Goal: Obtain resource: Download file/media

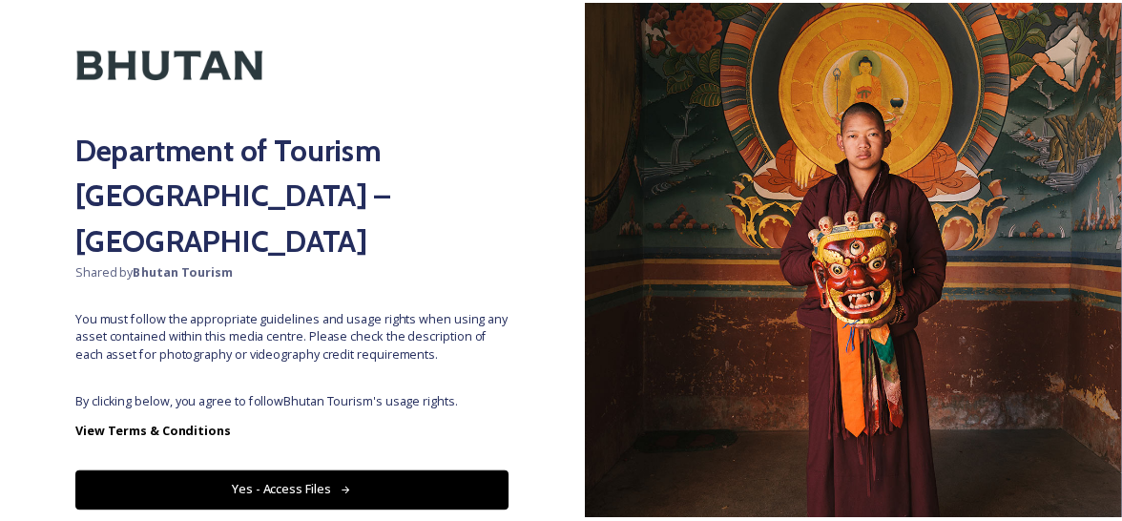
scroll to position [94, 0]
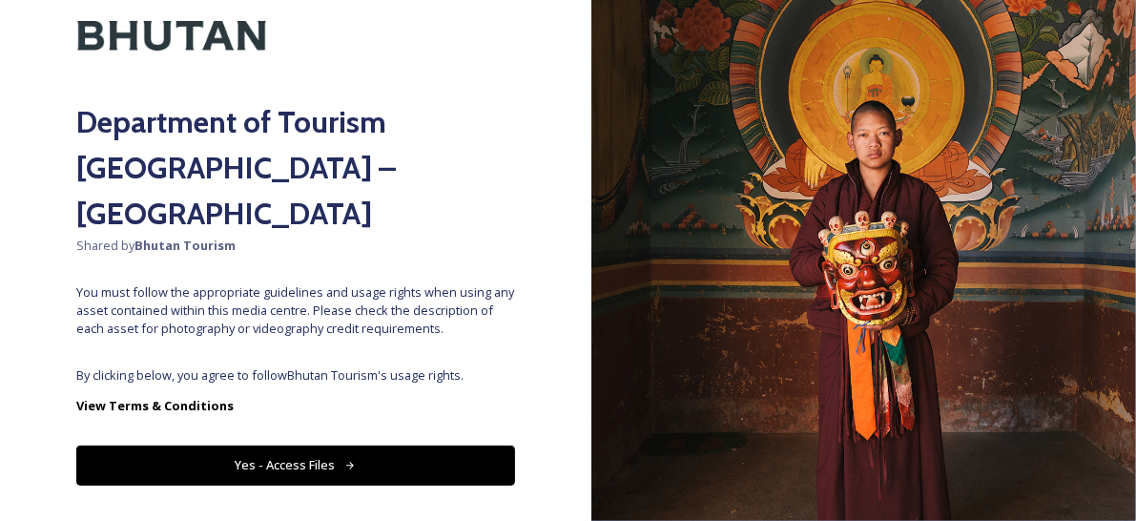
click at [286, 446] on button "Yes - Access Files" at bounding box center [295, 465] width 439 height 39
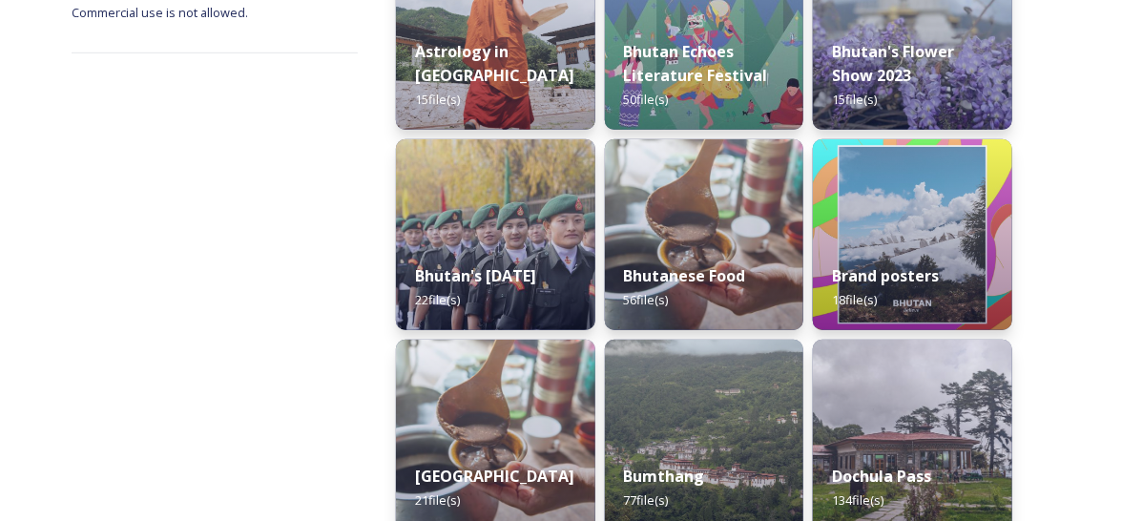
scroll to position [252, 0]
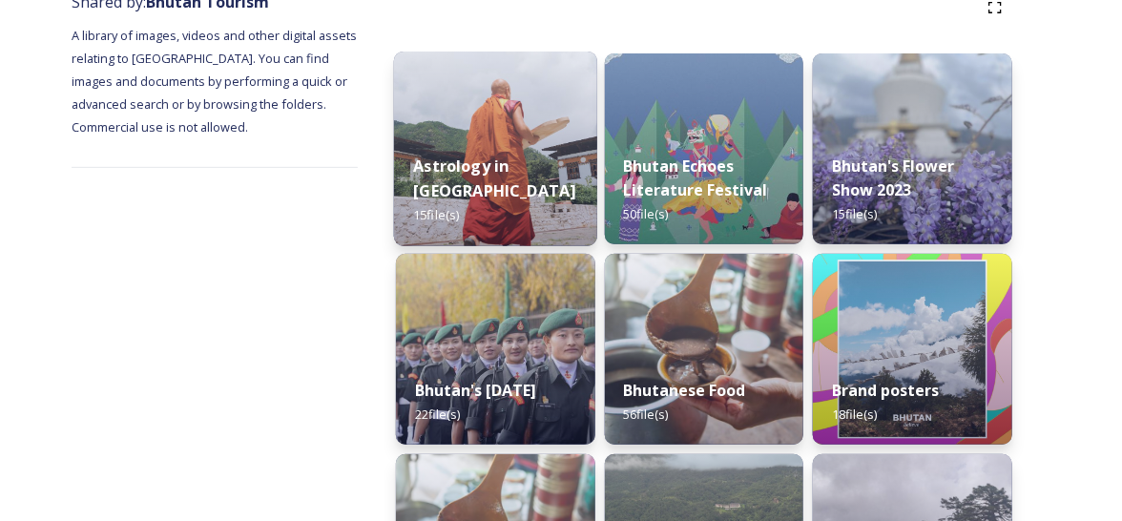
click at [459, 200] on strong "Astrology in [GEOGRAPHIC_DATA]" at bounding box center [494, 179] width 162 height 46
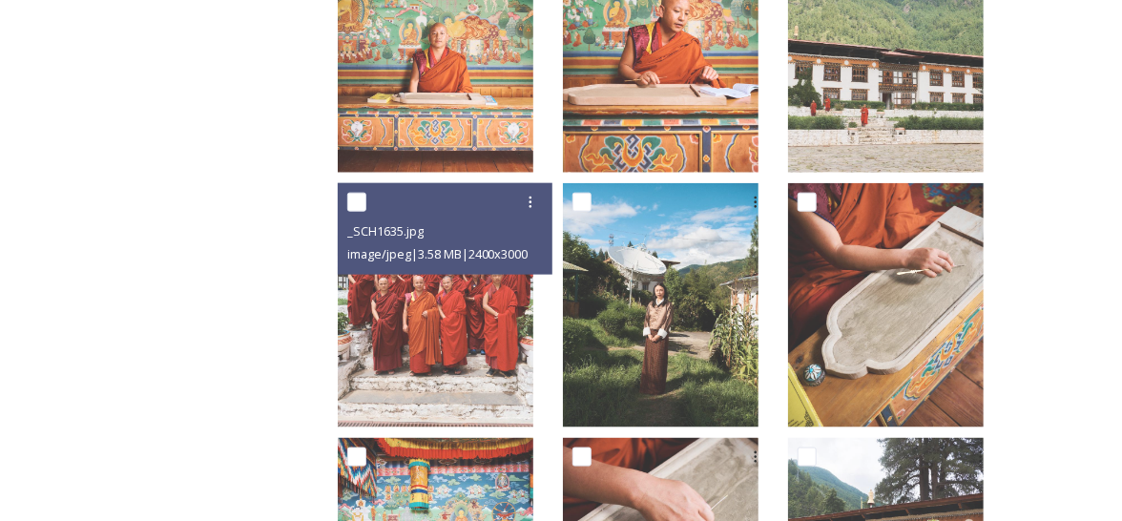
scroll to position [574, 0]
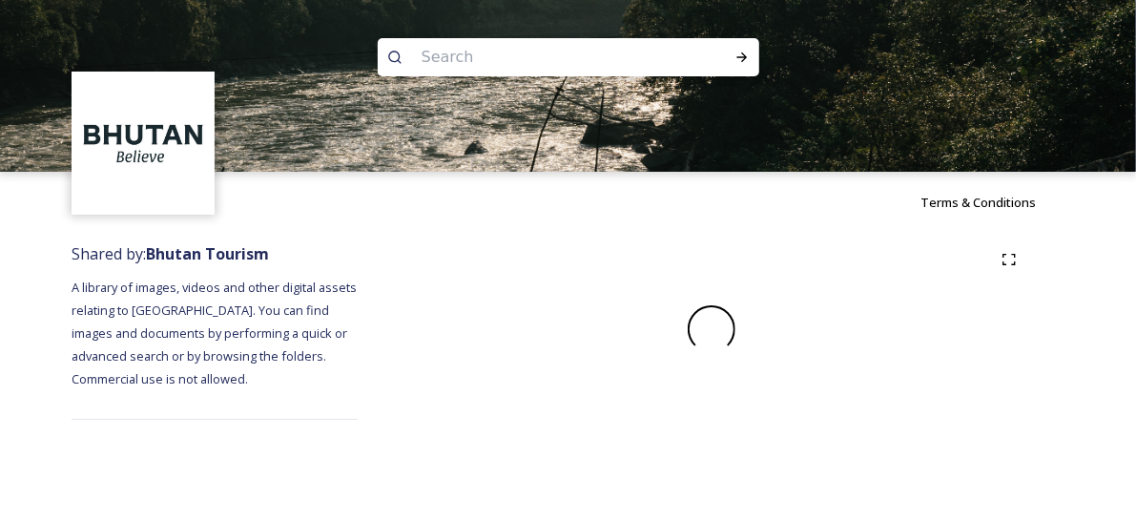
click at [703, 225] on div "Terms & Conditions" at bounding box center [568, 202] width 1136 height 61
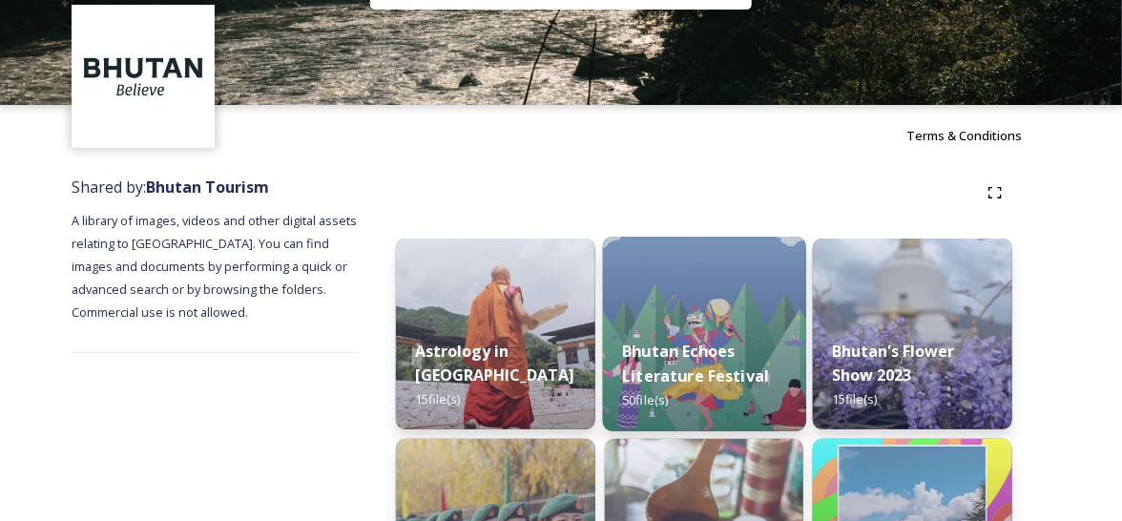
scroll to position [94, 0]
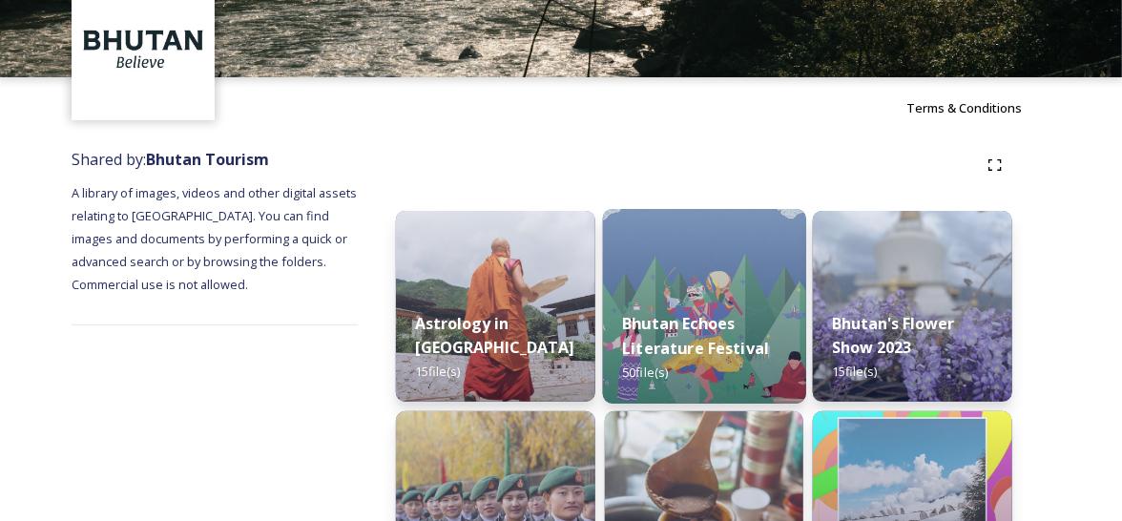
click at [680, 330] on strong "Bhutan Echoes Literature Festival" at bounding box center [695, 336] width 147 height 46
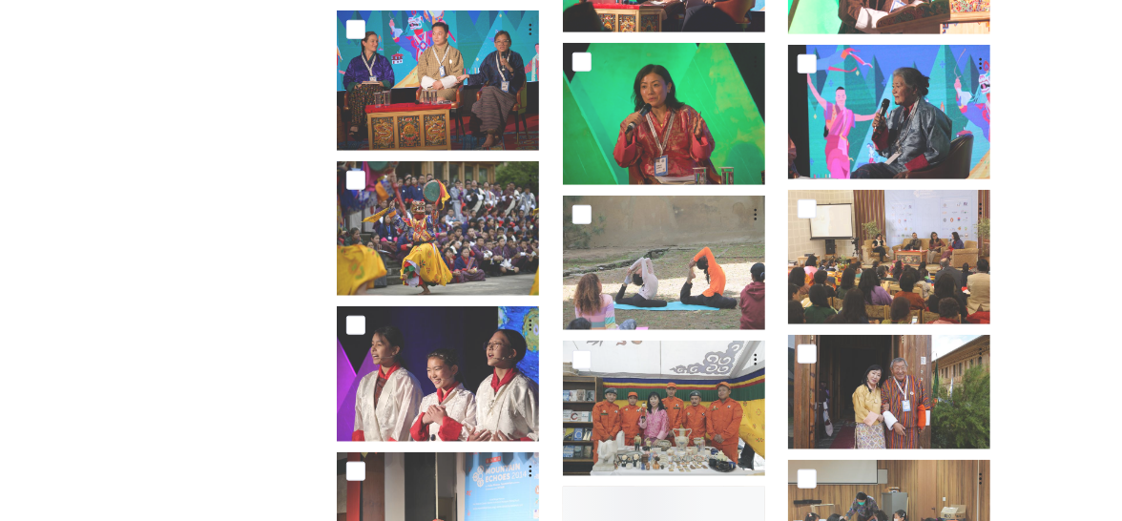
scroll to position [763, 0]
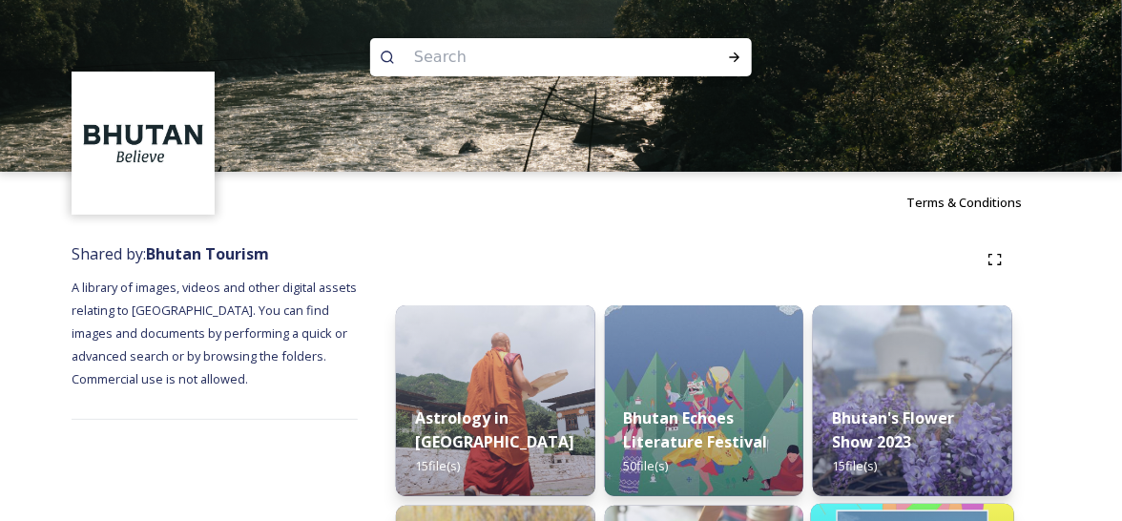
scroll to position [191, 0]
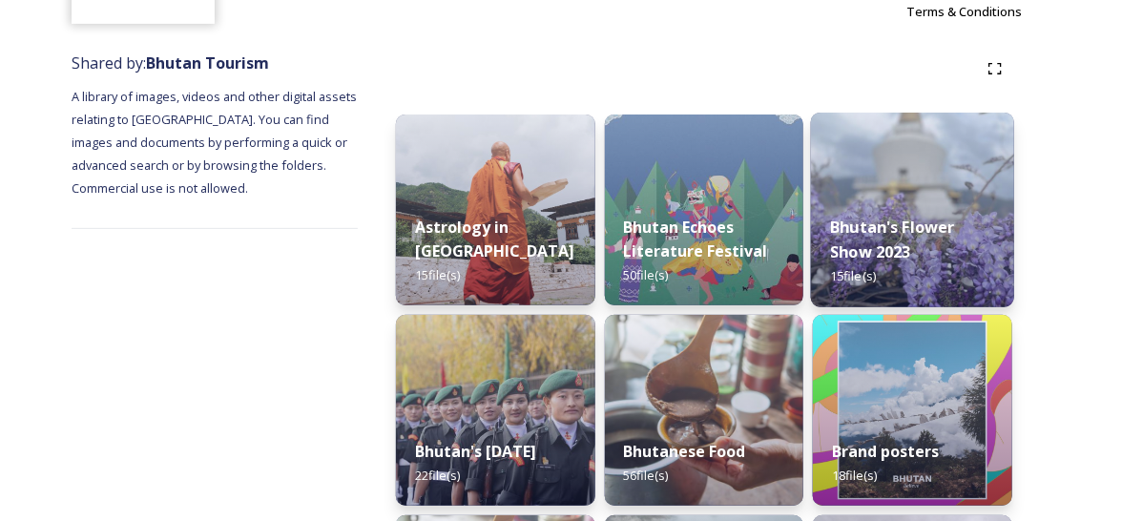
click at [910, 230] on strong "Bhutan's Flower Show 2023" at bounding box center [893, 240] width 125 height 46
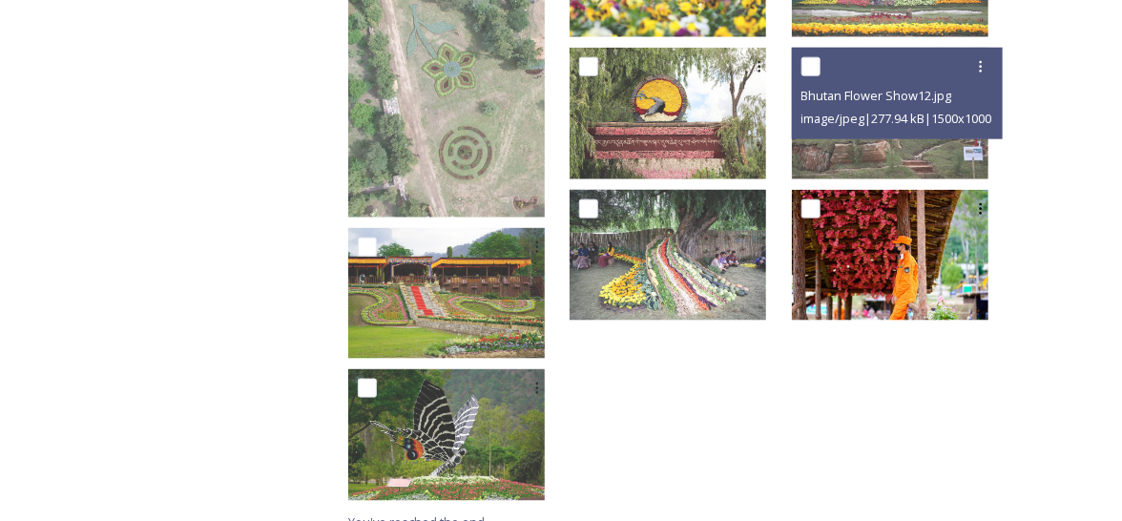
scroll to position [772, 0]
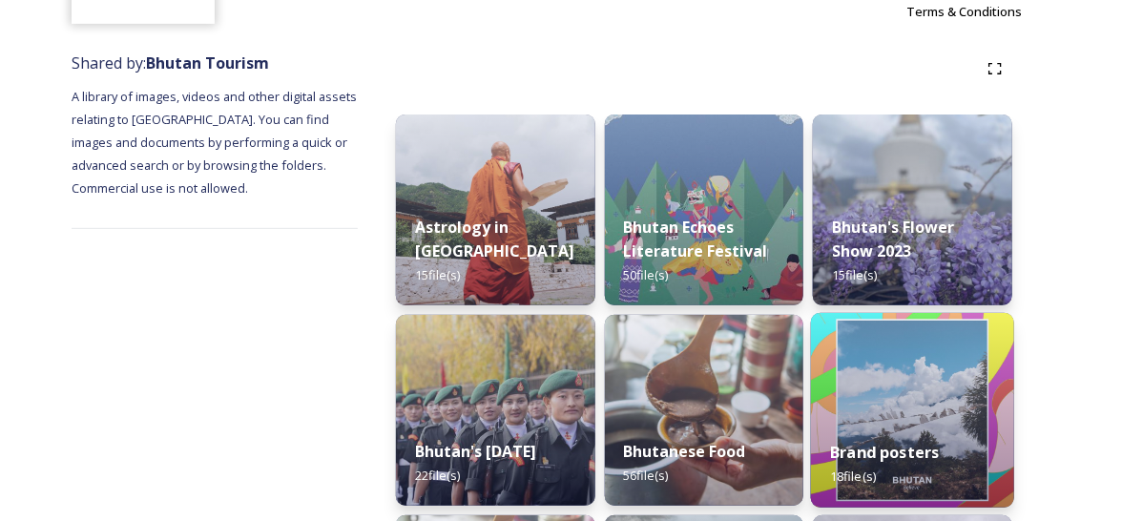
scroll to position [476, 0]
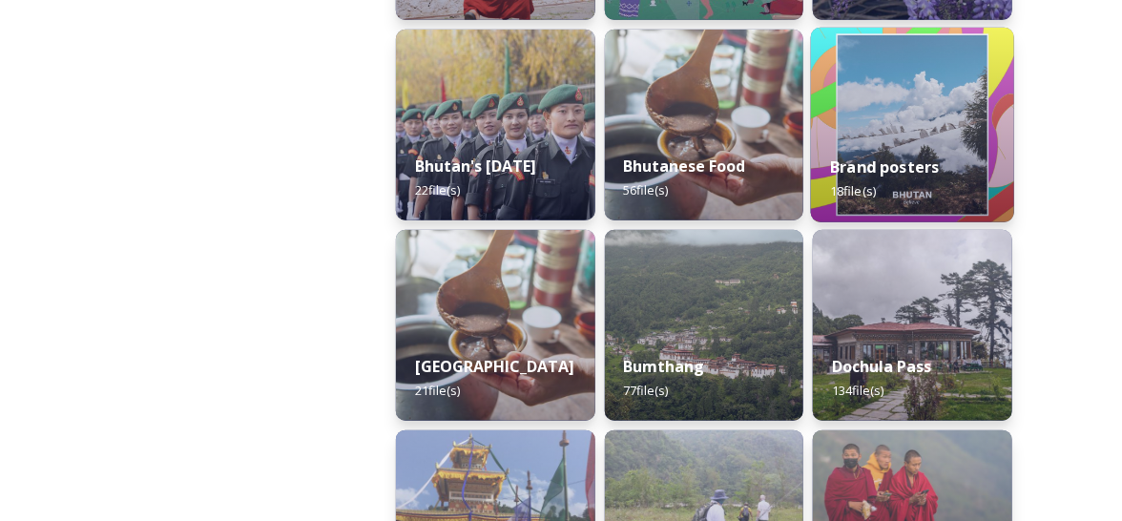
click at [873, 181] on div "Brand posters 18 file(s)" at bounding box center [912, 178] width 203 height 87
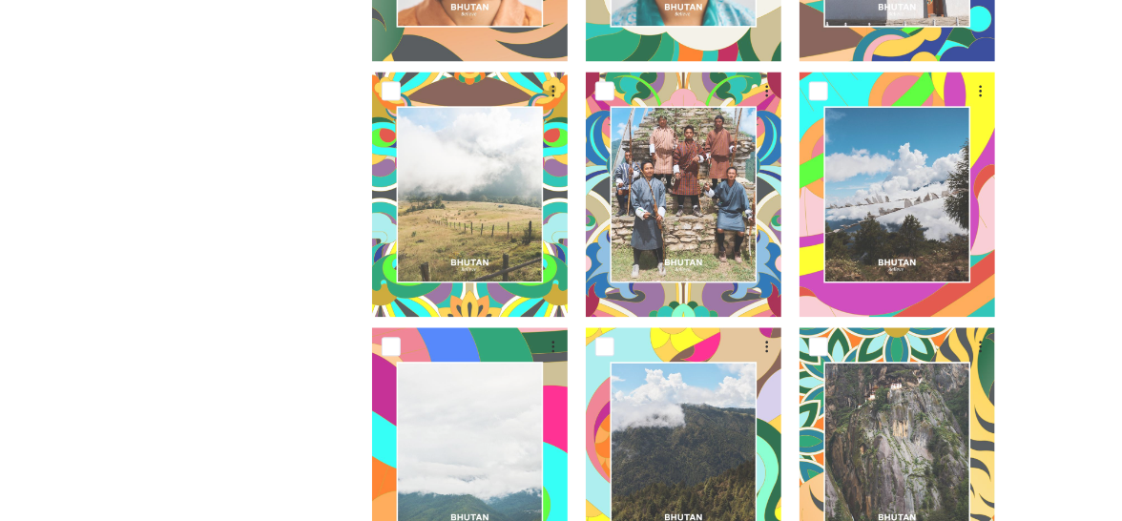
scroll to position [1212, 0]
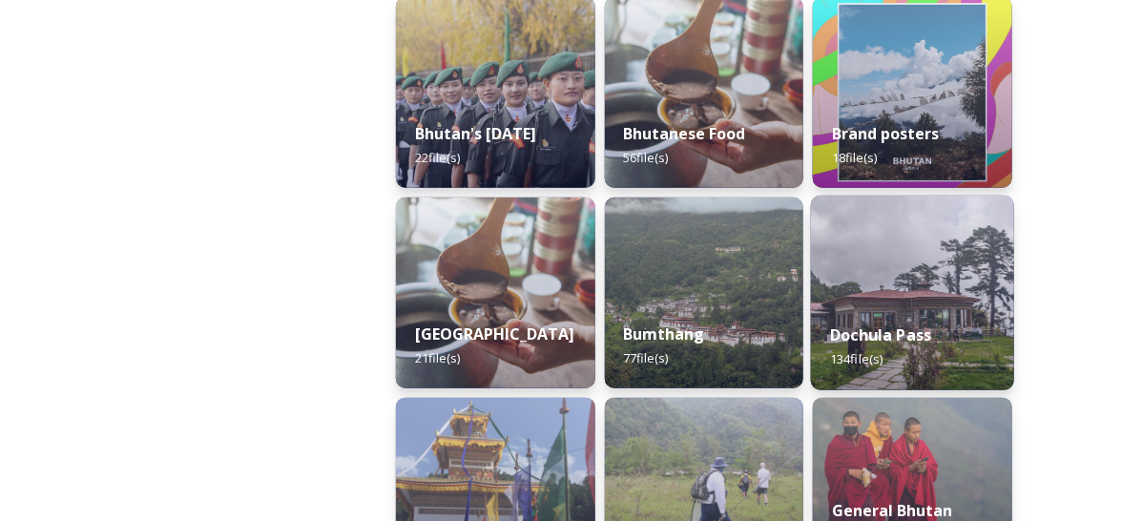
scroll to position [668, 0]
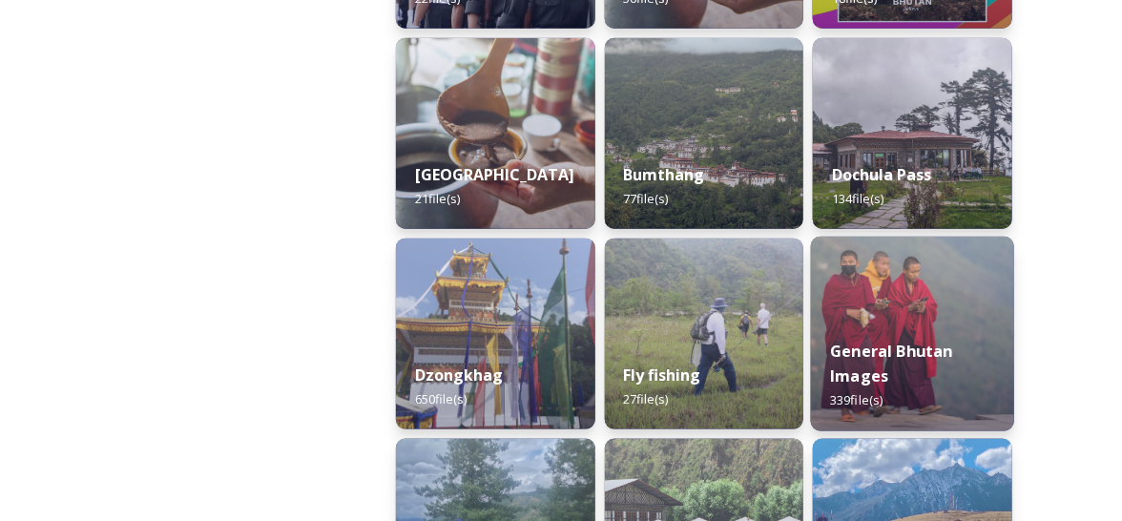
click at [887, 374] on div "General Bhutan Images 339 file(s)" at bounding box center [912, 376] width 203 height 111
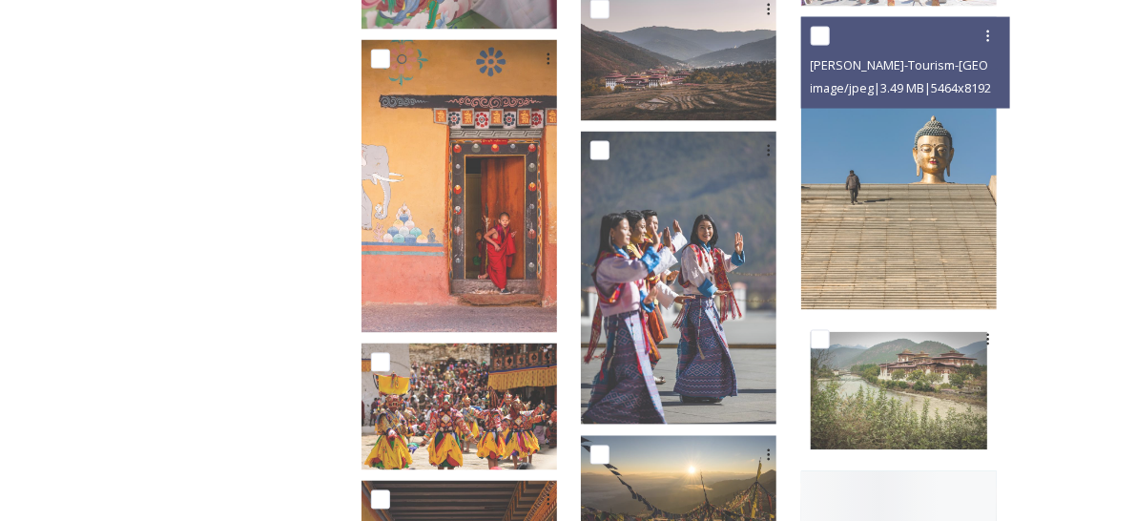
scroll to position [1145, 0]
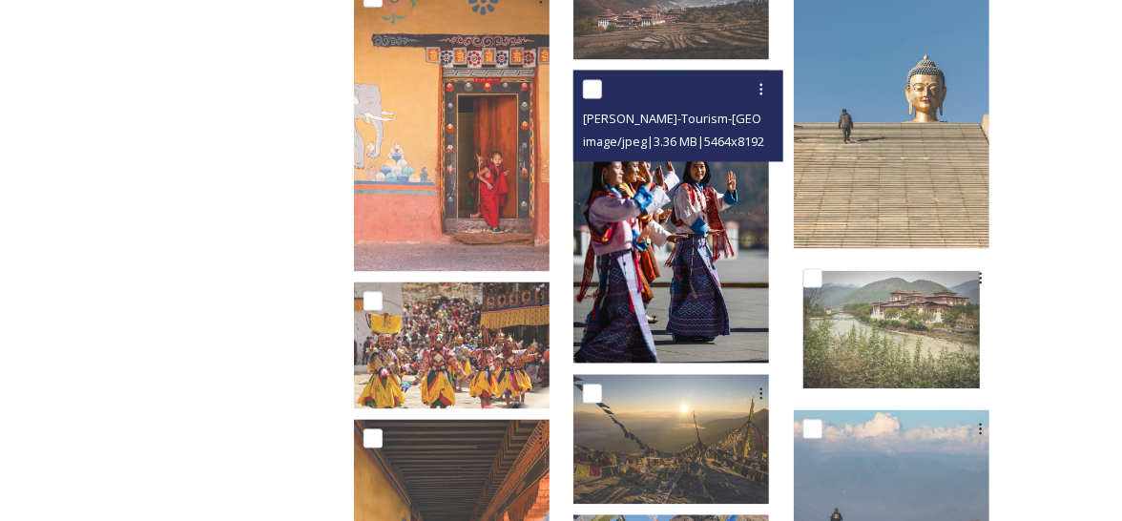
click at [702, 272] on img at bounding box center [671, 217] width 196 height 293
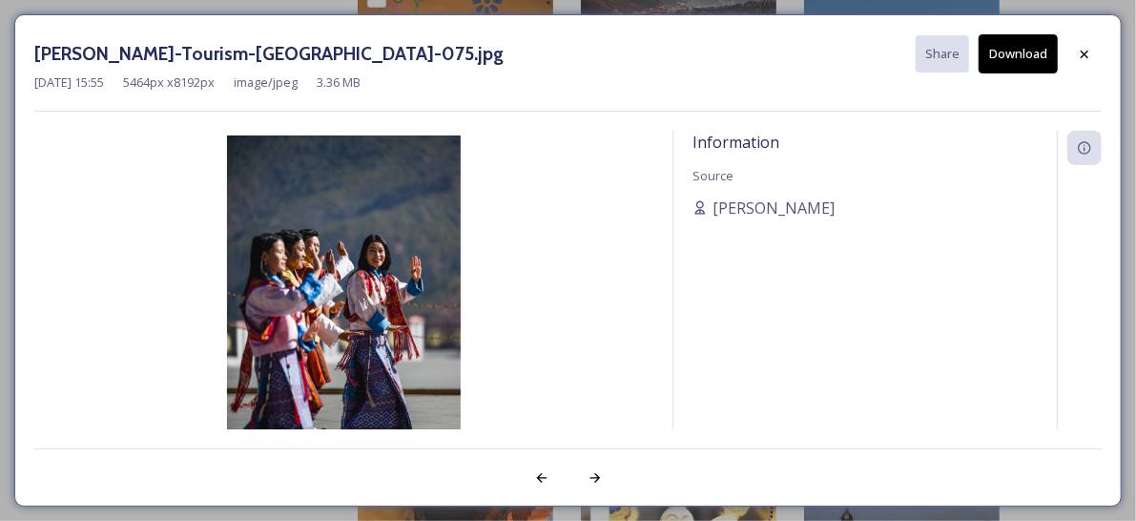
click at [391, 296] on img at bounding box center [343, 309] width 619 height 349
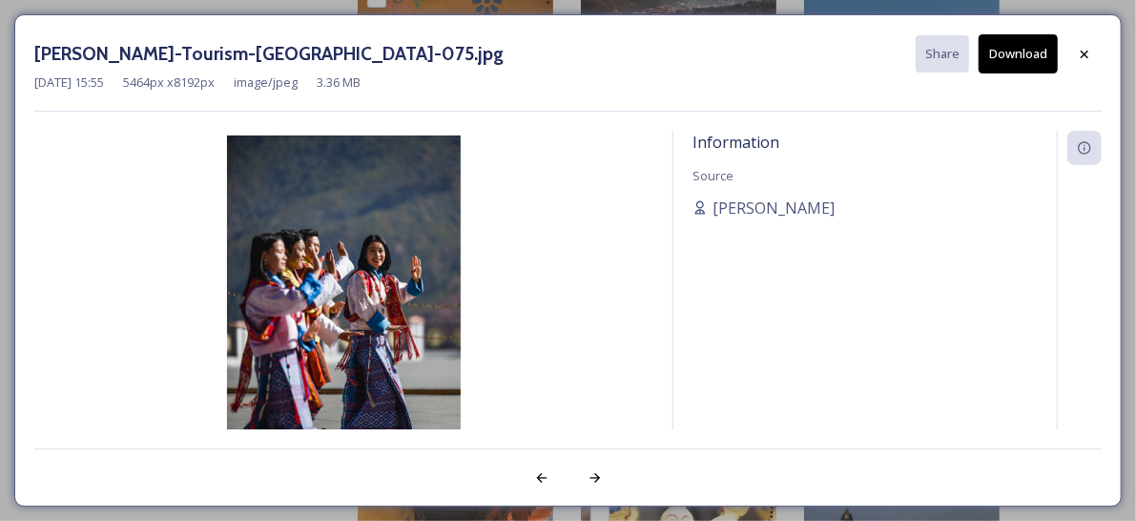
click at [391, 296] on img at bounding box center [343, 309] width 619 height 349
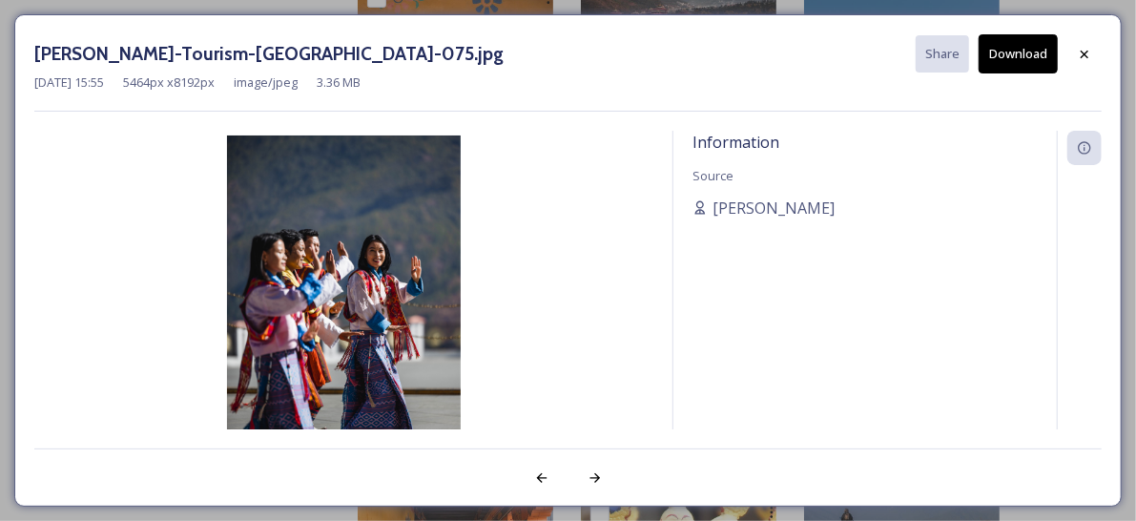
click at [394, 293] on img at bounding box center [343, 309] width 619 height 349
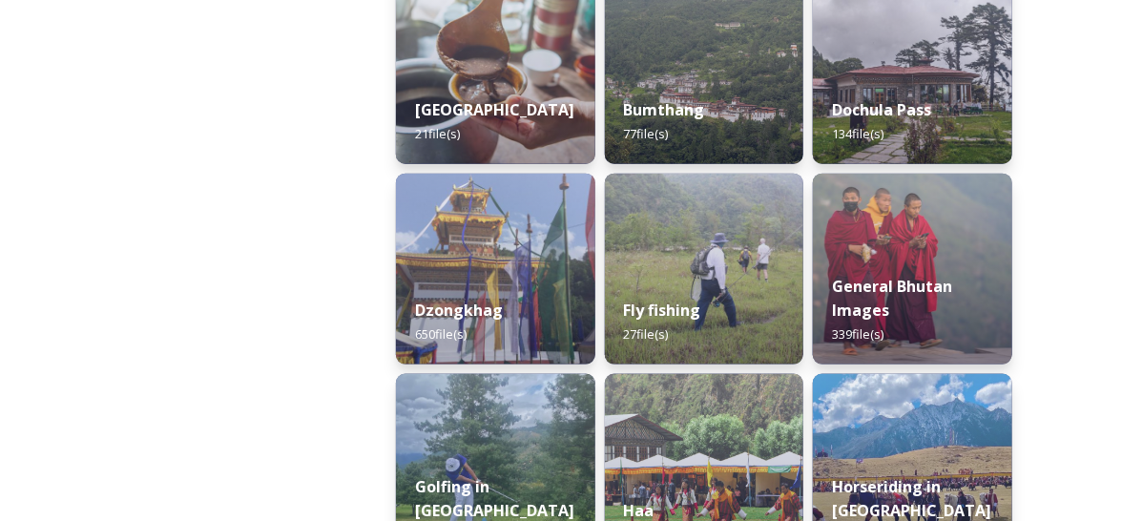
scroll to position [858, 0]
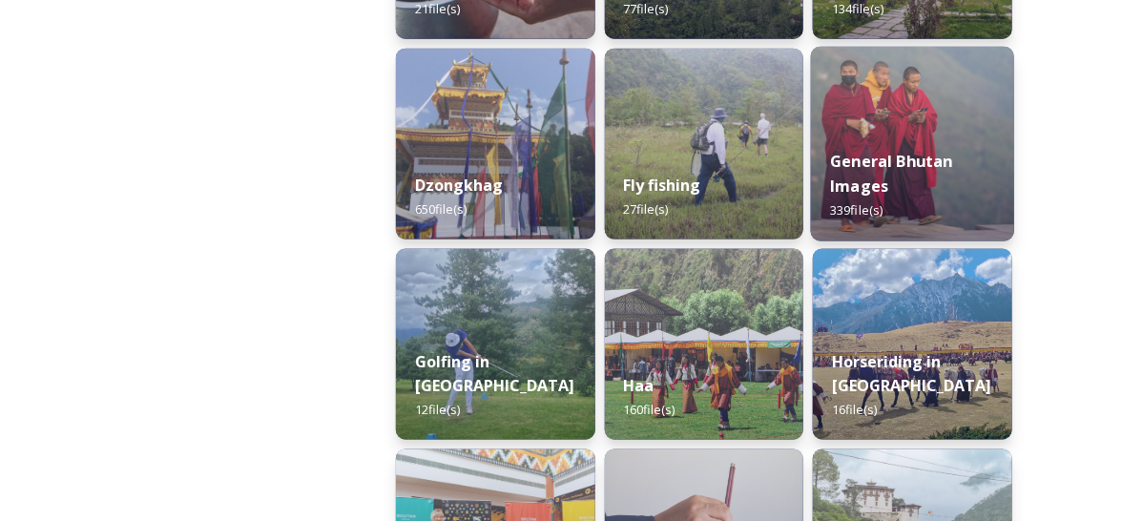
click at [872, 173] on div "General Bhutan Images 339 file(s)" at bounding box center [912, 186] width 203 height 111
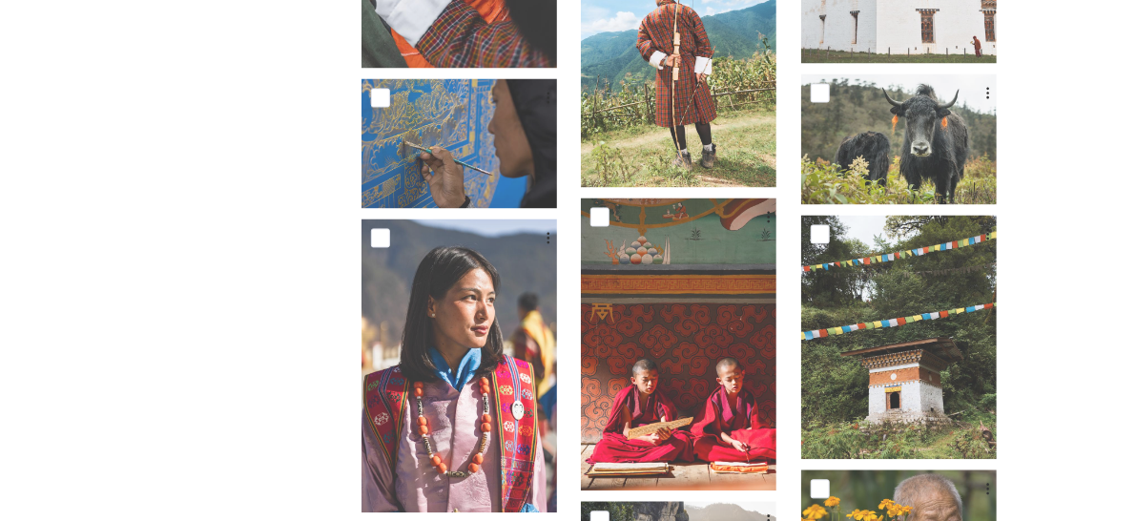
scroll to position [9040, 0]
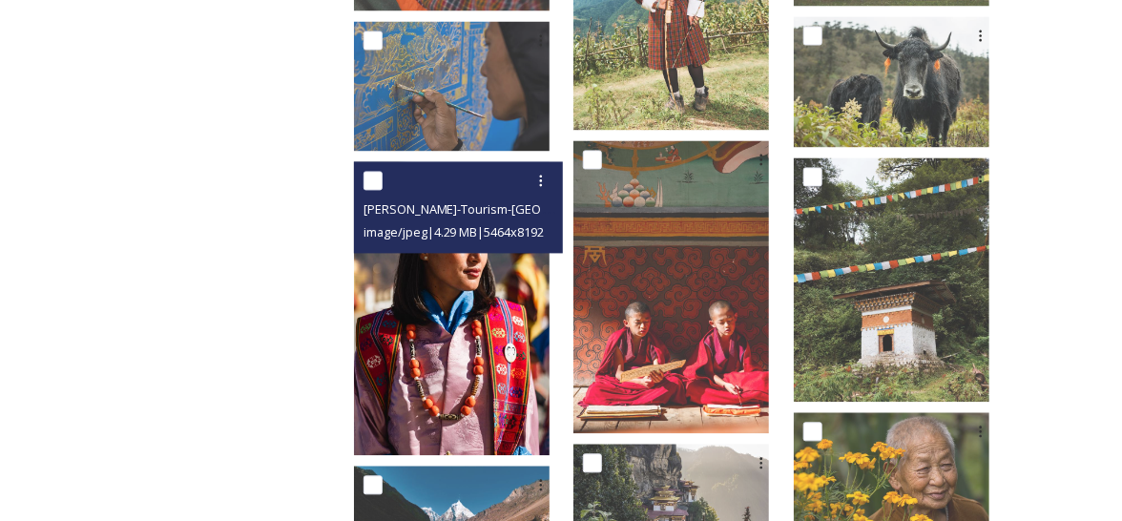
click at [498, 366] on img at bounding box center [452, 308] width 196 height 293
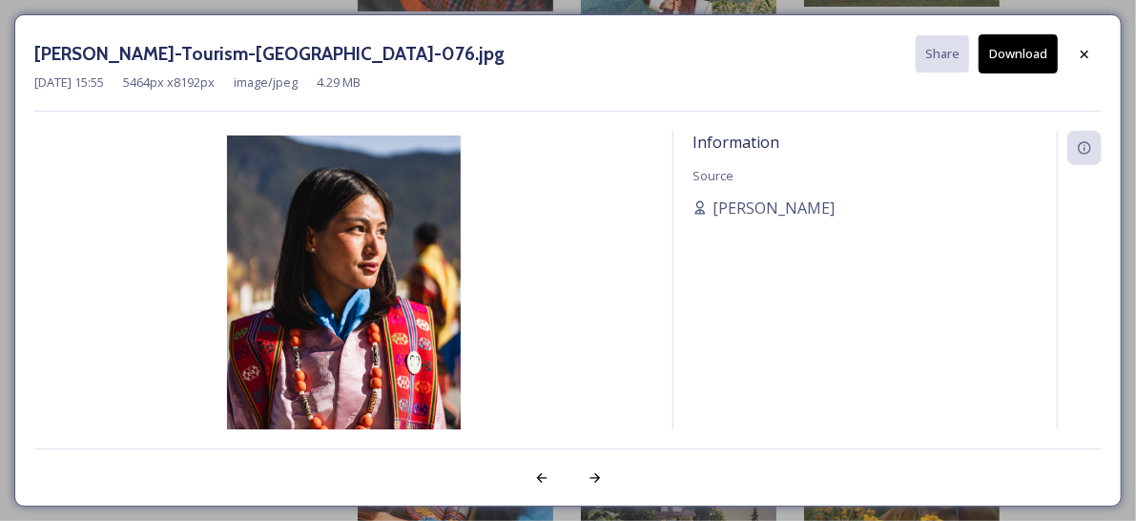
click at [350, 323] on img at bounding box center [343, 309] width 619 height 349
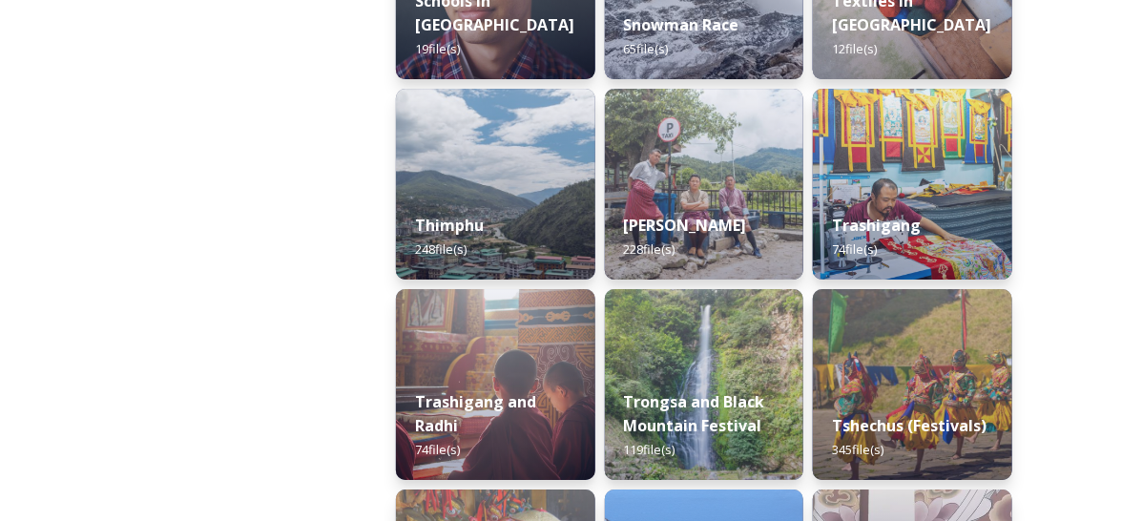
scroll to position [2235, 0]
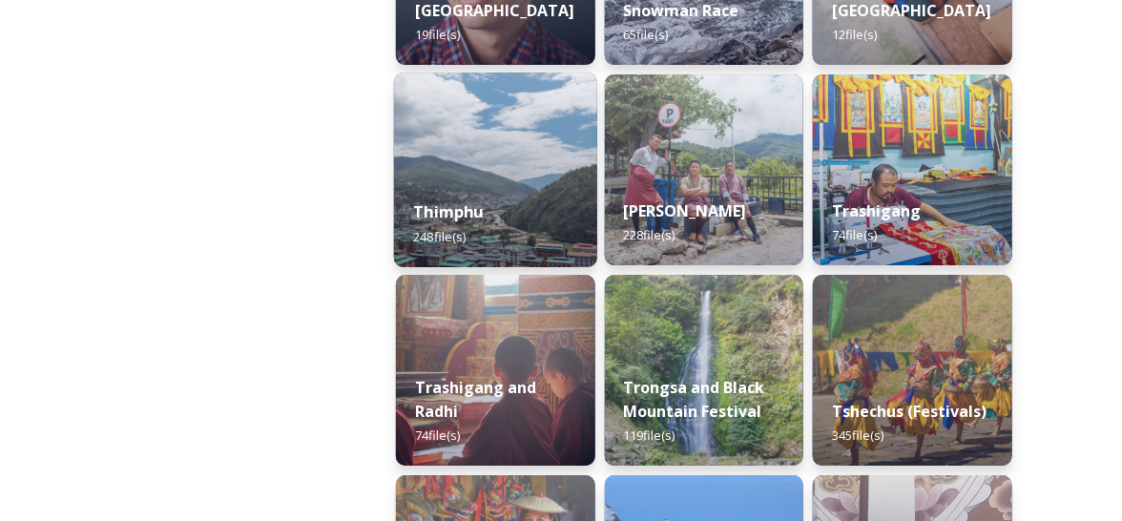
click at [491, 212] on div "Thimphu 248 file(s)" at bounding box center [495, 223] width 203 height 87
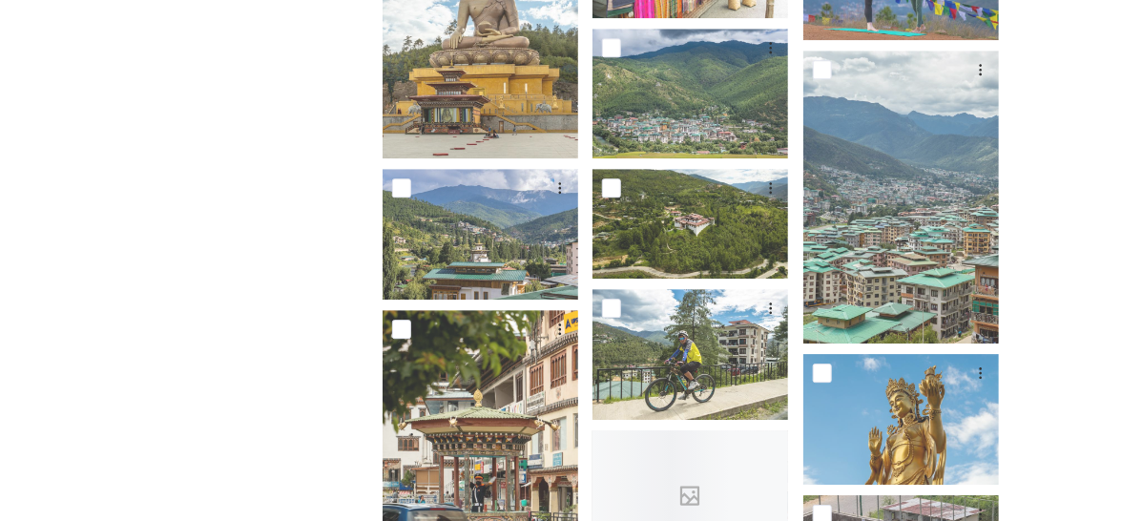
scroll to position [2003, 0]
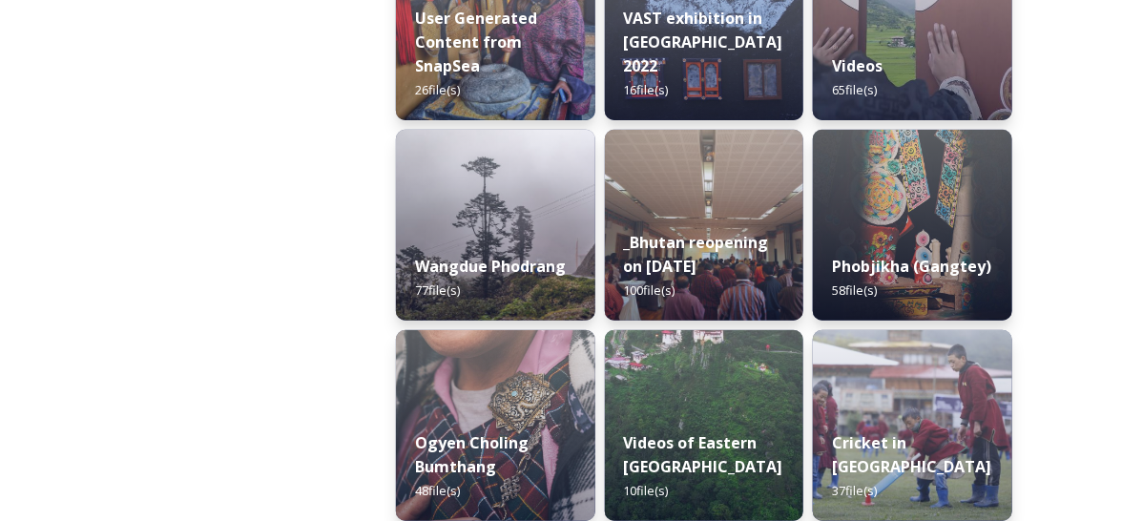
scroll to position [2790, 0]
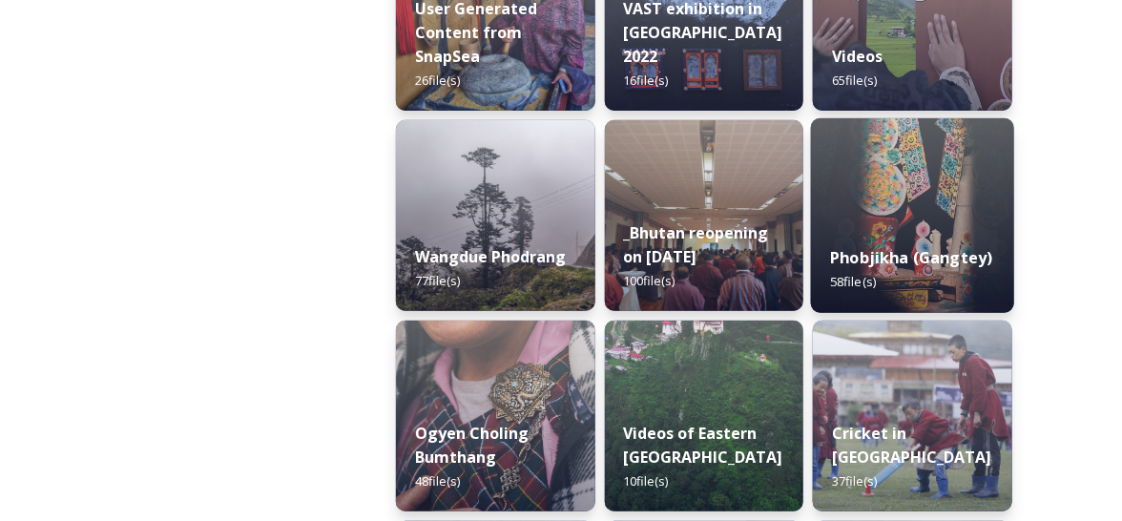
click at [889, 264] on strong "Phobjikha (Gangtey)" at bounding box center [912, 257] width 162 height 21
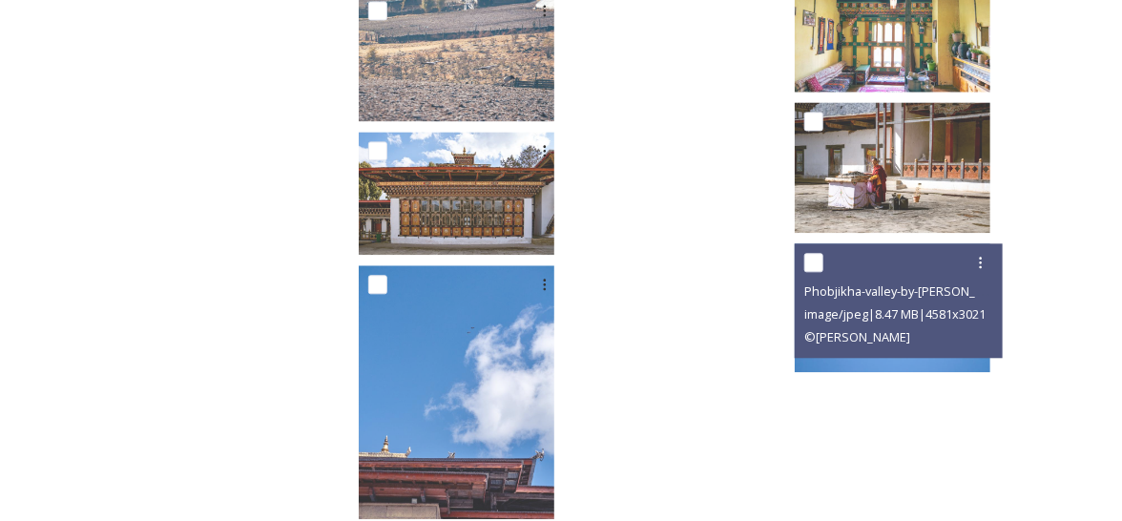
scroll to position [4198, 0]
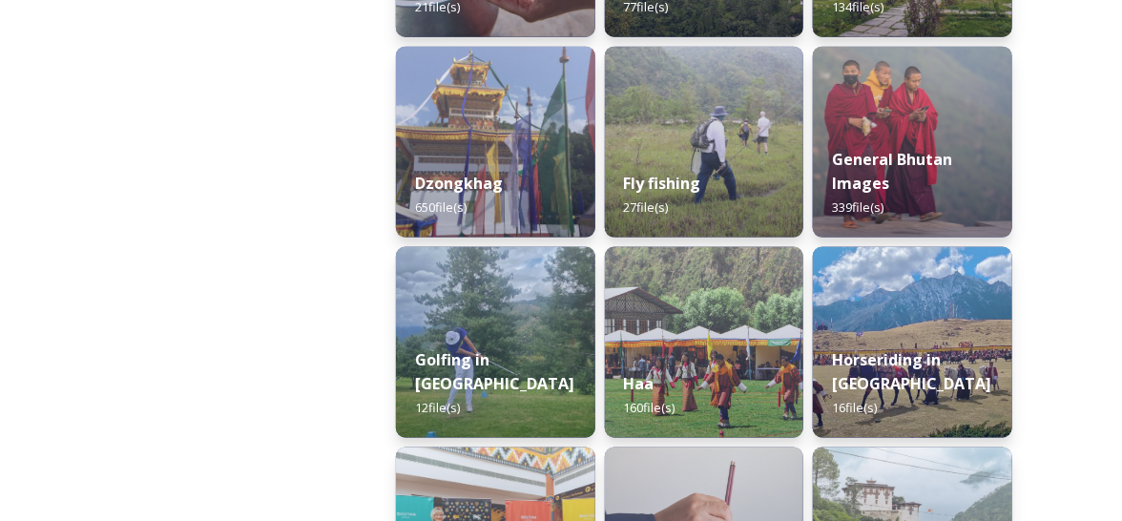
scroll to position [797, 0]
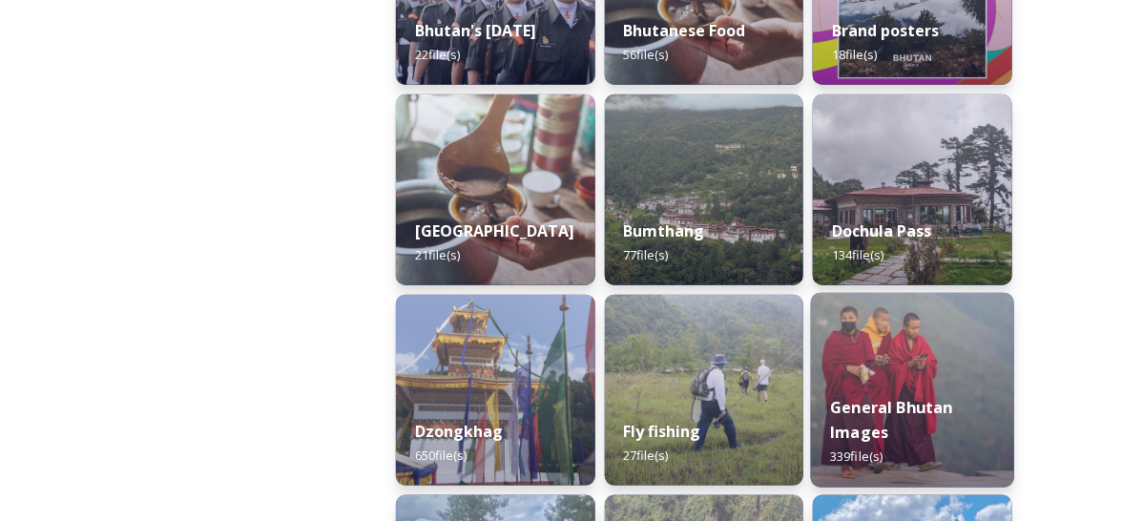
scroll to position [511, 0]
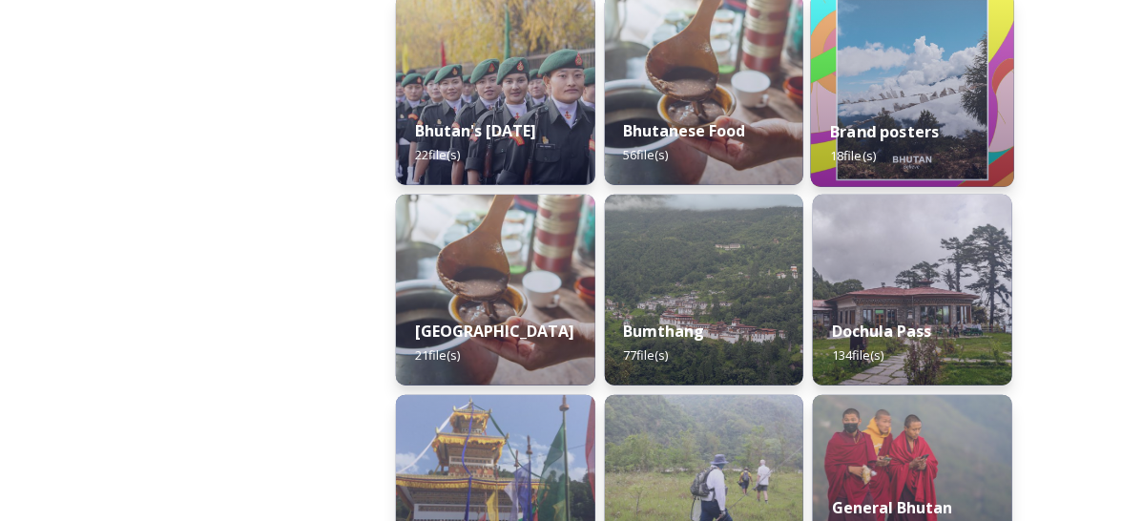
click at [878, 100] on div "Brand posters 18 file(s)" at bounding box center [912, 143] width 203 height 87
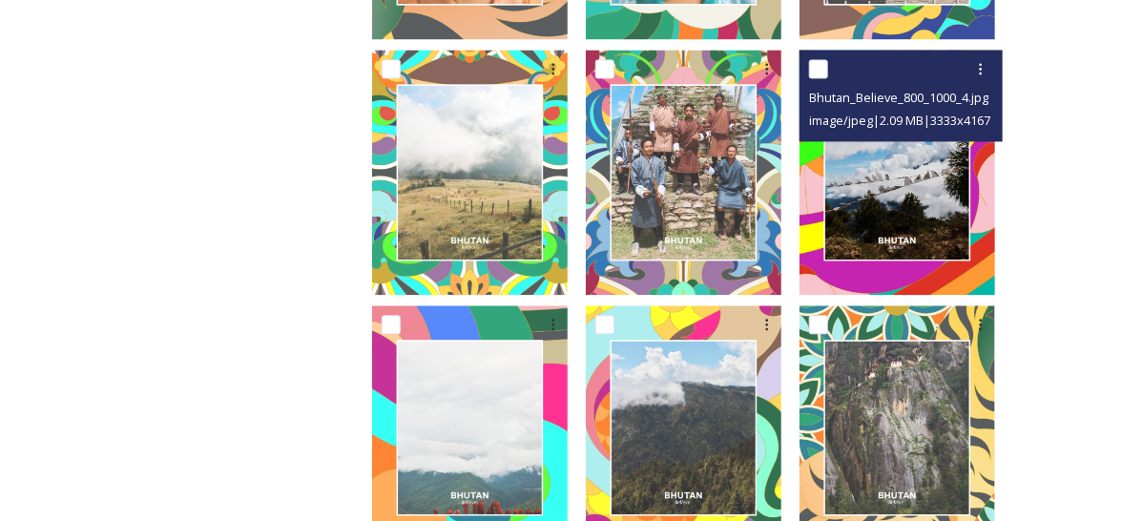
scroll to position [1402, 0]
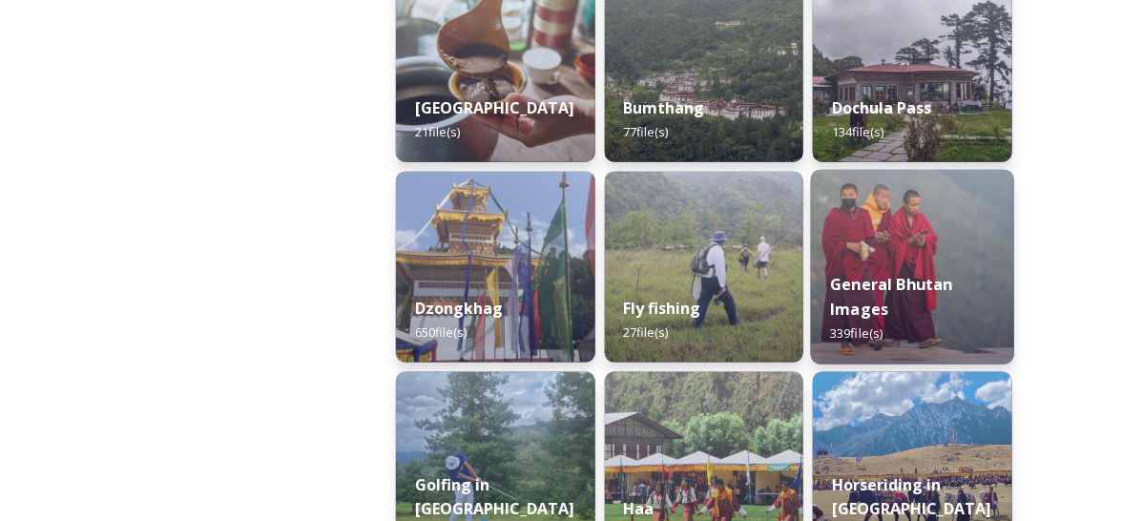
scroll to position [763, 0]
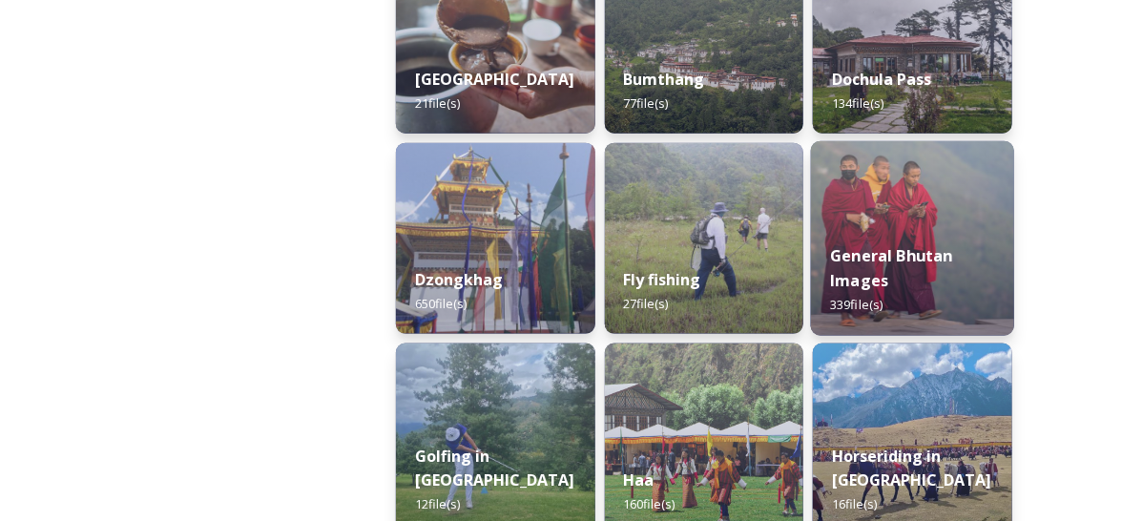
click at [898, 264] on strong "General Bhutan Images" at bounding box center [892, 268] width 123 height 46
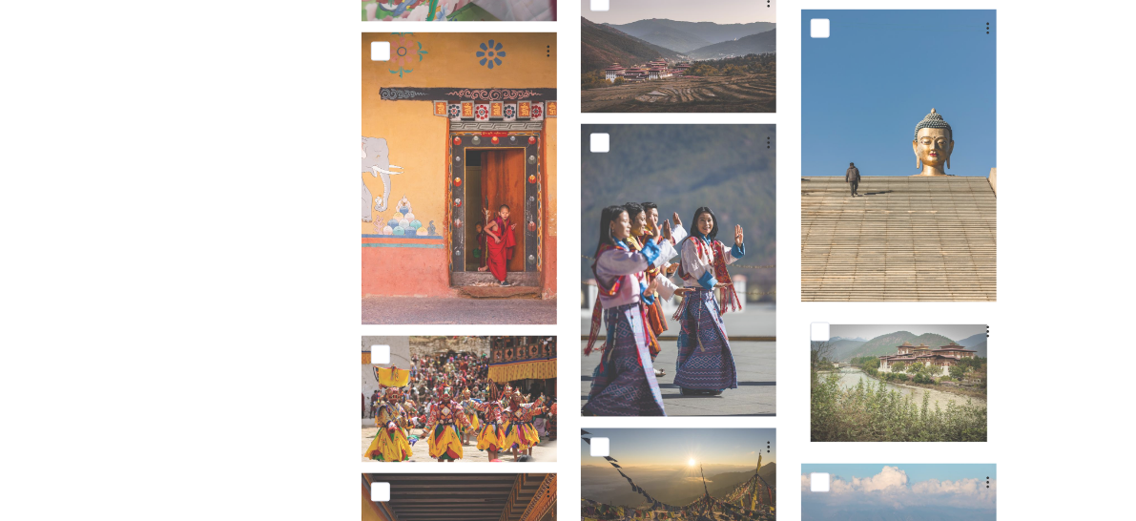
scroll to position [1219, 0]
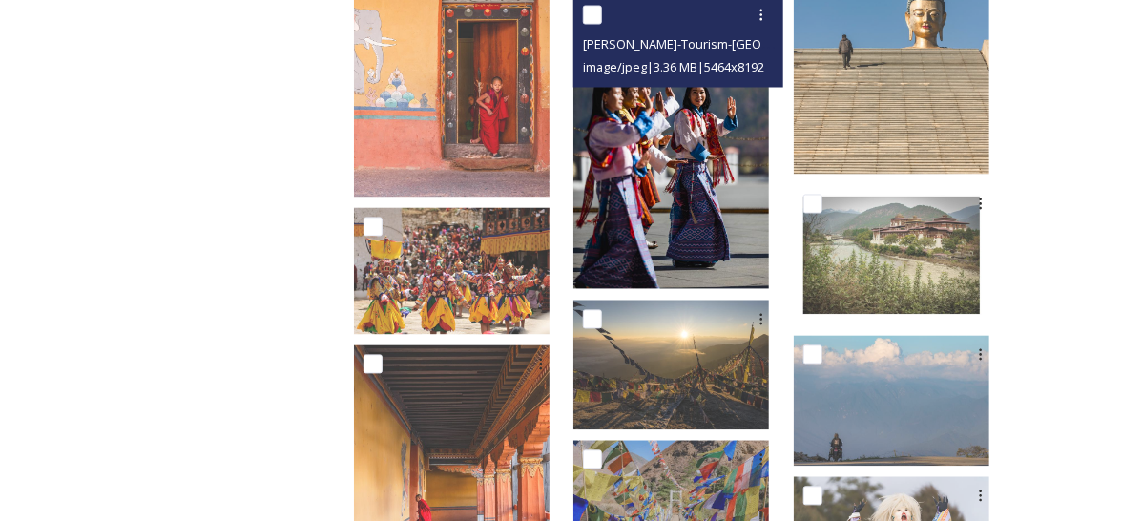
click at [694, 139] on img at bounding box center [671, 142] width 196 height 293
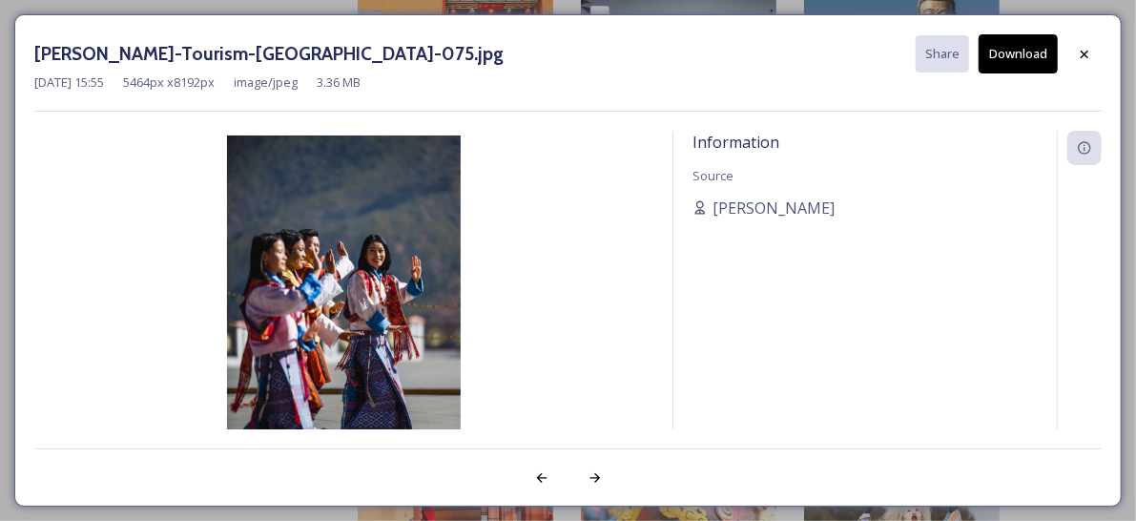
click at [411, 248] on img at bounding box center [343, 309] width 619 height 349
click at [409, 280] on img at bounding box center [343, 309] width 619 height 349
click at [411, 279] on img at bounding box center [343, 309] width 619 height 349
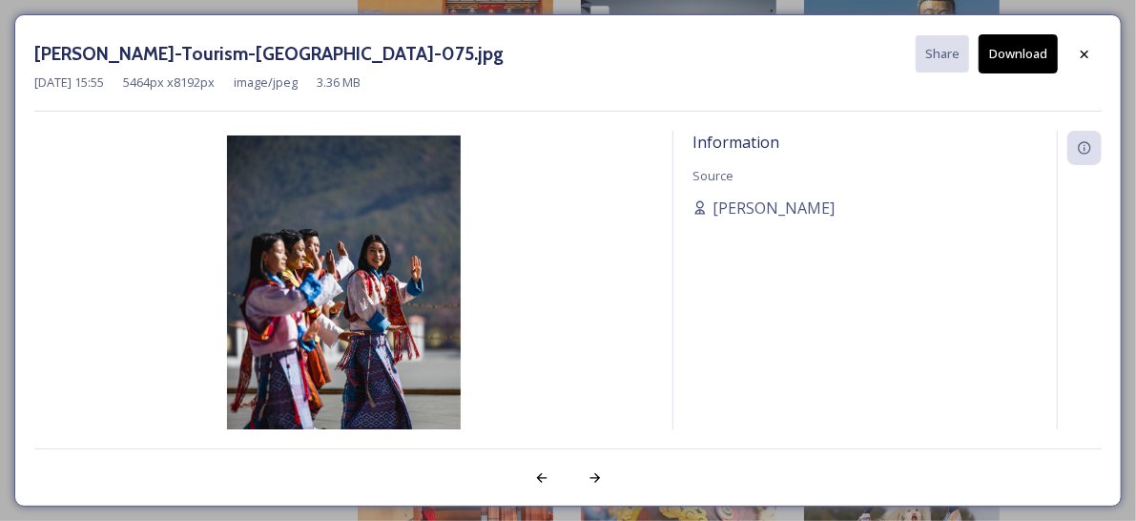
click at [411, 279] on img at bounding box center [343, 309] width 619 height 349
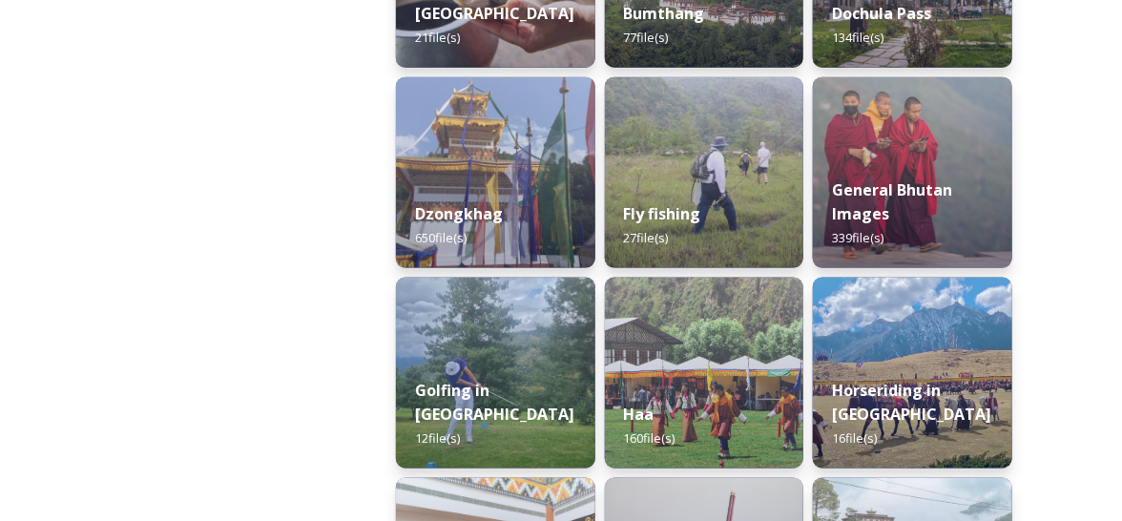
scroll to position [581, 0]
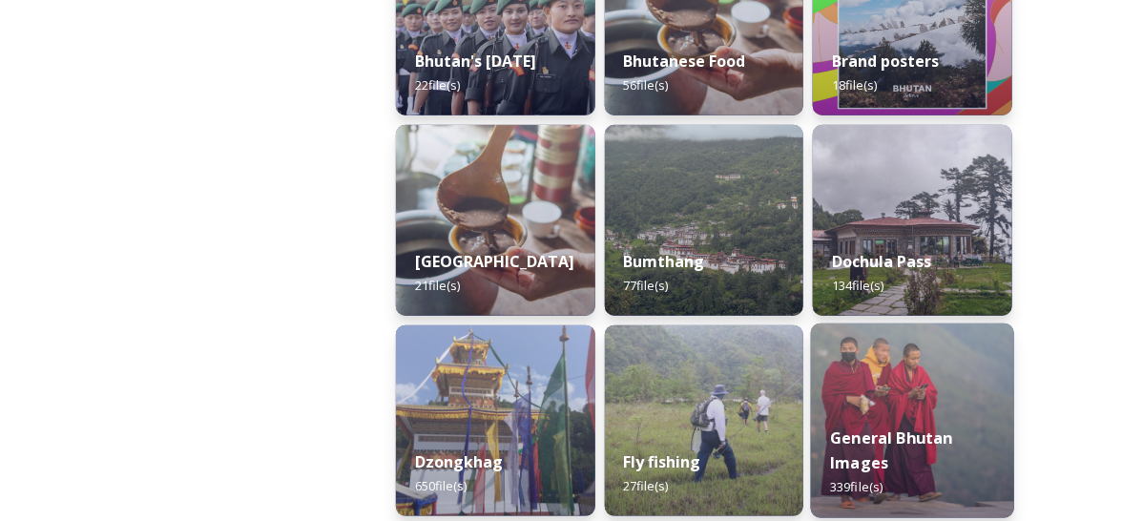
click at [892, 383] on img at bounding box center [912, 420] width 203 height 195
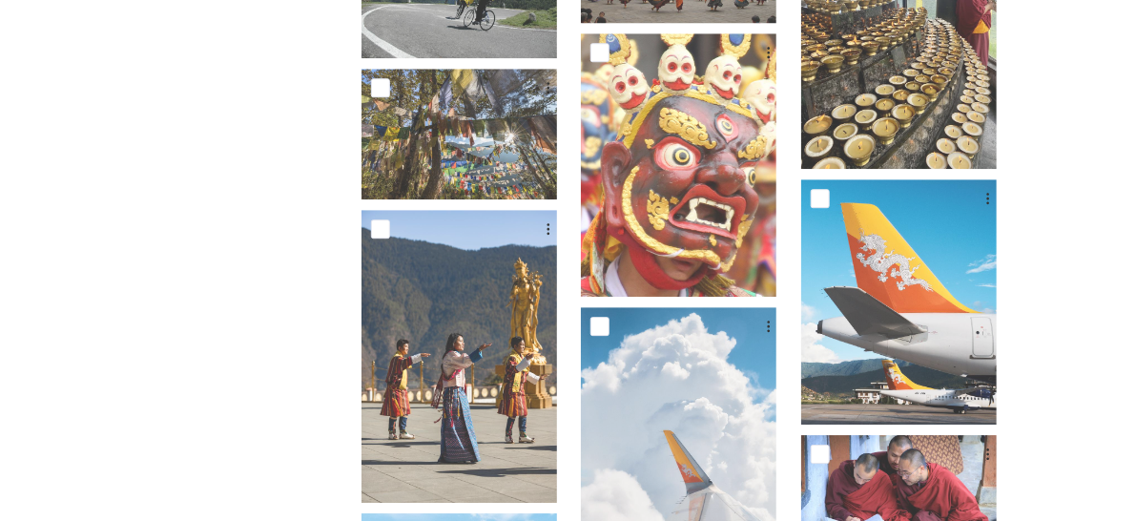
scroll to position [2099, 0]
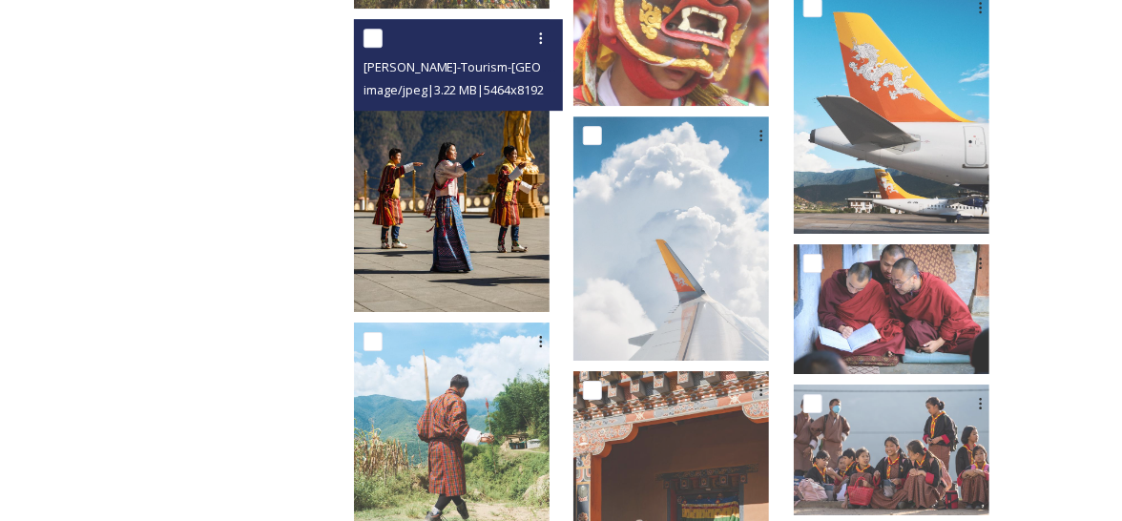
click at [468, 231] on img at bounding box center [452, 165] width 196 height 293
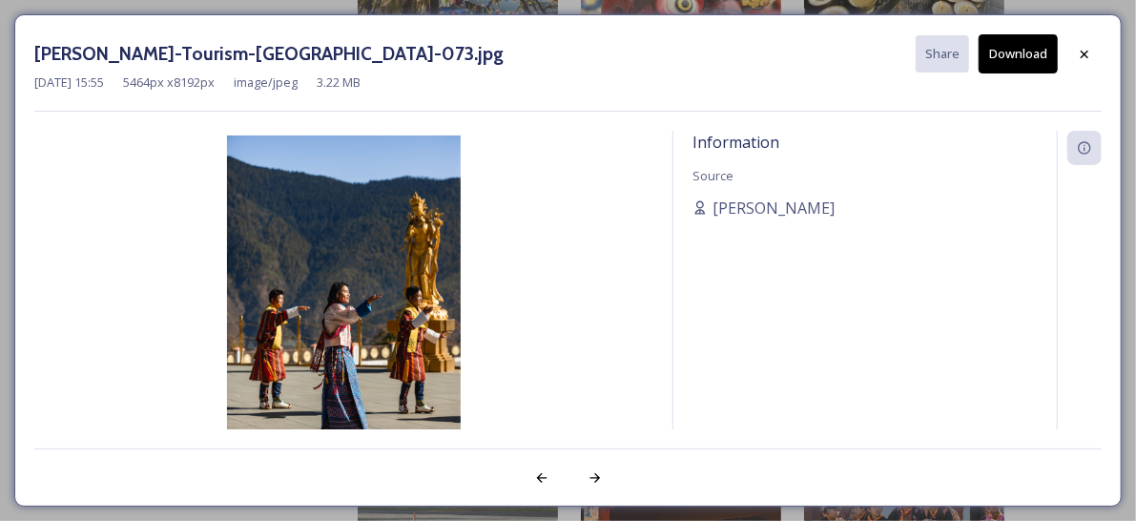
click at [375, 340] on img at bounding box center [343, 309] width 619 height 349
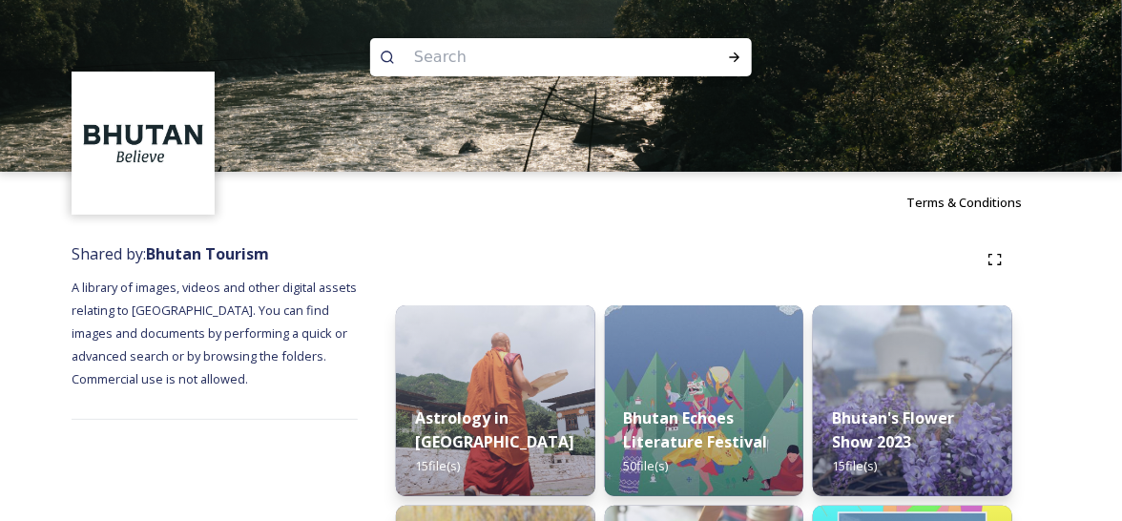
scroll to position [191, 0]
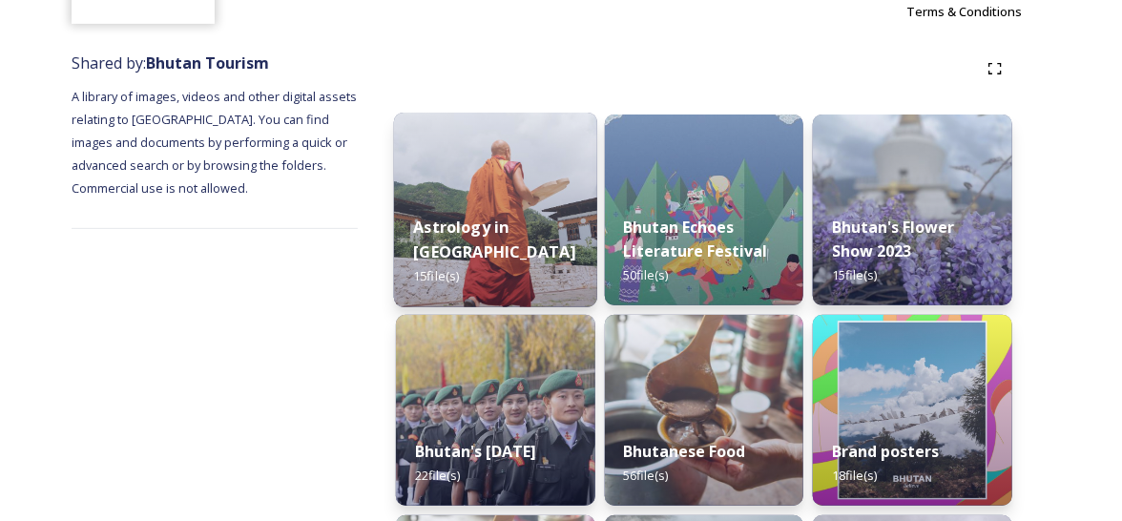
click at [489, 285] on div "Astrology in [GEOGRAPHIC_DATA] 15 file(s)" at bounding box center [495, 252] width 203 height 111
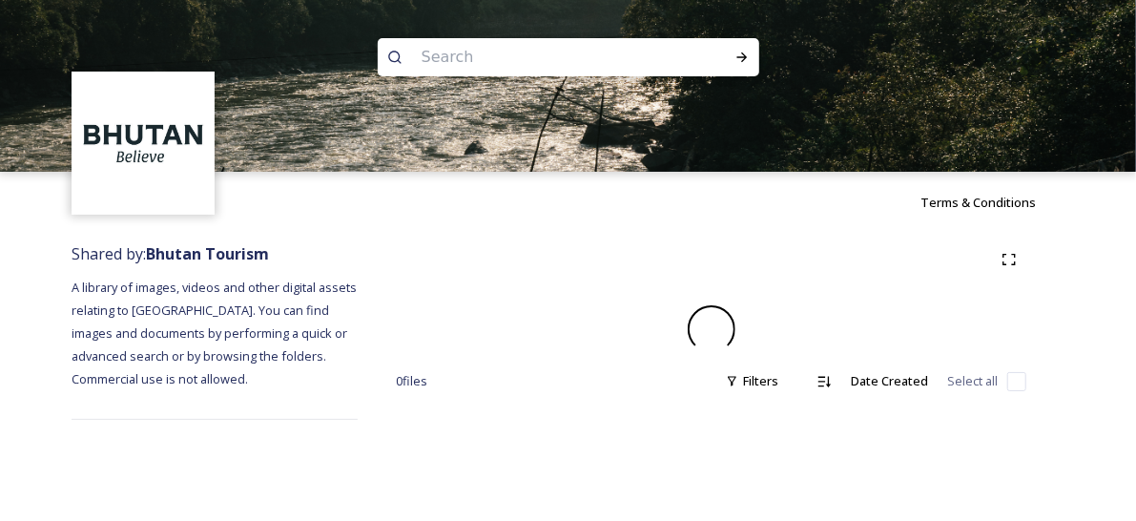
click at [489, 285] on div "0 file s Filters Date Created Select all" at bounding box center [711, 331] width 707 height 197
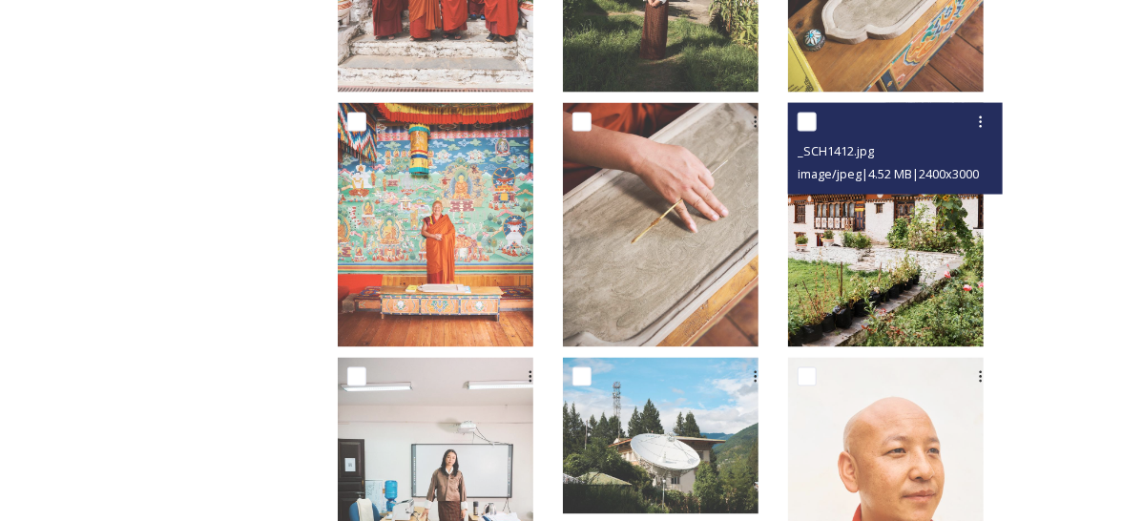
scroll to position [1146, 0]
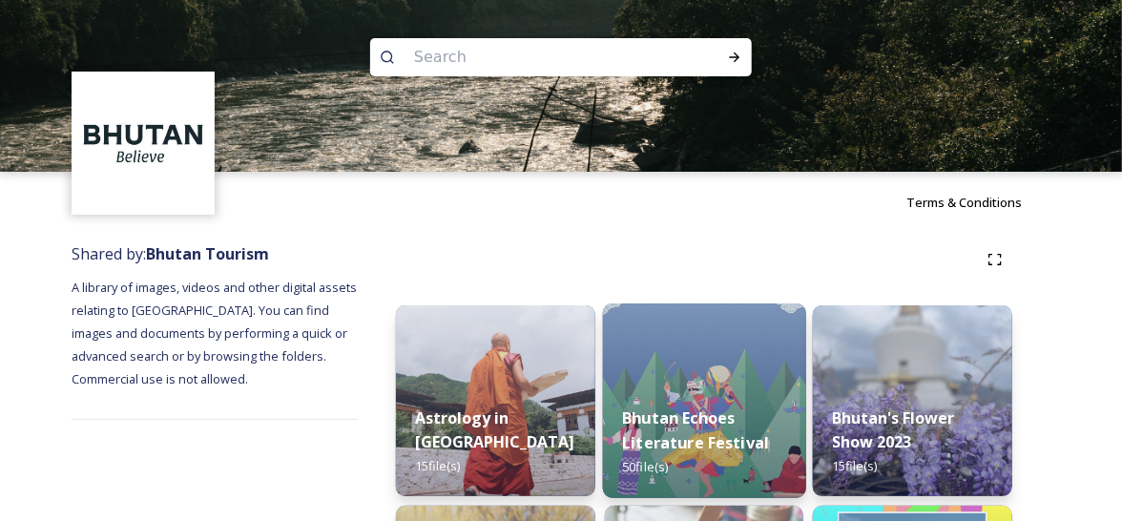
click at [735, 403] on div "Bhutan Echoes Literature Festival 50 file(s)" at bounding box center [704, 442] width 203 height 111
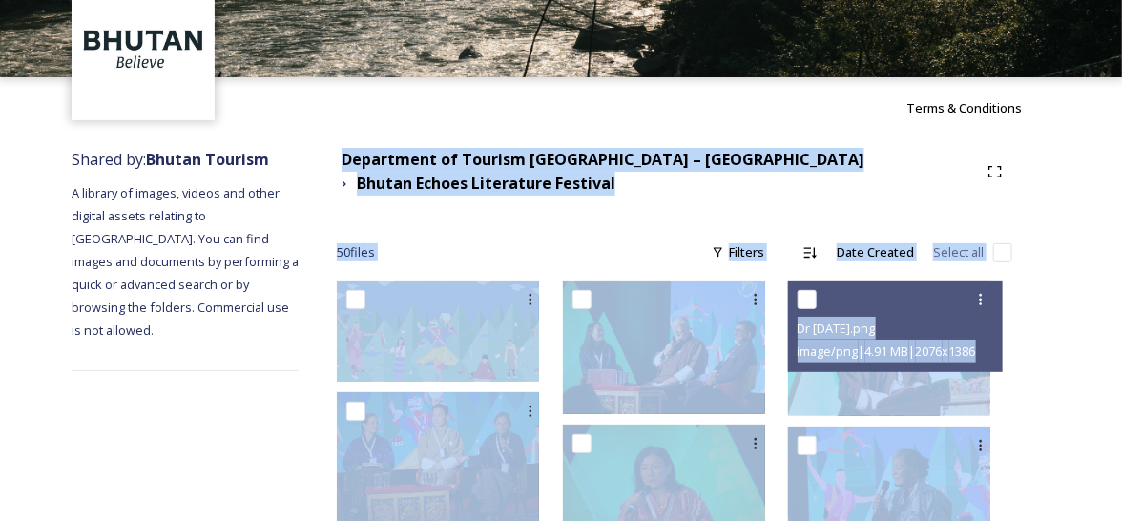
scroll to position [286, 0]
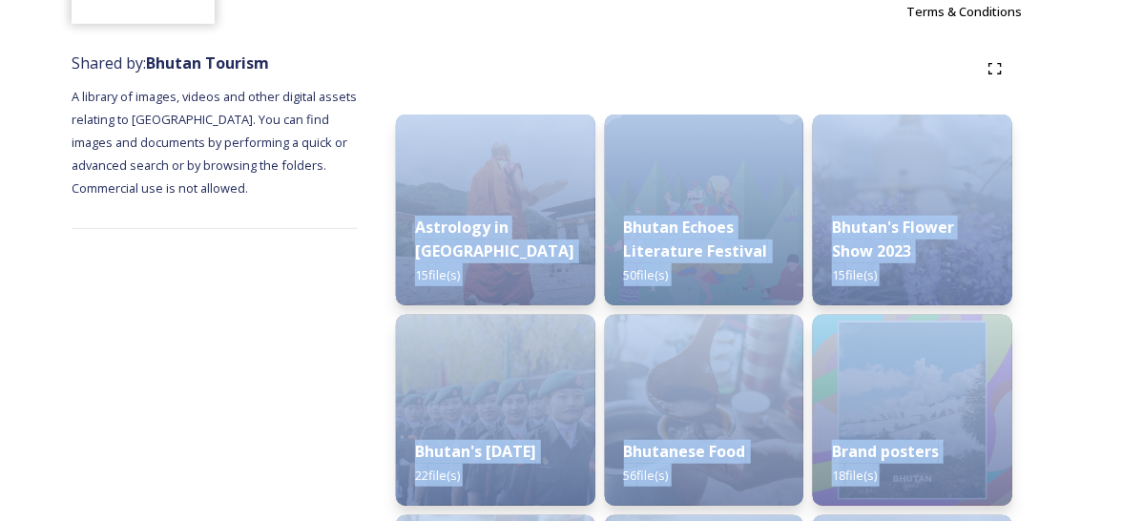
scroll to position [382, 0]
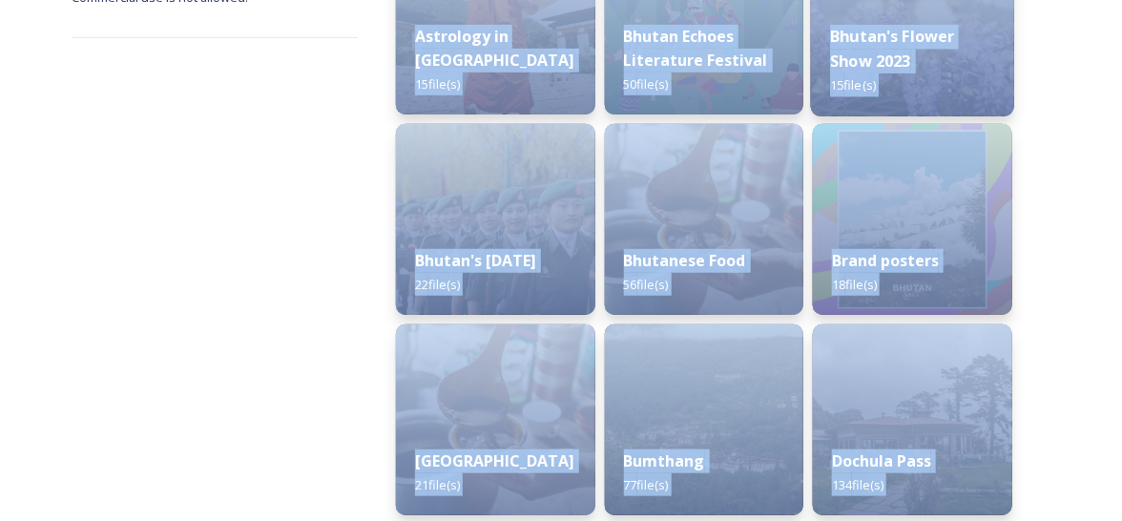
click at [860, 75] on div "Bhutan's Flower Show 2023 15 file(s)" at bounding box center [912, 61] width 203 height 111
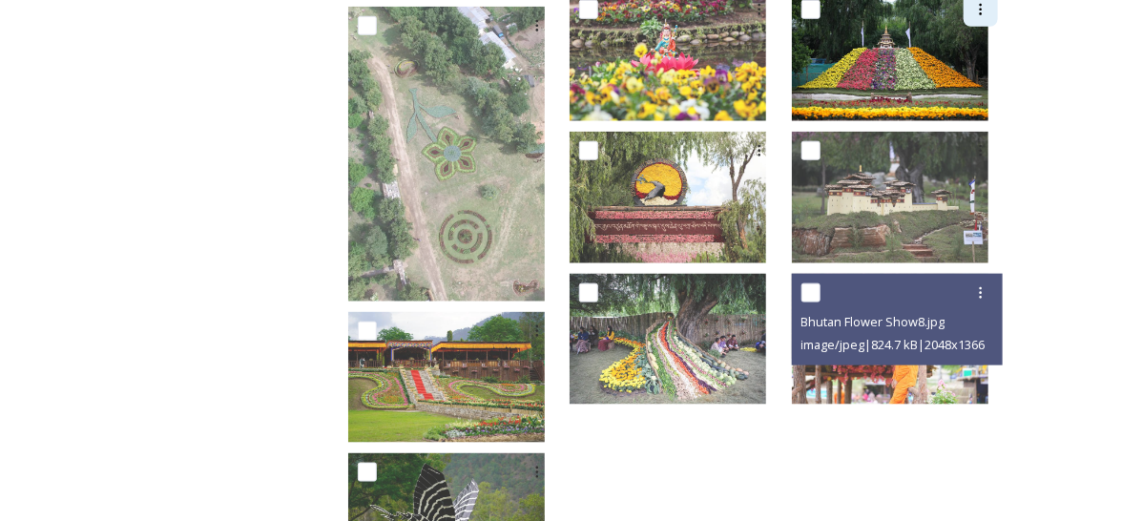
scroll to position [772, 0]
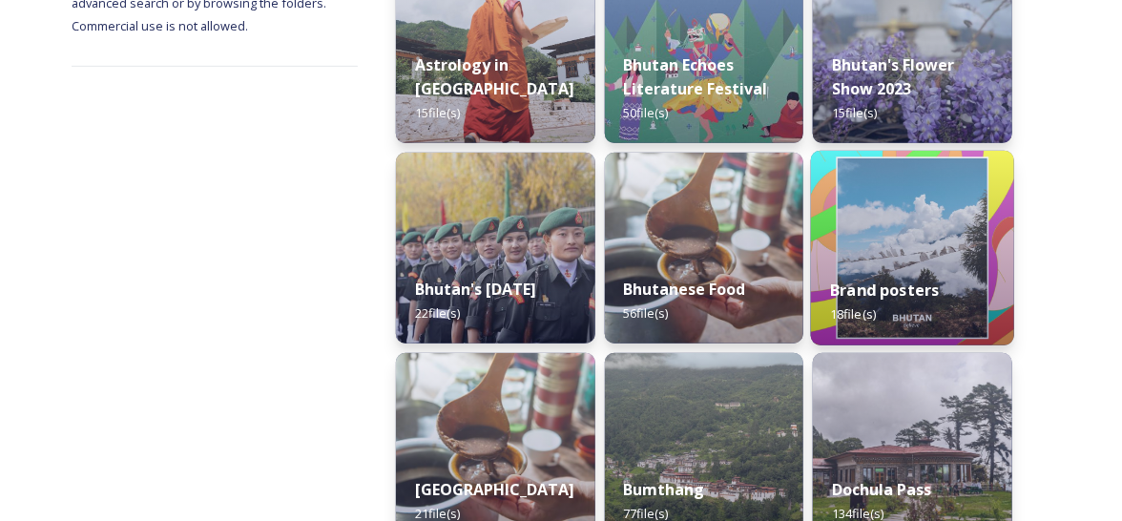
scroll to position [382, 0]
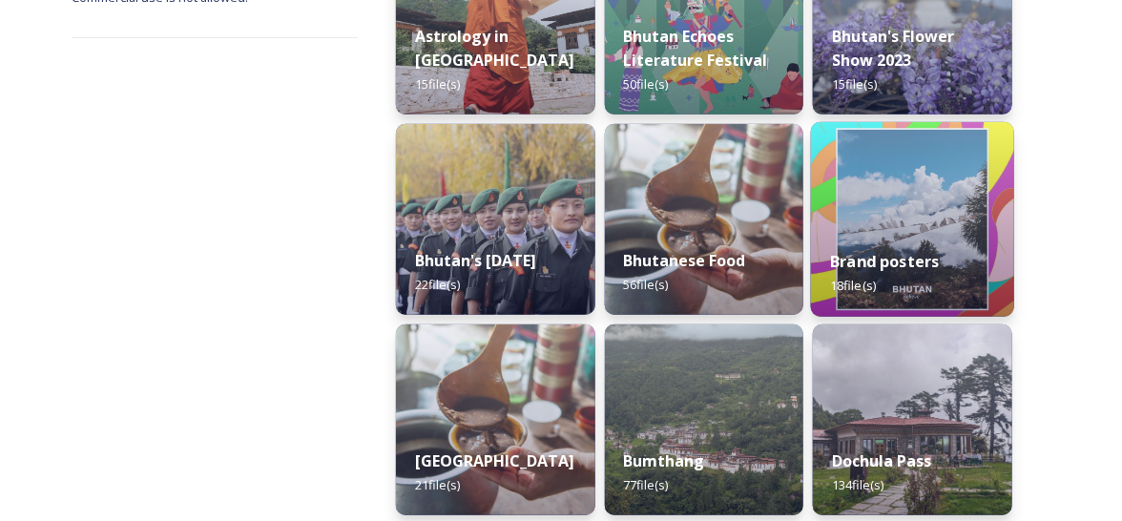
click at [875, 270] on strong "Brand posters" at bounding box center [885, 261] width 109 height 21
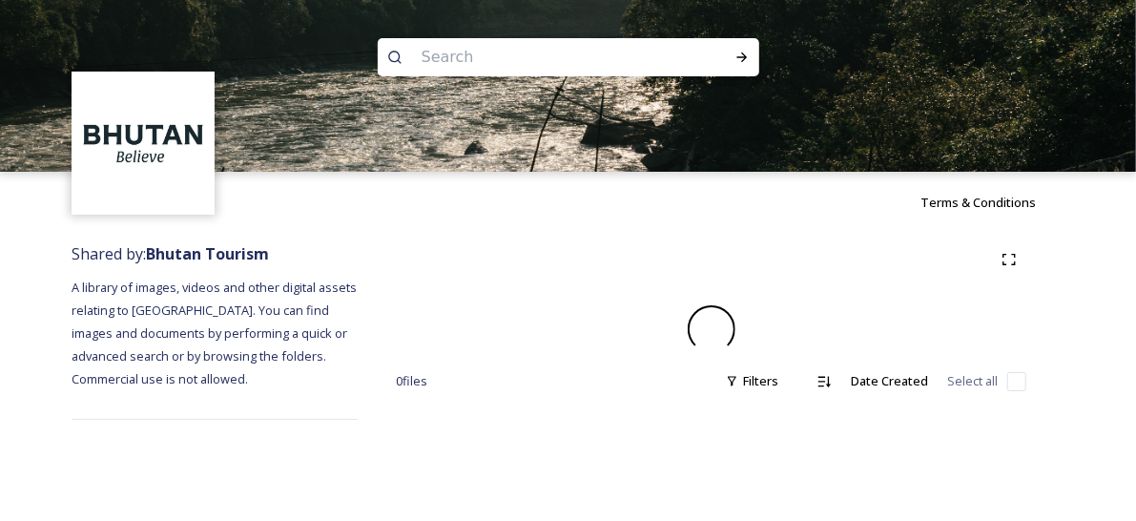
click at [875, 270] on div at bounding box center [711, 259] width 631 height 34
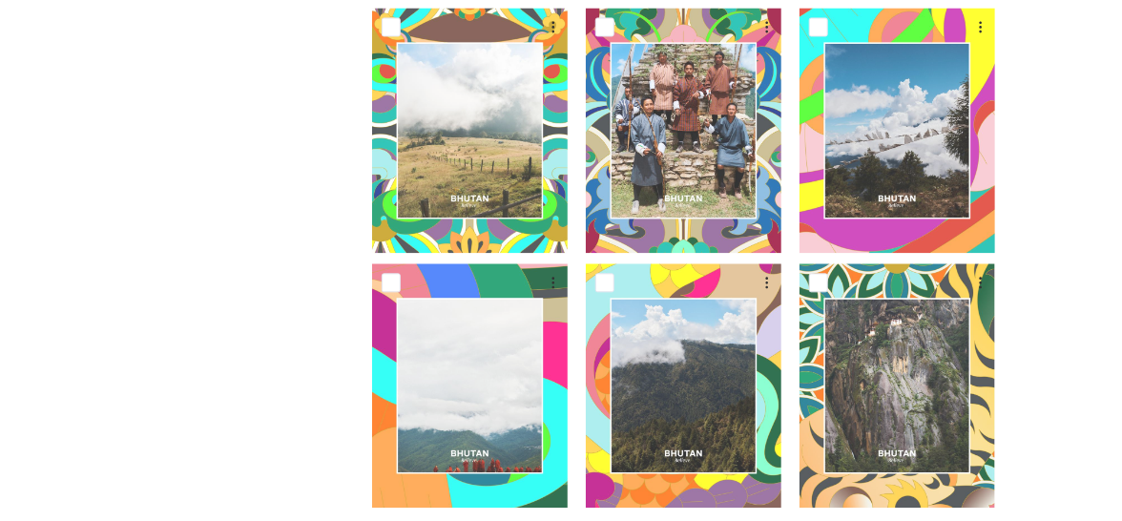
scroll to position [1402, 0]
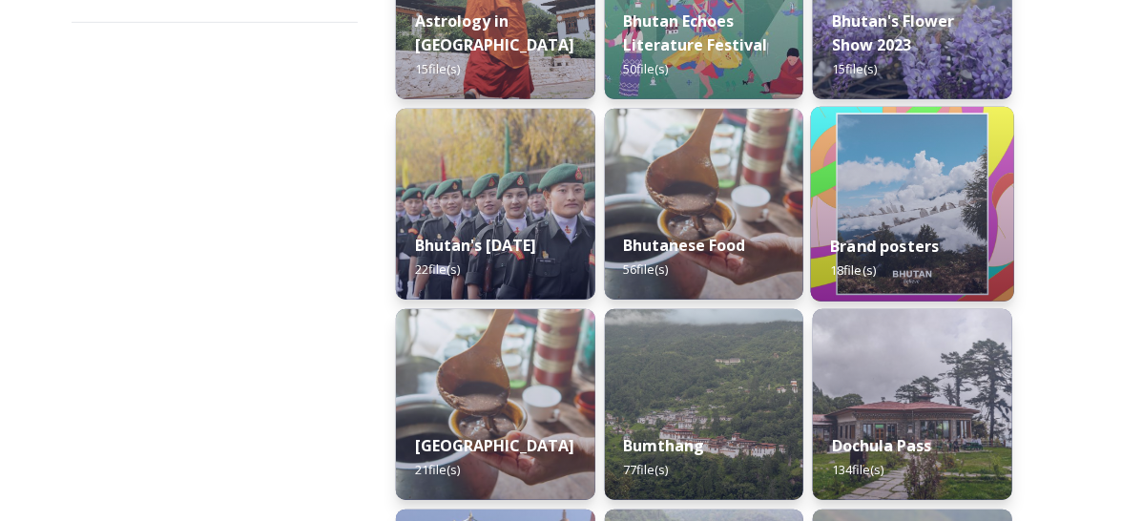
scroll to position [476, 0]
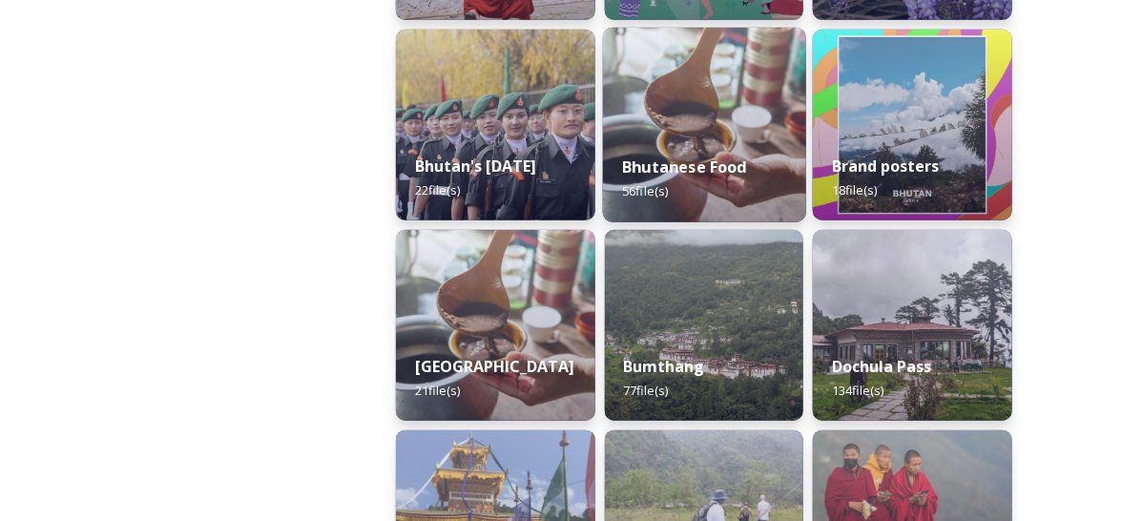
click at [624, 154] on div "Bhutanese Food 56 file(s)" at bounding box center [704, 178] width 203 height 87
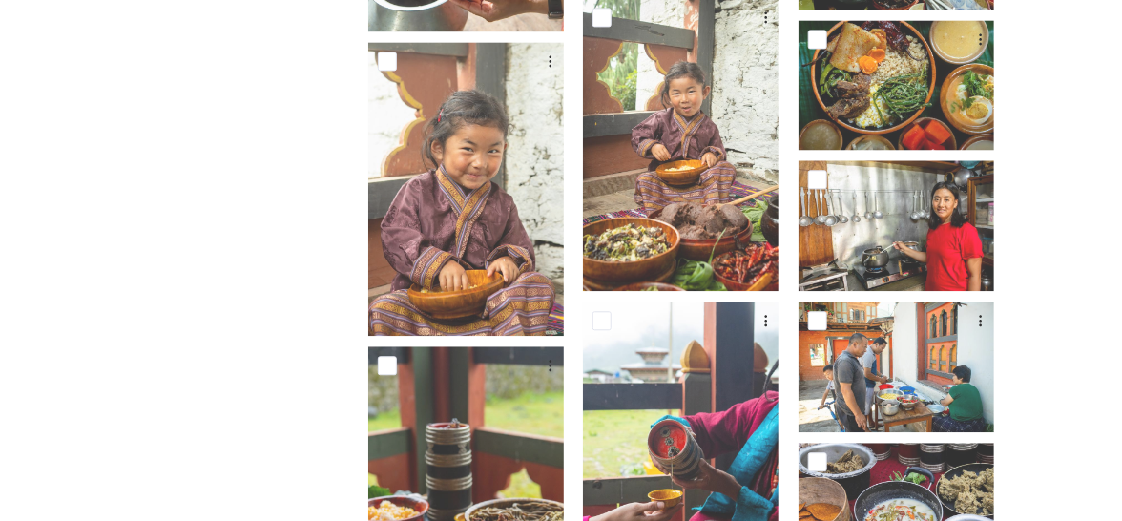
scroll to position [1908, 0]
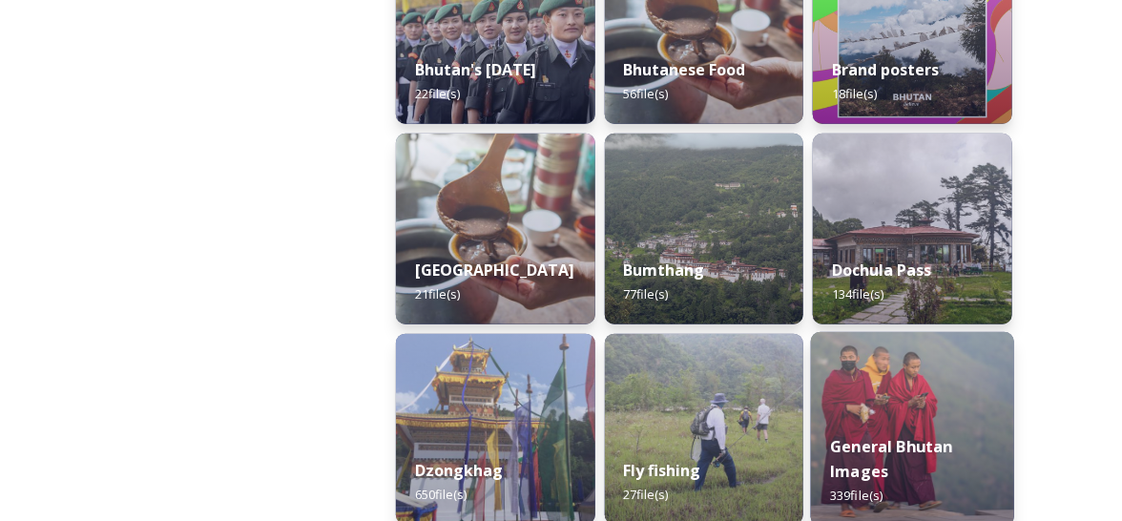
scroll to position [858, 0]
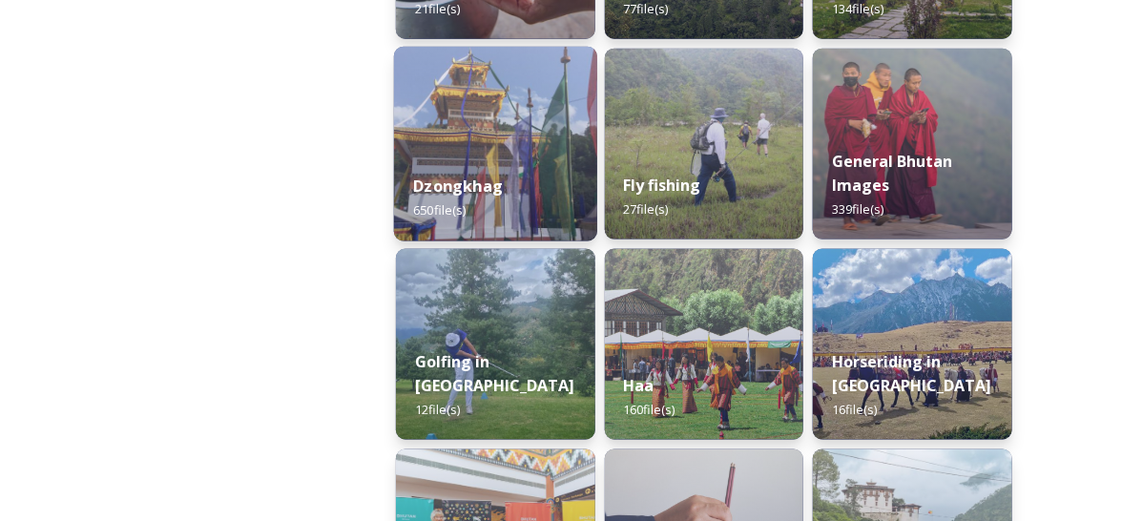
click at [500, 149] on img at bounding box center [495, 144] width 203 height 195
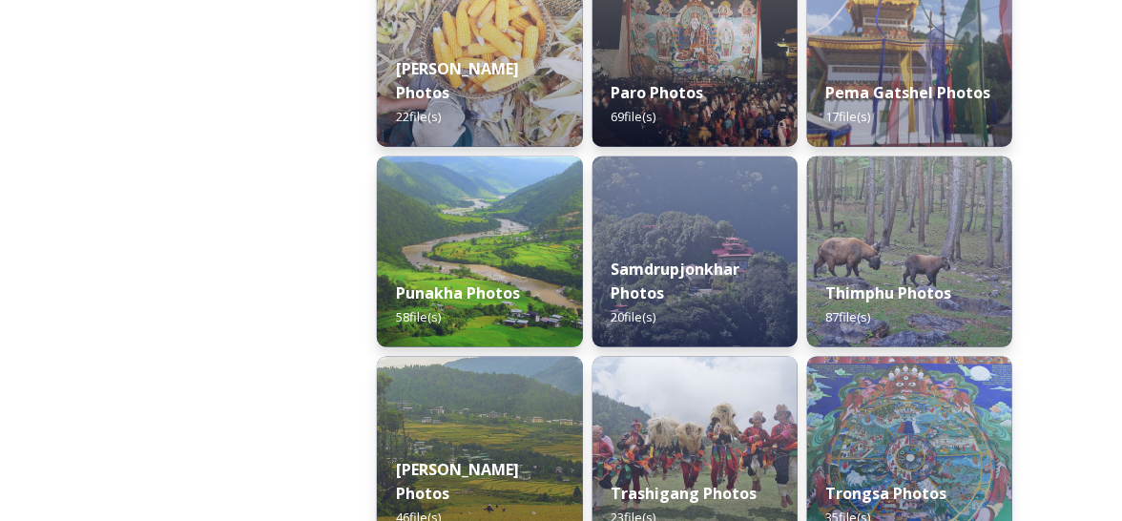
scroll to position [858, 0]
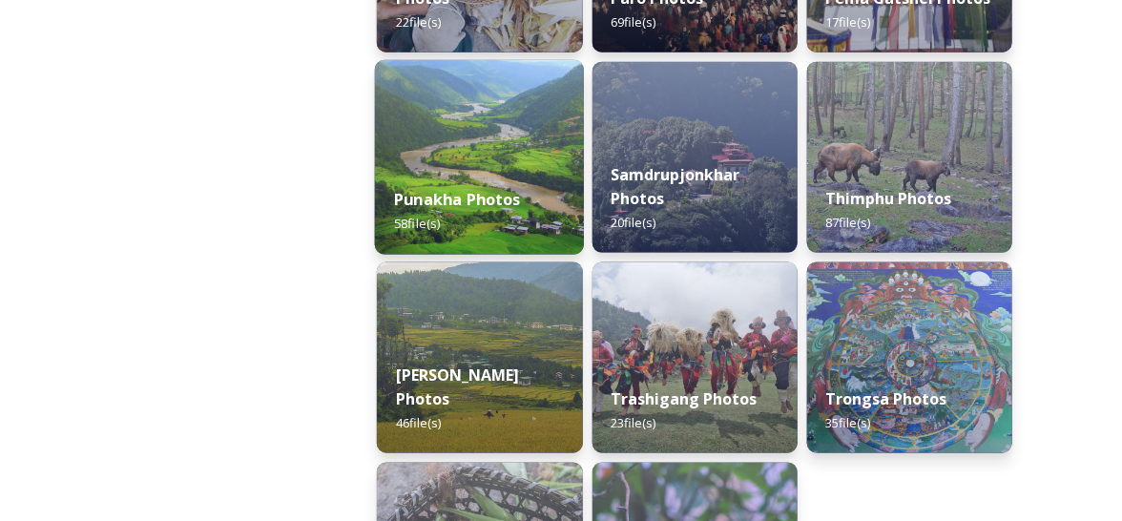
click at [492, 194] on strong "Punakha Photos" at bounding box center [458, 199] width 127 height 21
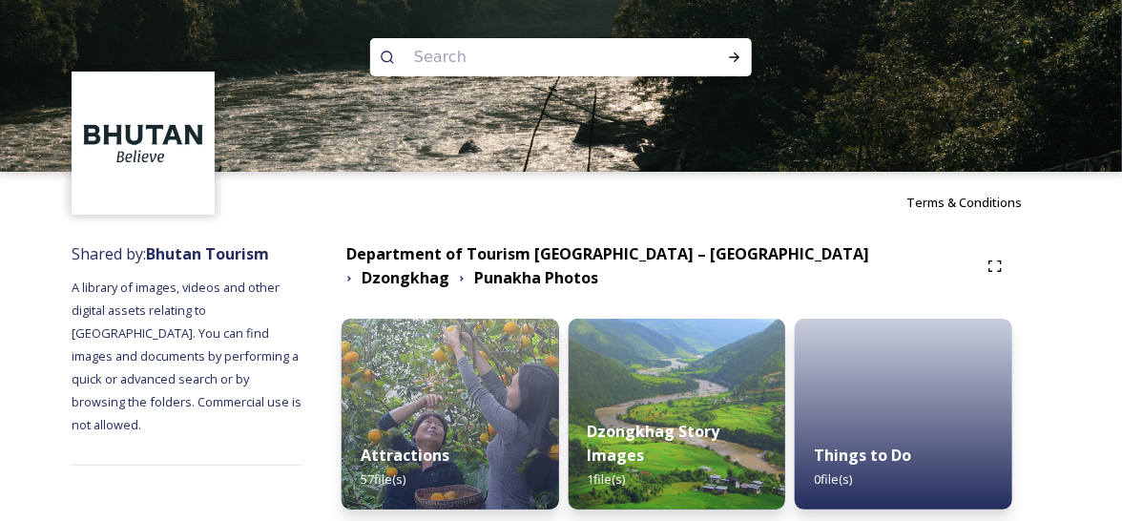
scroll to position [76, 0]
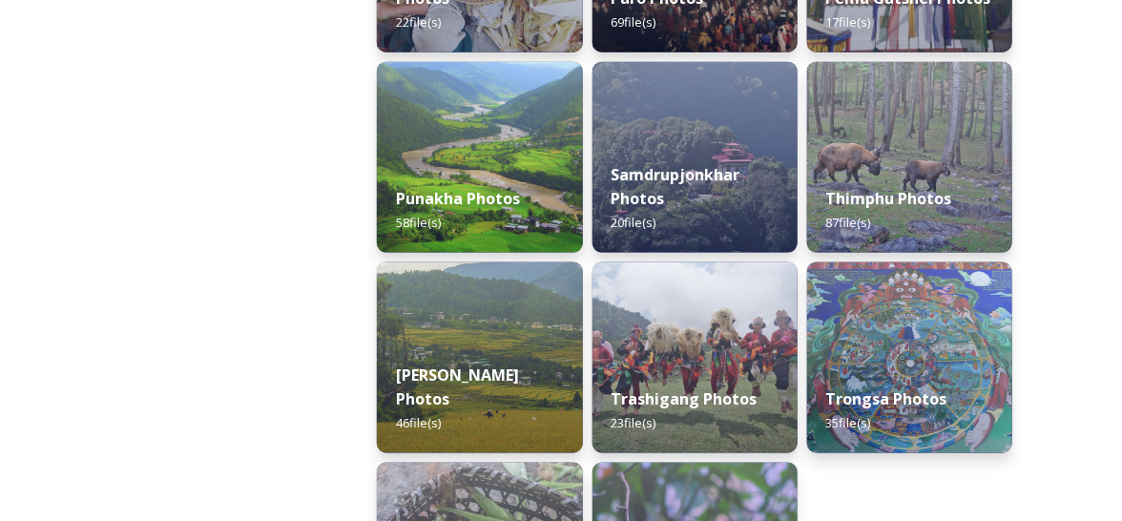
scroll to position [1065, 0]
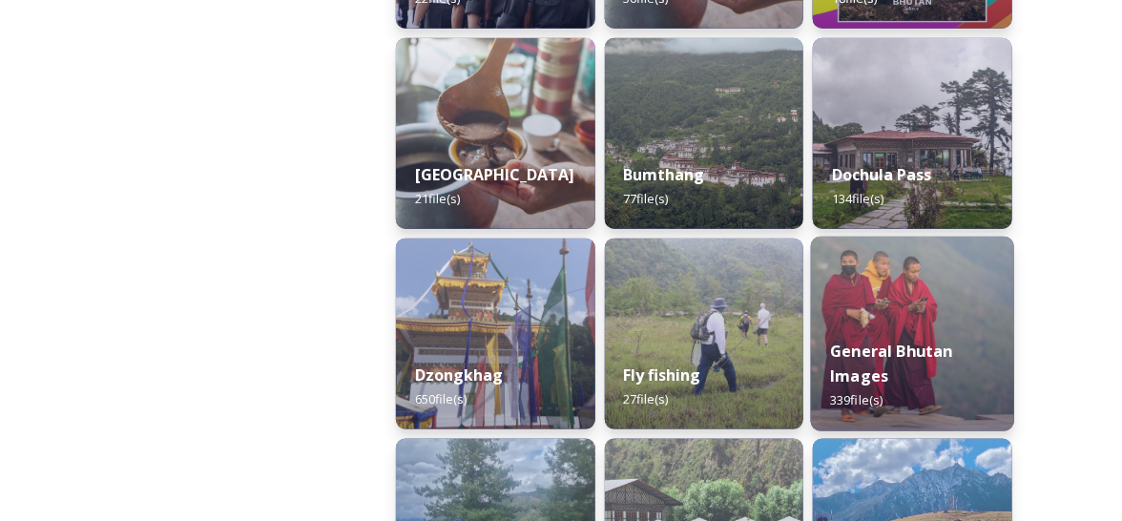
scroll to position [858, 0]
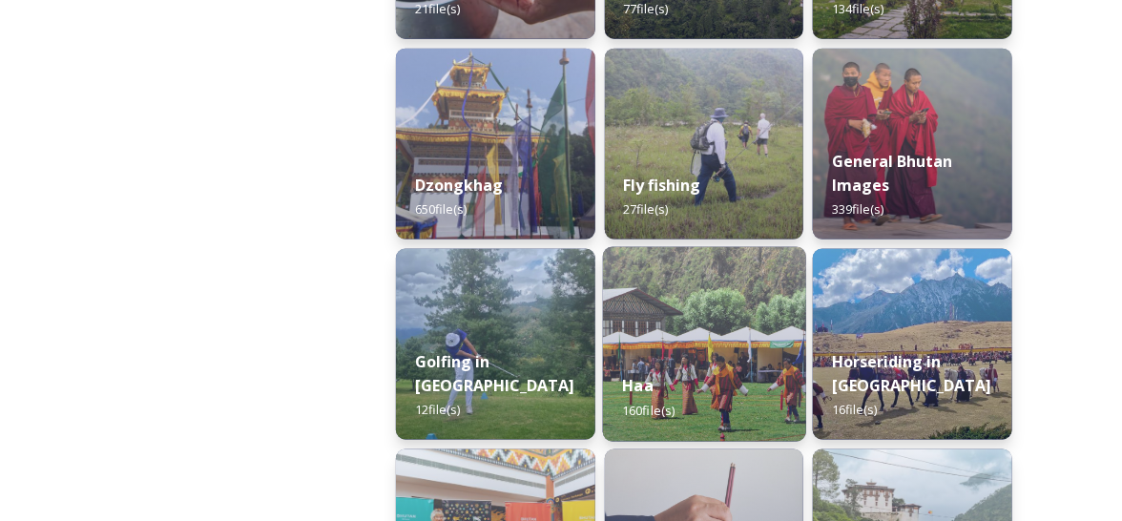
click at [738, 359] on div "Haa 160 file(s)" at bounding box center [704, 398] width 203 height 87
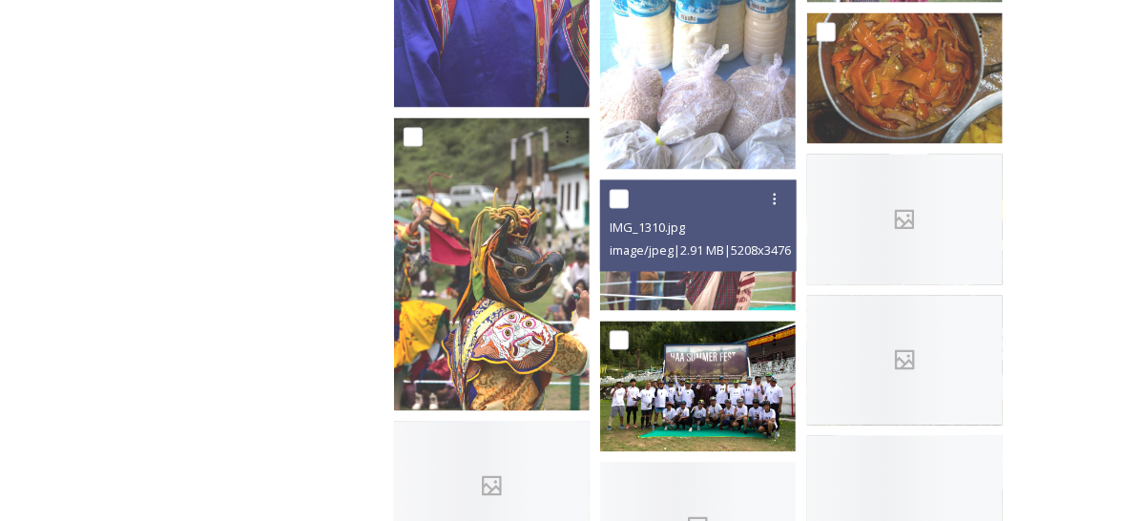
scroll to position [3816, 0]
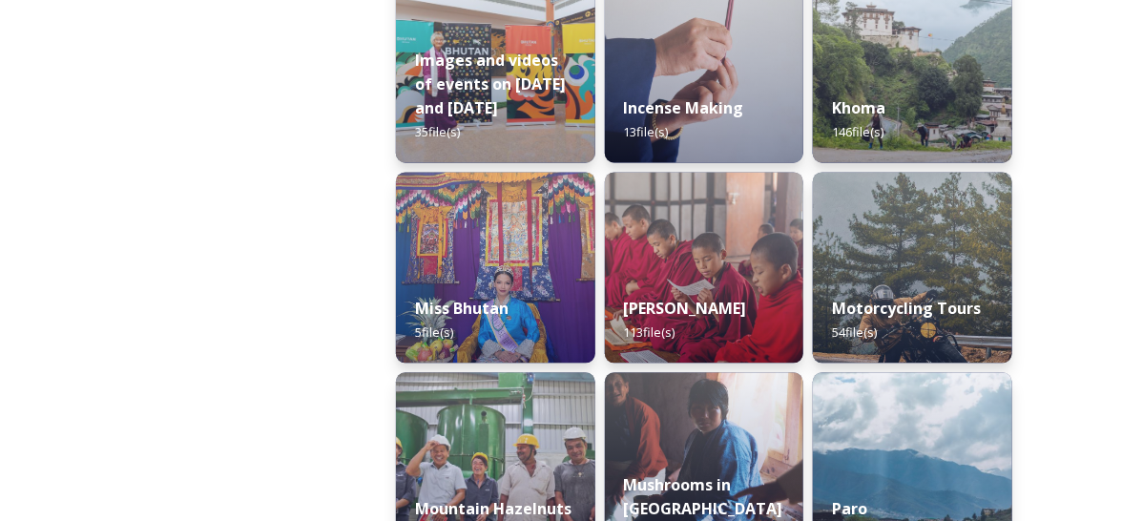
scroll to position [1527, 0]
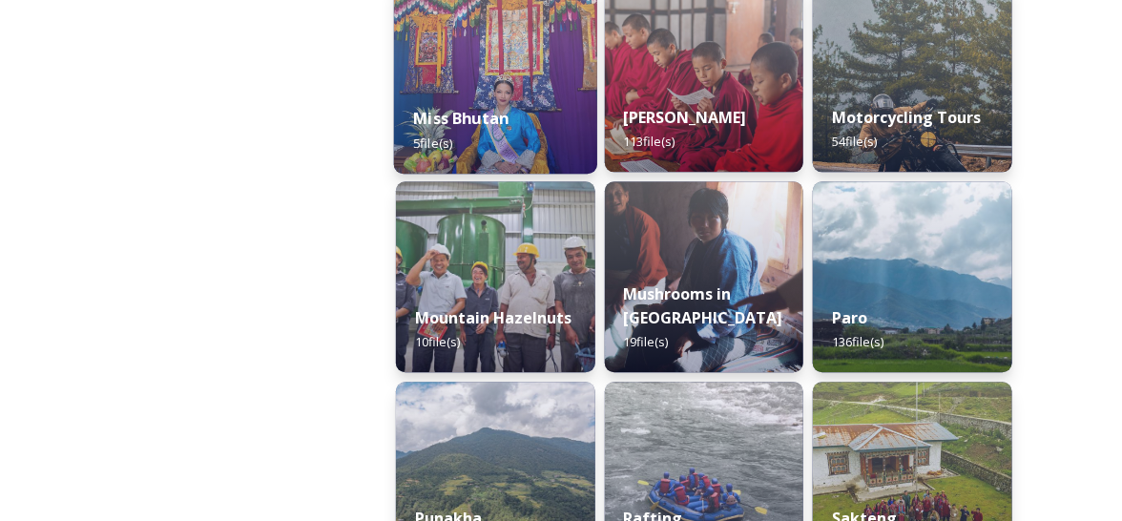
click at [454, 124] on strong "Miss Bhutan" at bounding box center [460, 118] width 95 height 21
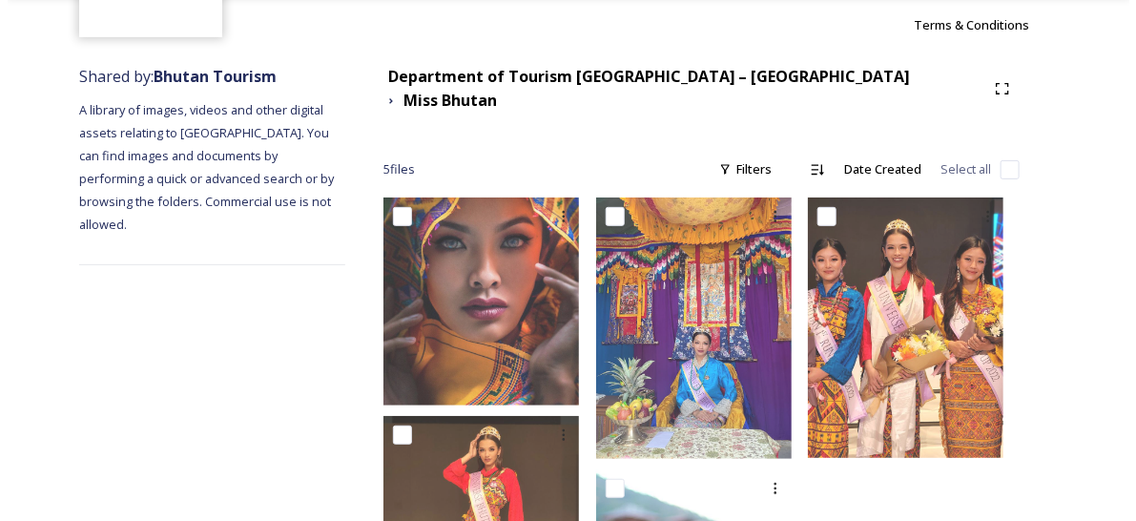
scroll to position [160, 0]
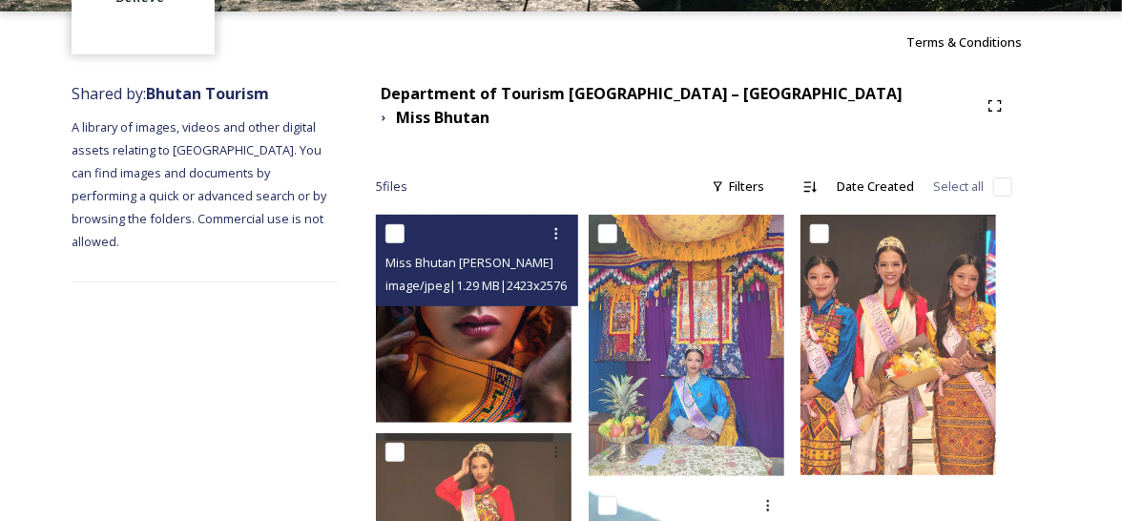
click at [512, 364] on img at bounding box center [474, 319] width 196 height 208
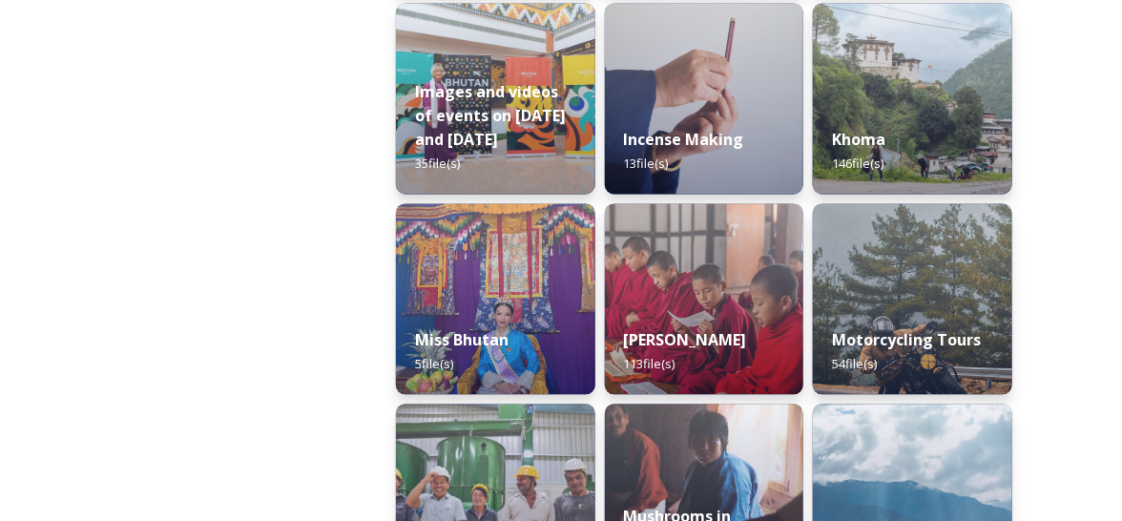
scroll to position [1431, 0]
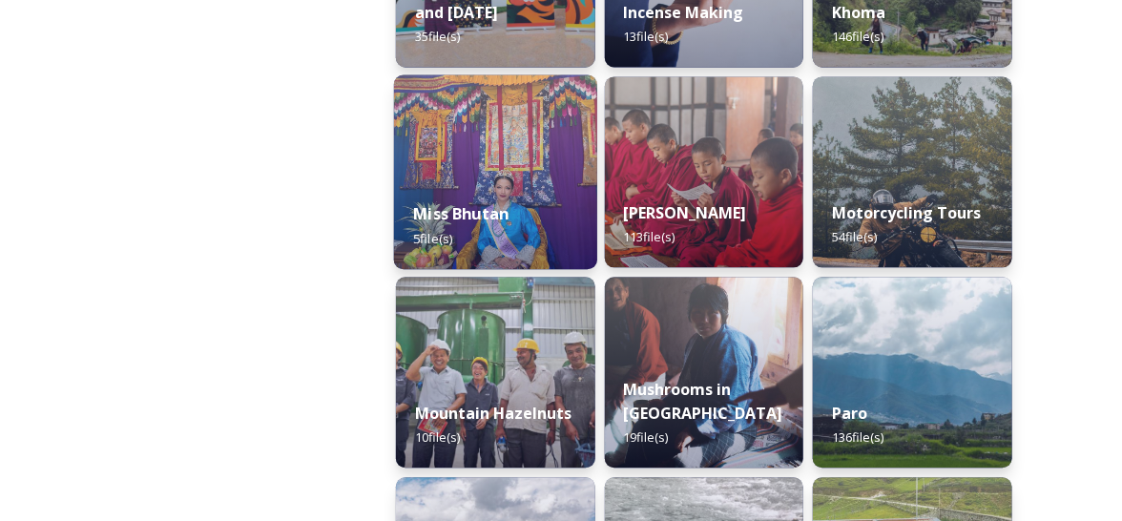
click at [498, 183] on div "Miss Bhutan 5 file(s)" at bounding box center [495, 225] width 203 height 87
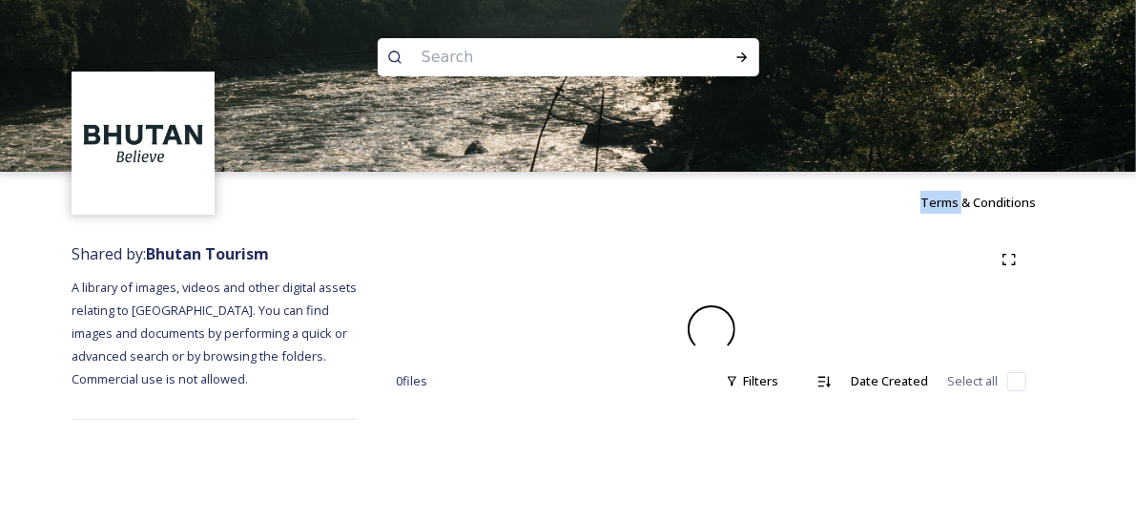
click at [498, 183] on div "Terms & Conditions" at bounding box center [568, 202] width 1136 height 61
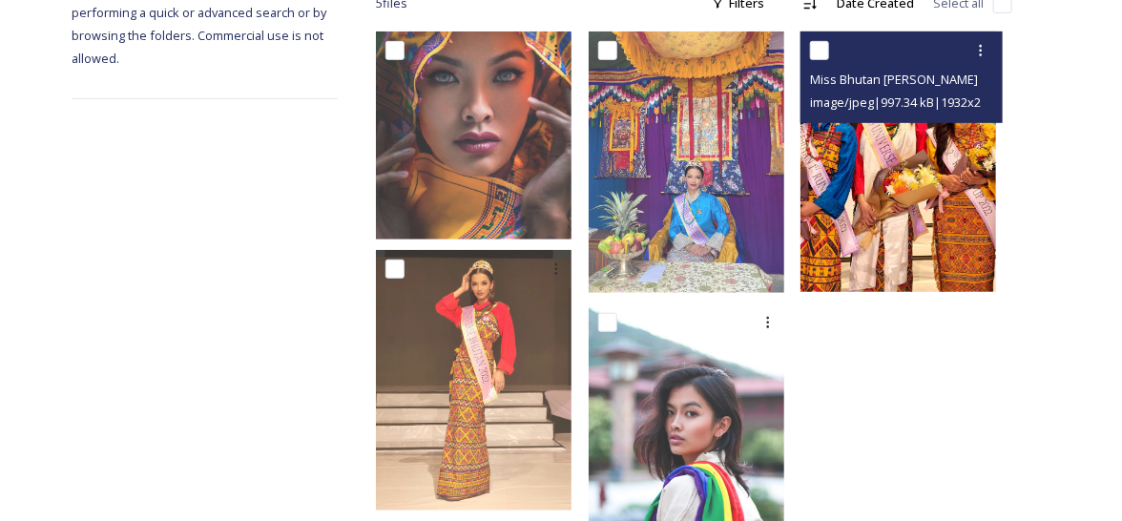
scroll to position [447, 0]
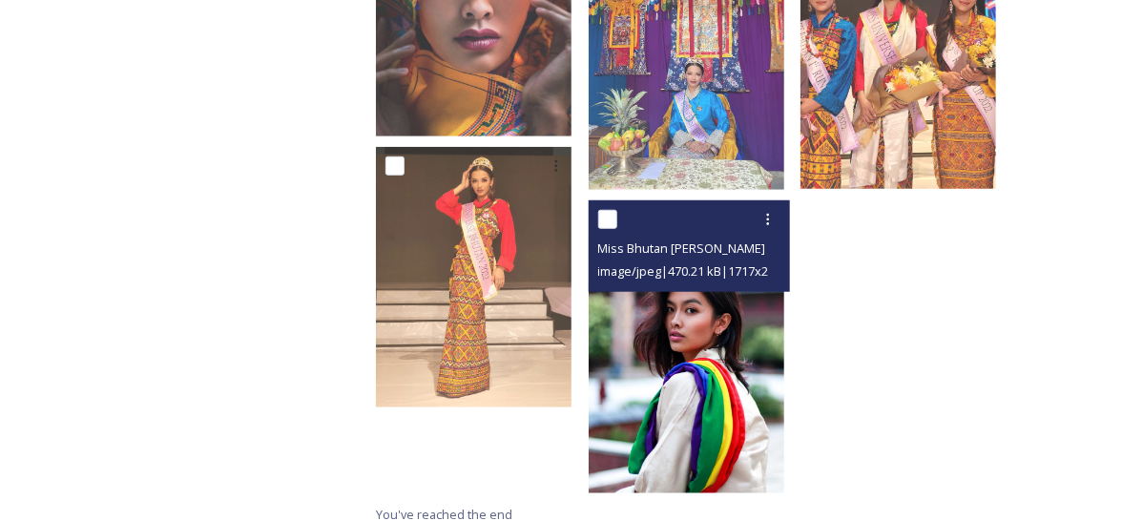
click at [748, 272] on div "Miss Bhutan [PERSON_NAME] 1.jpg image/jpeg | 470.21 kB | 1717 x 2576" at bounding box center [690, 246] width 202 height 92
click at [699, 370] on img at bounding box center [687, 347] width 196 height 294
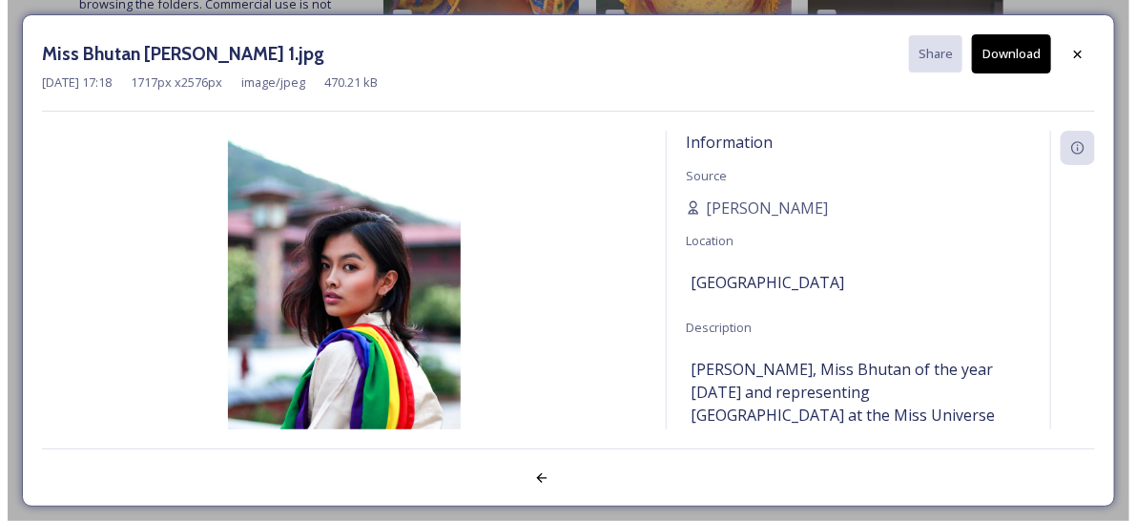
scroll to position [361, 0]
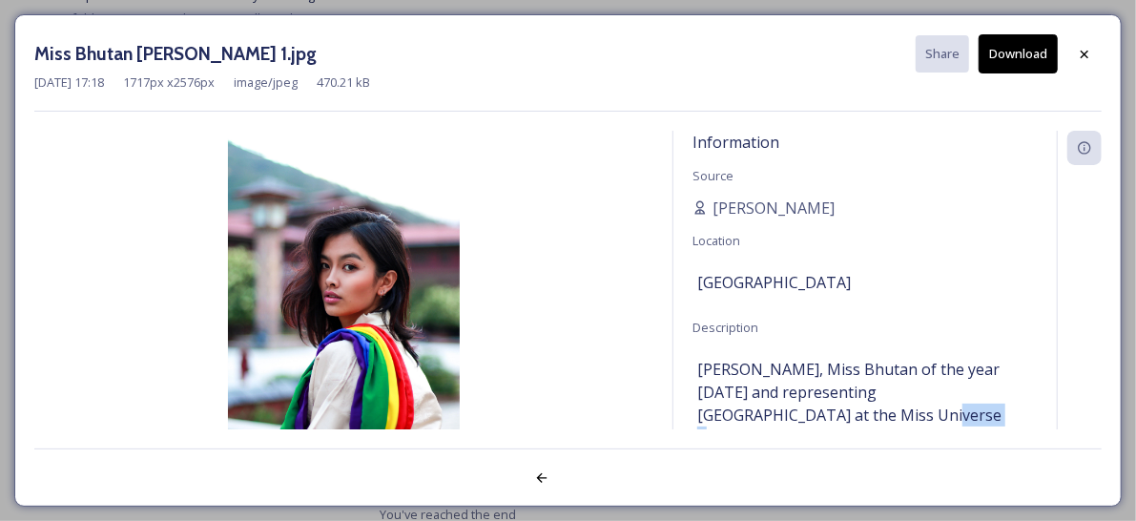
drag, startPoint x: 764, startPoint y: 412, endPoint x: 823, endPoint y: 413, distance: 59.2
click at [823, 413] on span "[PERSON_NAME], Miss Bhutan of the year [DATE] and representing [GEOGRAPHIC_DATA…" at bounding box center [865, 404] width 336 height 92
copy span "pageant"
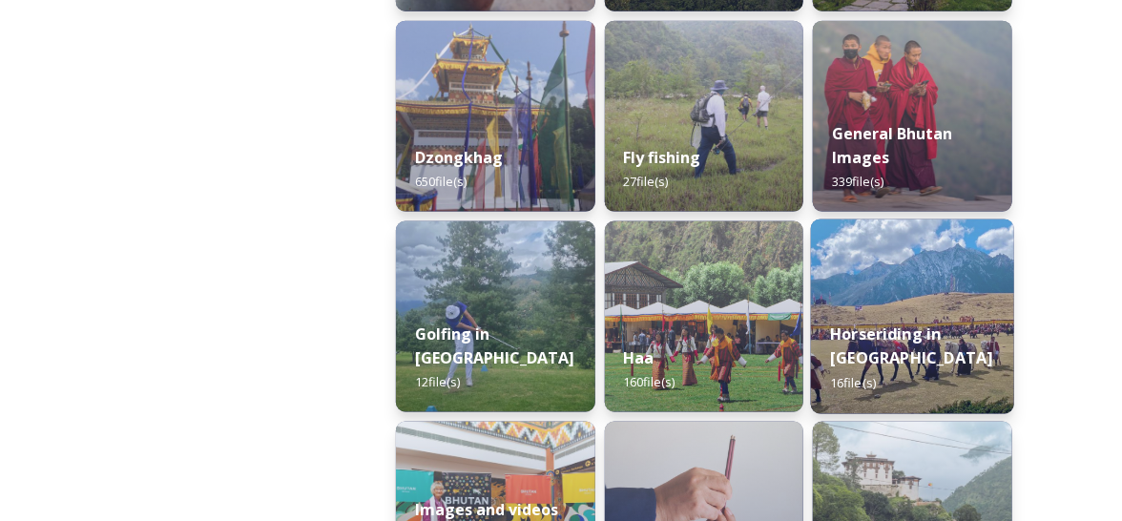
scroll to position [954, 0]
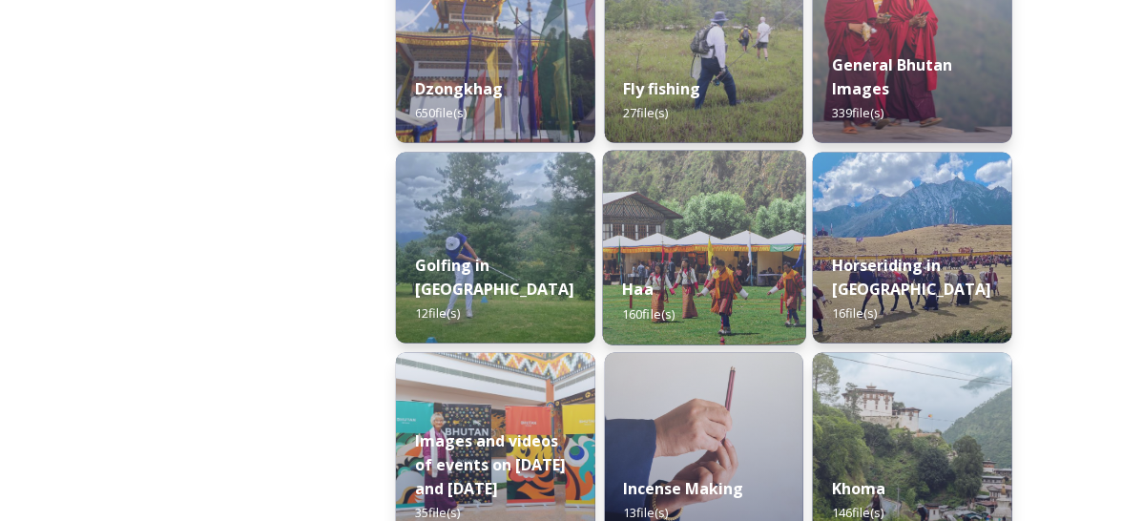
click at [658, 288] on div "Haa 160 file(s)" at bounding box center [704, 302] width 203 height 87
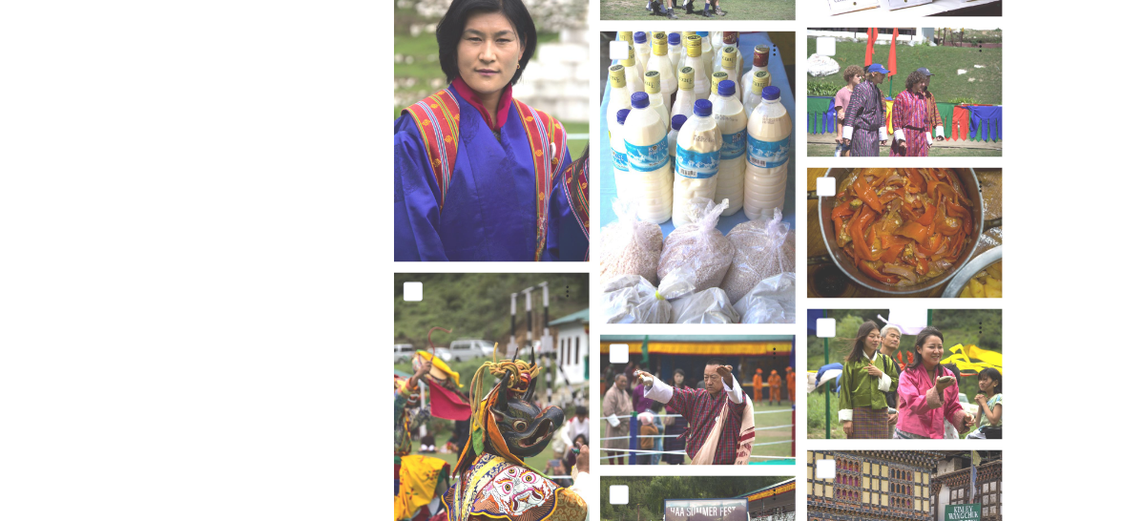
scroll to position [3626, 0]
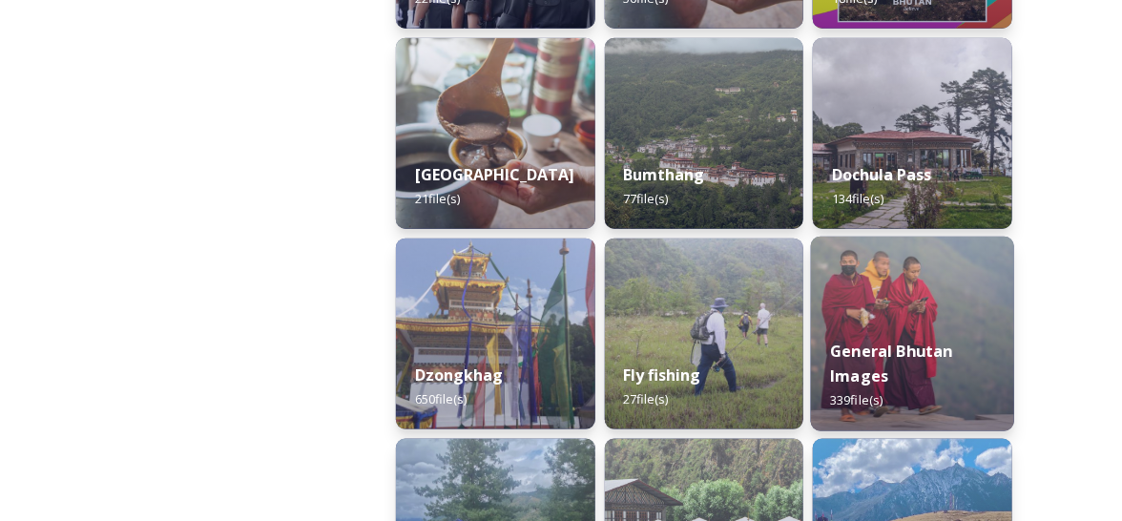
scroll to position [763, 0]
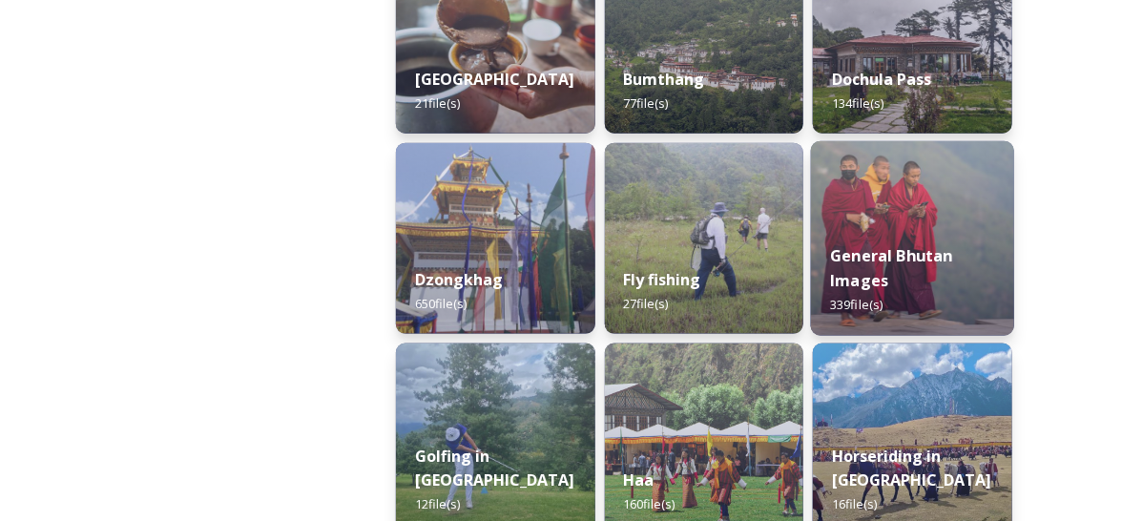
click at [856, 269] on strong "General Bhutan Images" at bounding box center [892, 268] width 123 height 46
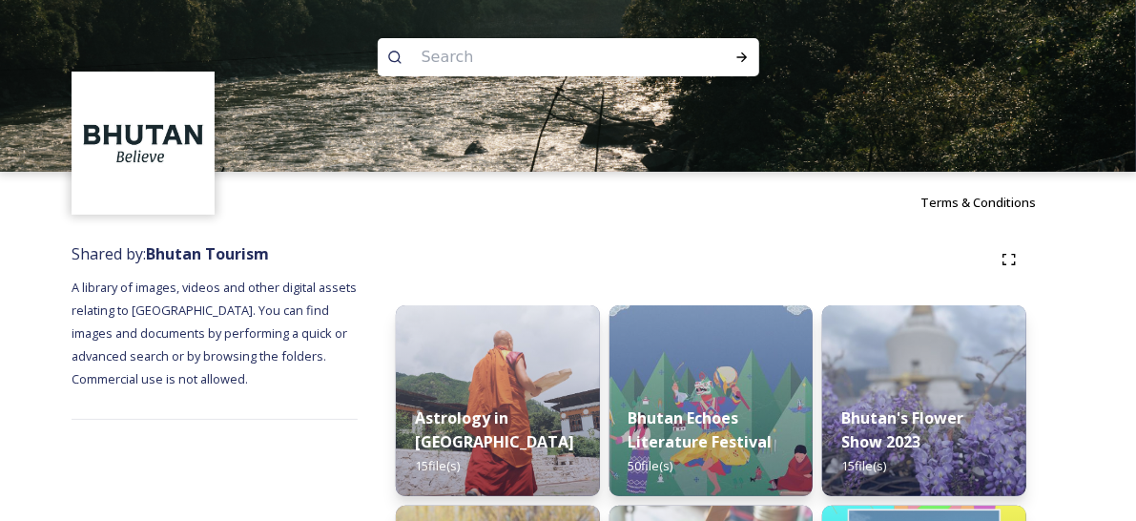
click at [856, 269] on div at bounding box center [711, 259] width 631 height 34
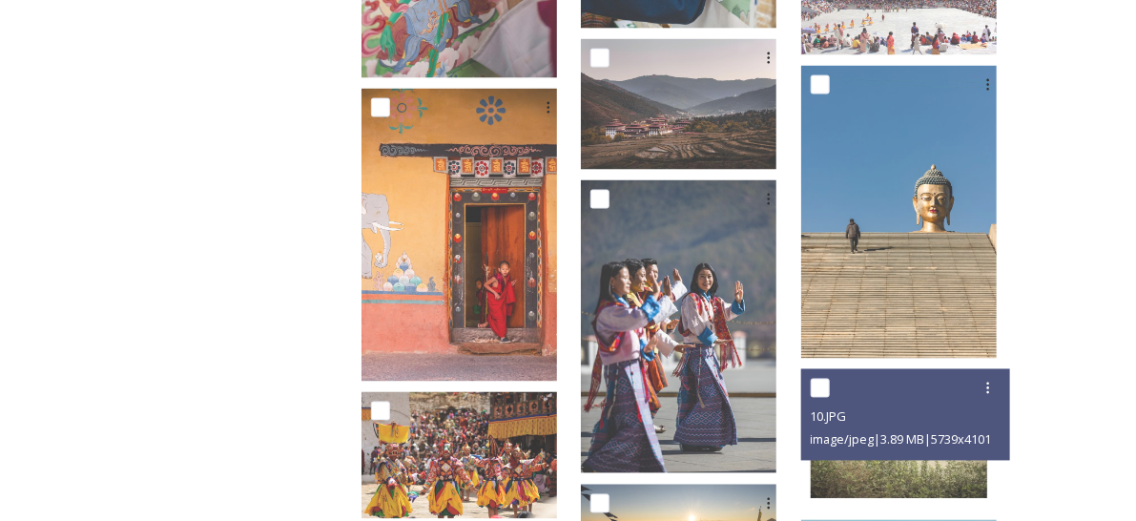
scroll to position [1050, 0]
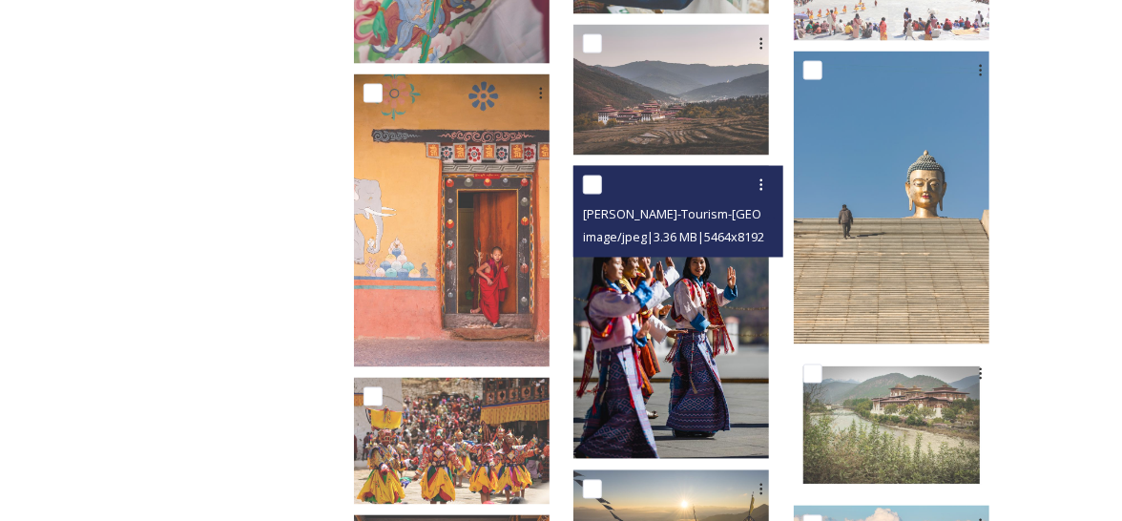
click at [740, 355] on img at bounding box center [671, 312] width 196 height 293
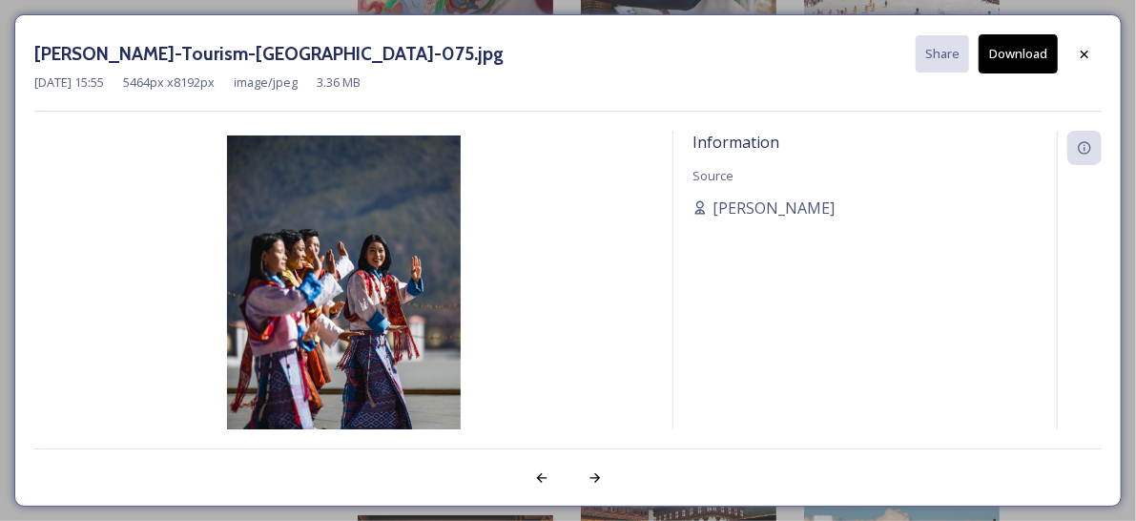
click at [740, 355] on div "Information Source [PERSON_NAME]" at bounding box center [866, 305] width 384 height 349
click at [398, 335] on img at bounding box center [343, 309] width 619 height 349
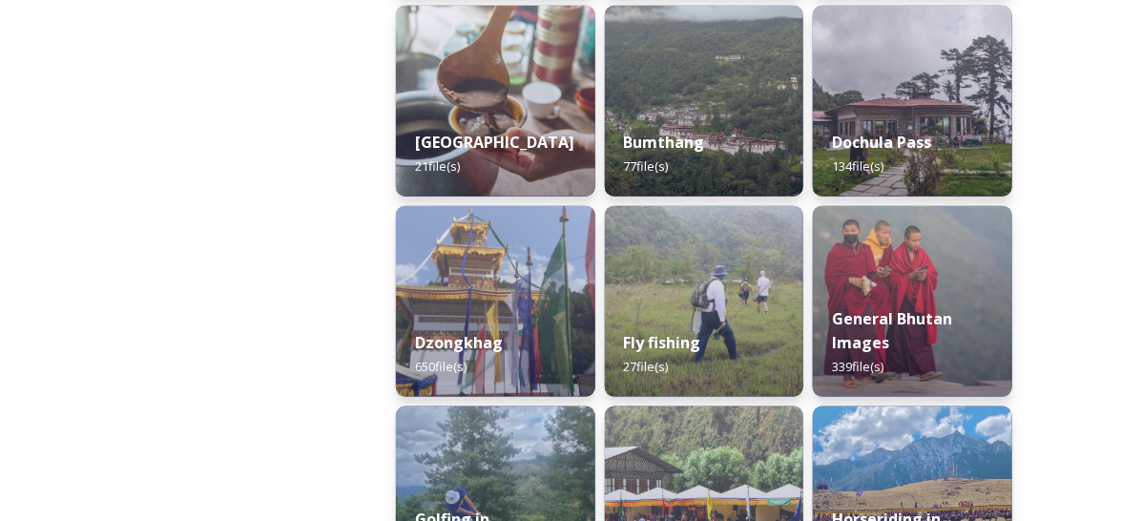
scroll to position [763, 0]
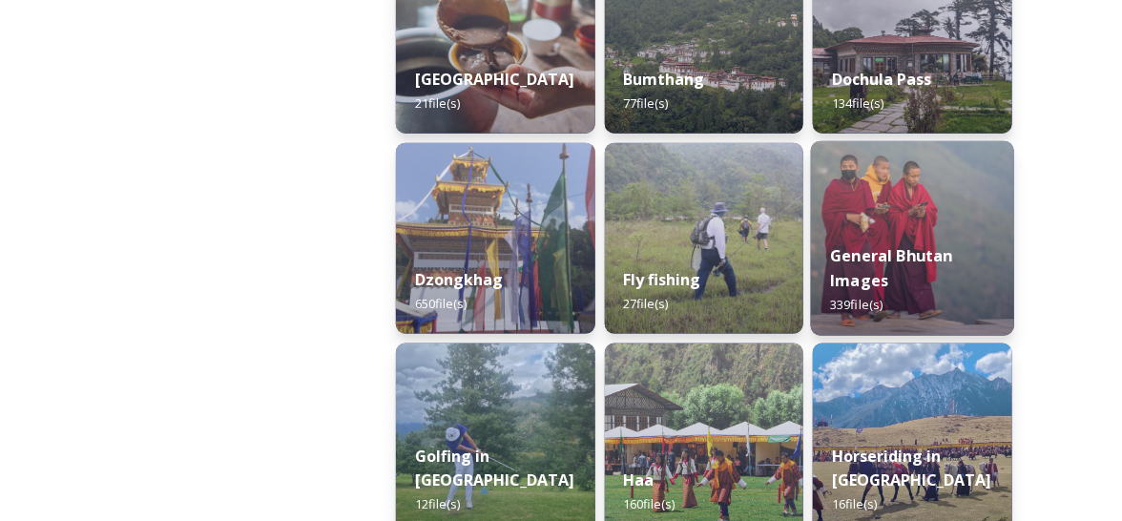
click at [866, 247] on strong "General Bhutan Images" at bounding box center [892, 268] width 123 height 46
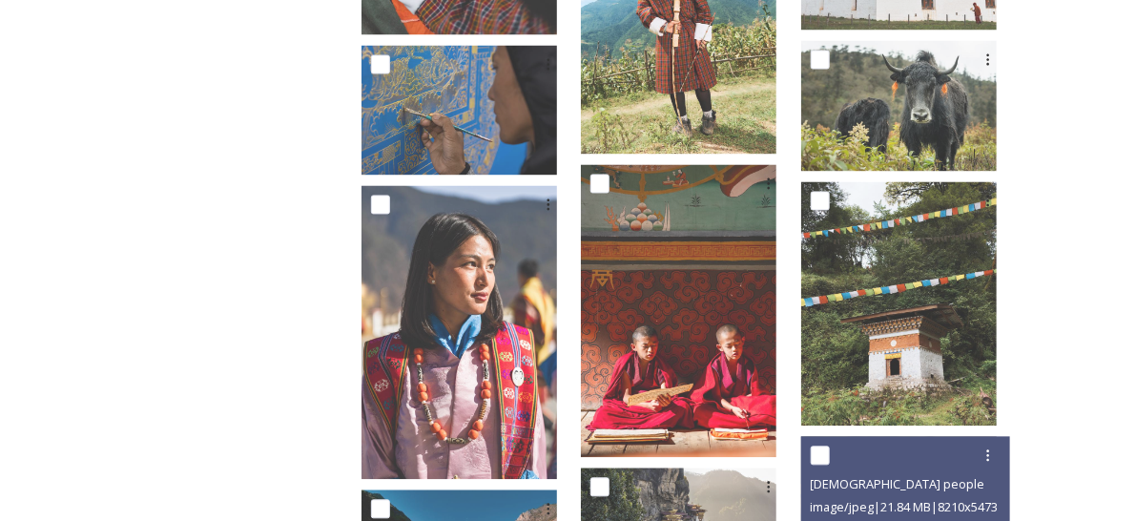
scroll to position [9106, 0]
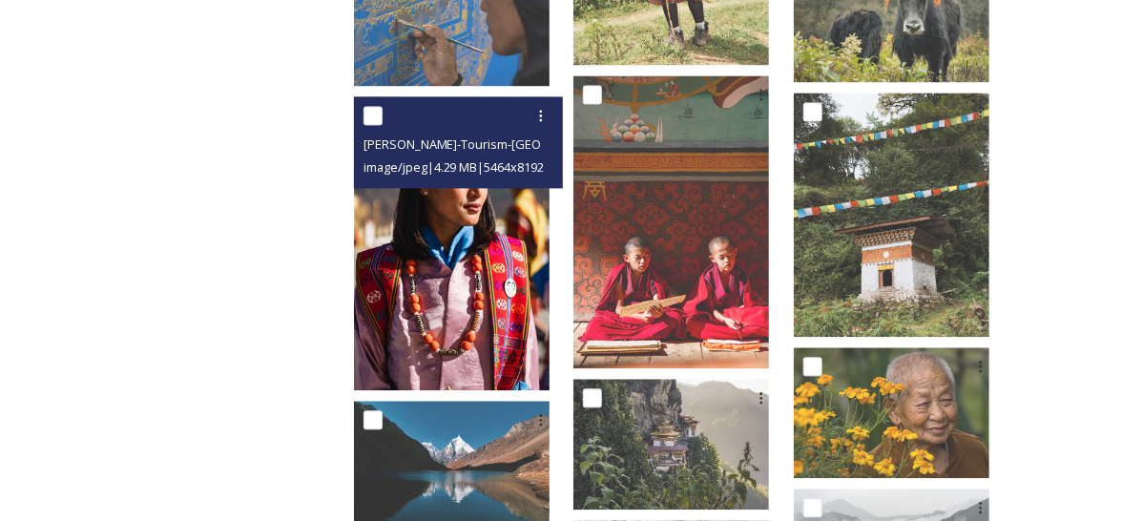
click at [496, 317] on img at bounding box center [452, 242] width 196 height 293
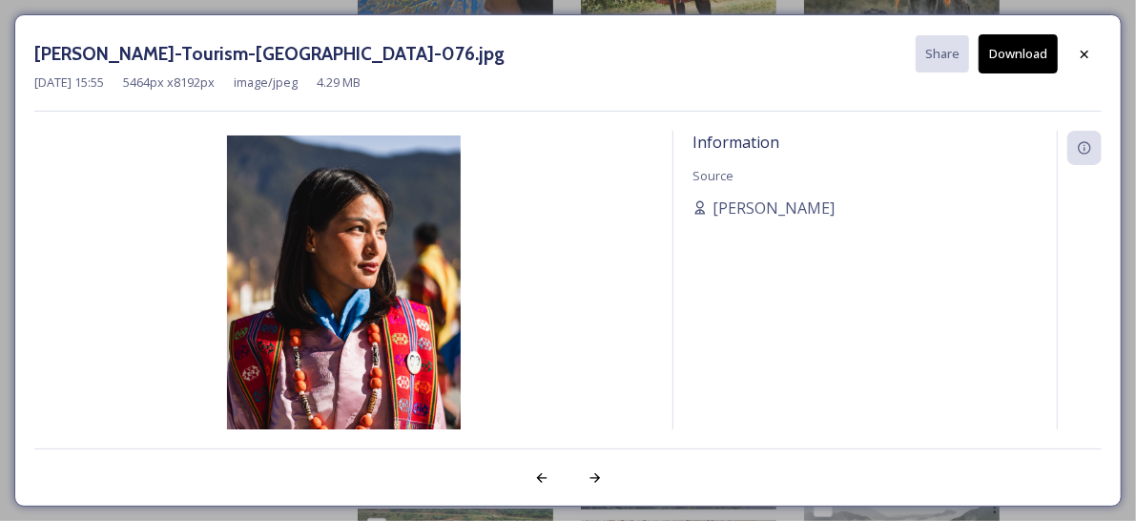
click at [161, 405] on img at bounding box center [343, 309] width 619 height 349
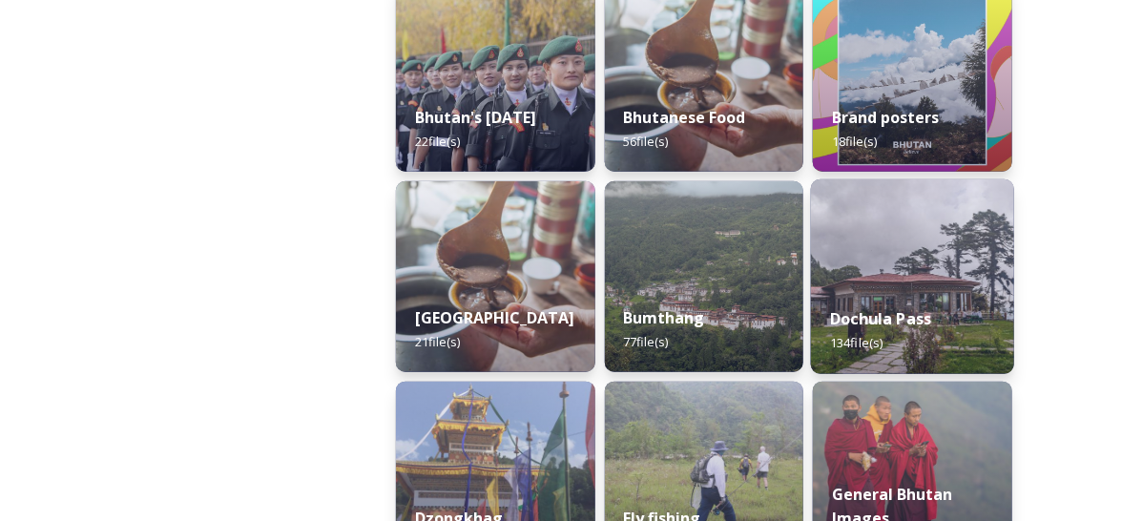
scroll to position [668, 0]
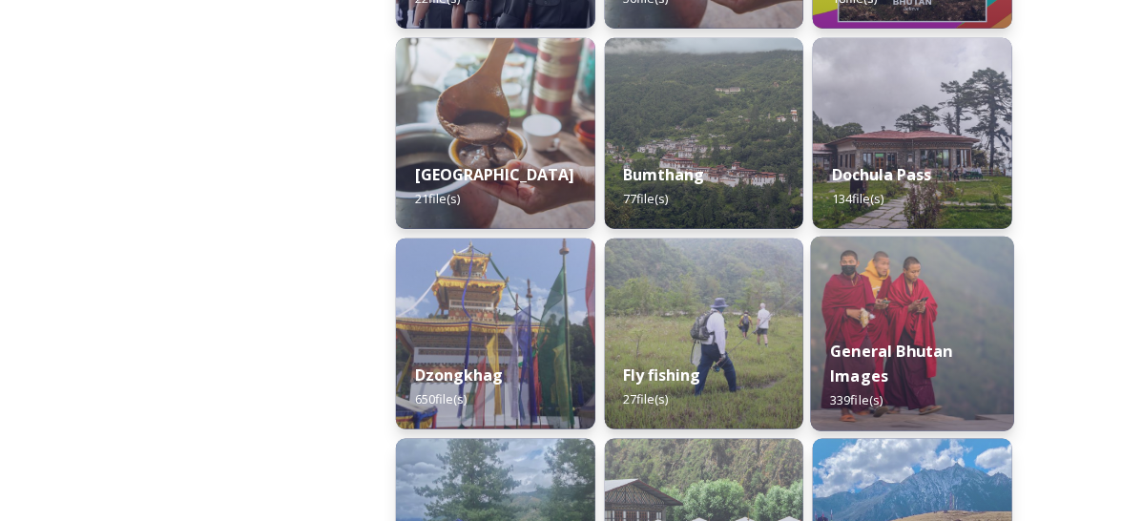
click at [852, 373] on strong "General Bhutan Images" at bounding box center [892, 364] width 123 height 46
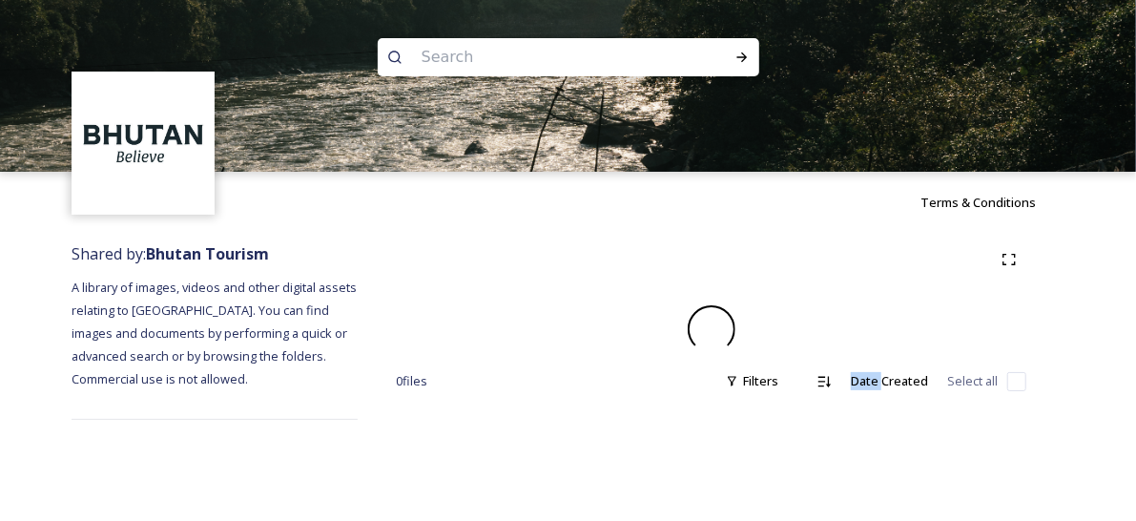
click at [852, 373] on div "Date Created" at bounding box center [890, 381] width 96 height 37
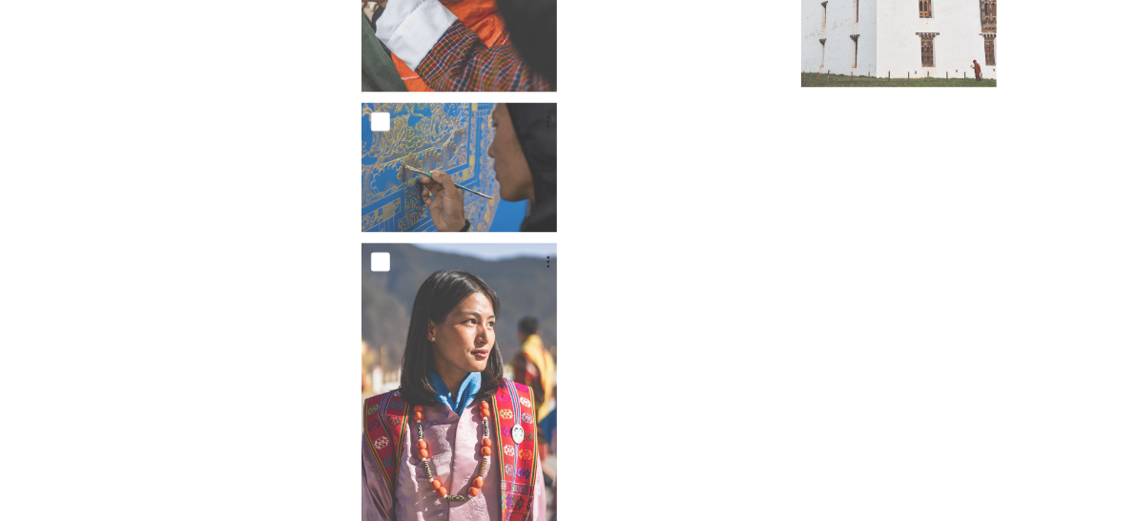
scroll to position [9028, 0]
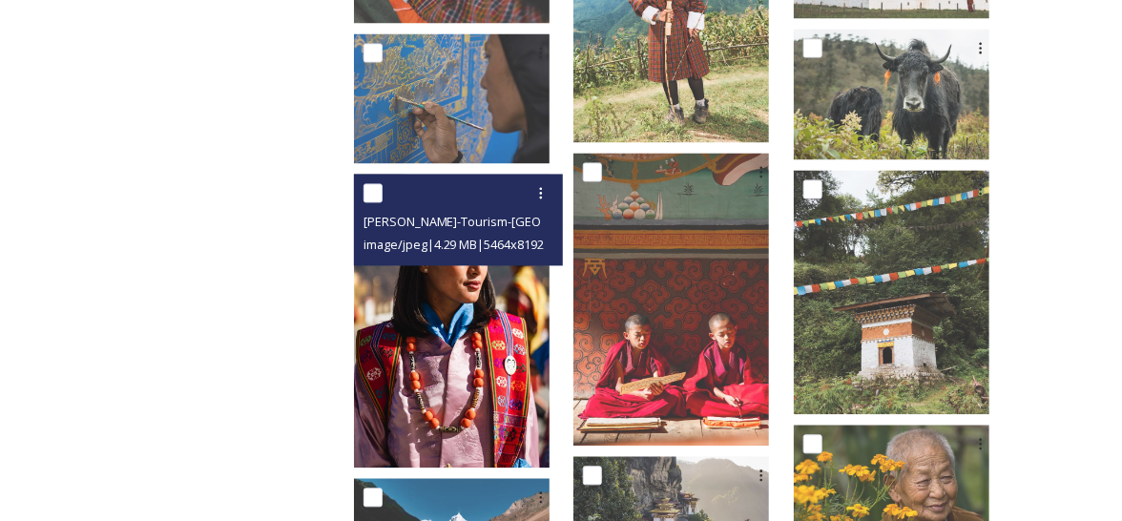
click at [440, 288] on img at bounding box center [452, 321] width 196 height 293
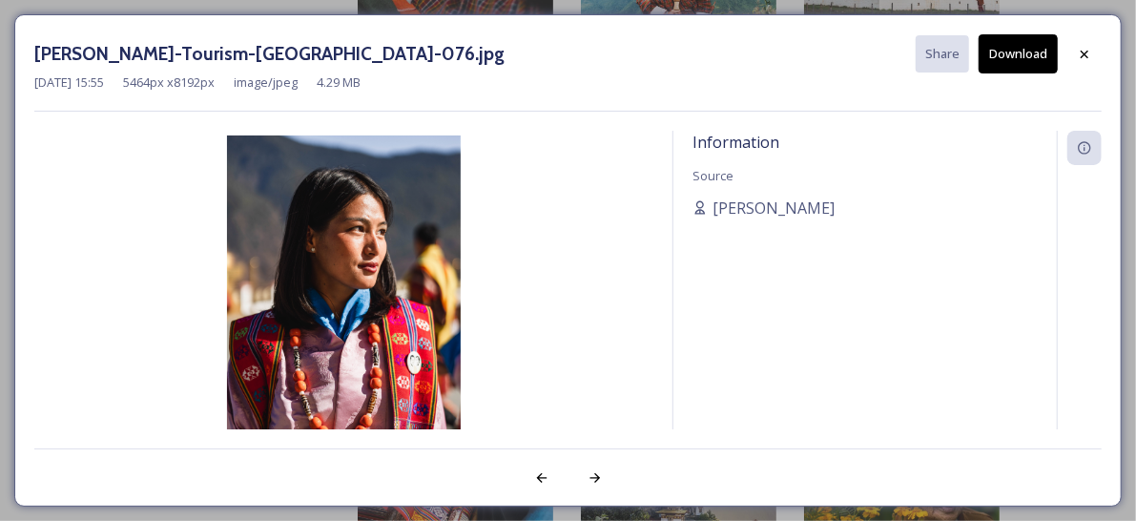
drag, startPoint x: 991, startPoint y: 416, endPoint x: 923, endPoint y: 357, distance: 90.7
click at [986, 407] on div "Information Source [PERSON_NAME]" at bounding box center [866, 305] width 384 height 349
click at [966, 412] on div "Information Source [PERSON_NAME]" at bounding box center [866, 305] width 384 height 349
click at [956, 383] on div "Information Source [PERSON_NAME]" at bounding box center [866, 305] width 384 height 349
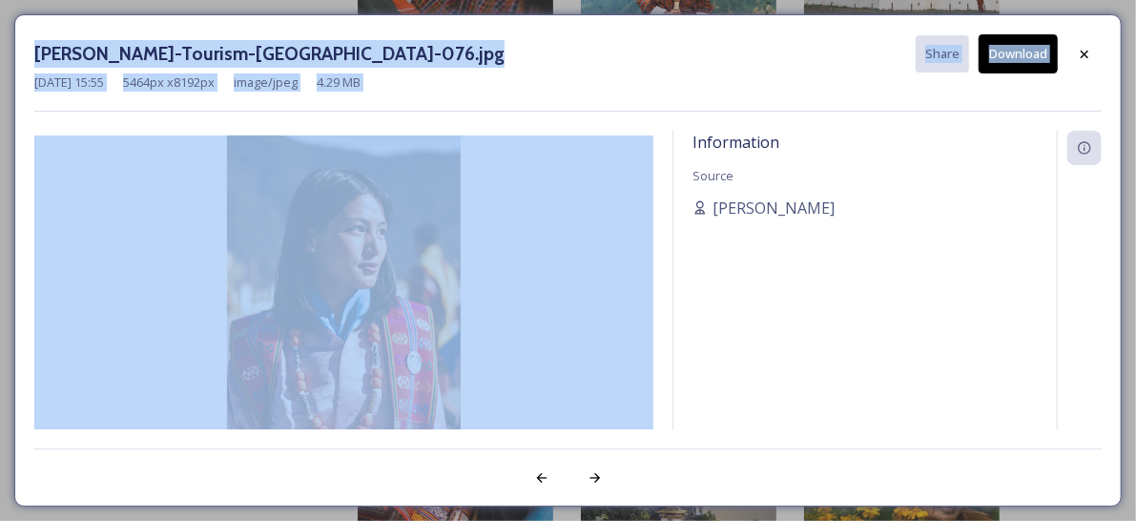
drag, startPoint x: 35, startPoint y: 21, endPoint x: 348, endPoint y: 197, distance: 358.8
click at [348, 197] on div "[PERSON_NAME]-Tourism-[GEOGRAPHIC_DATA]-076.jpg Share Download [DATE] 15:55 546…" at bounding box center [568, 260] width 1108 height 492
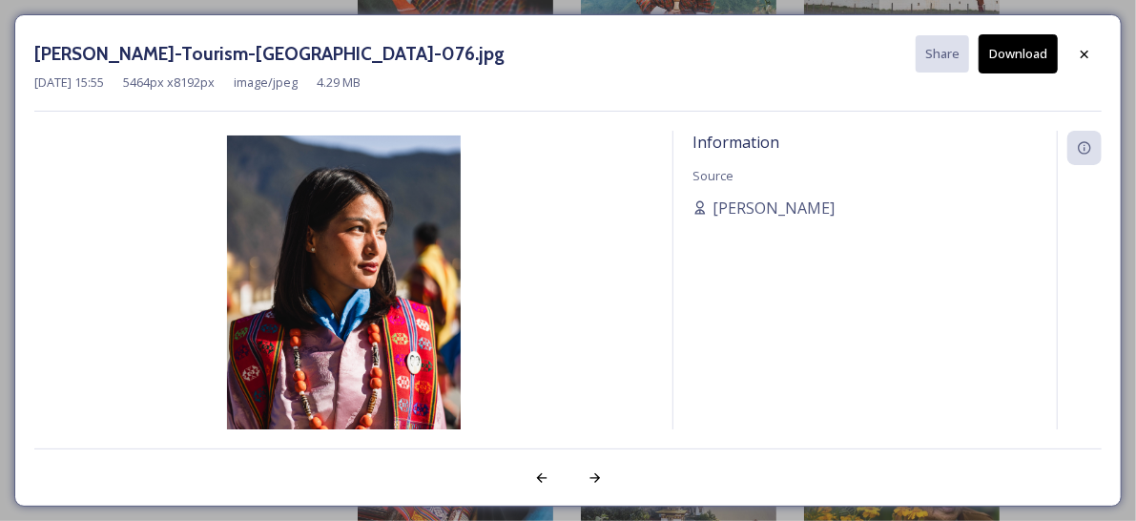
click at [795, 325] on div "Information Source [PERSON_NAME]" at bounding box center [866, 305] width 384 height 349
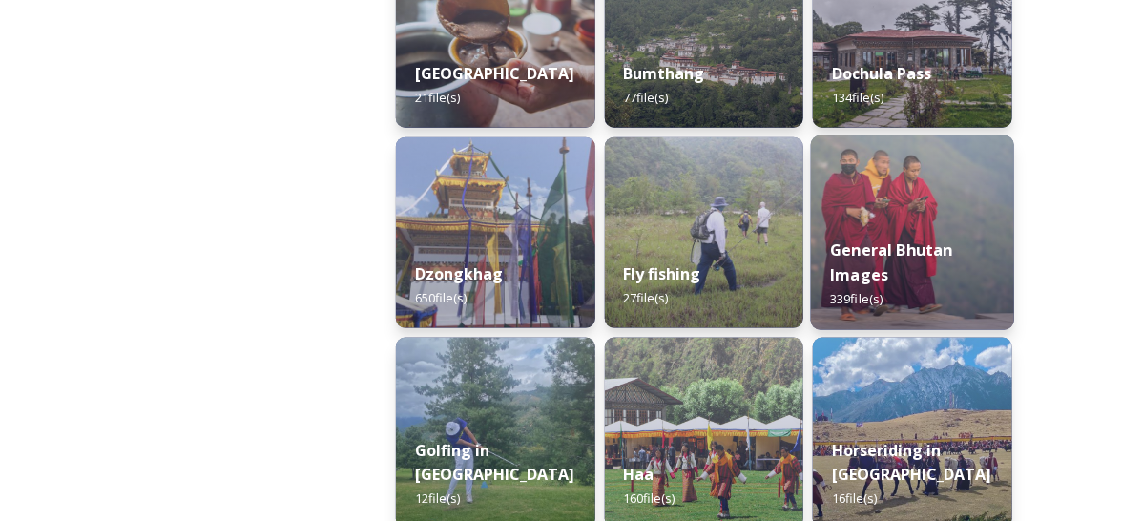
scroll to position [858, 0]
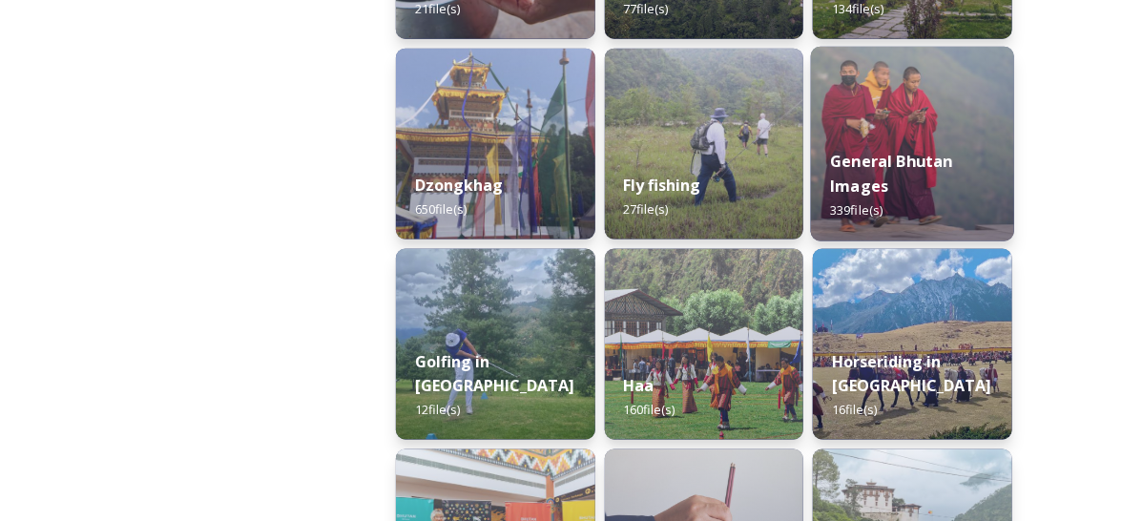
click at [871, 180] on strong "General Bhutan Images" at bounding box center [892, 174] width 123 height 46
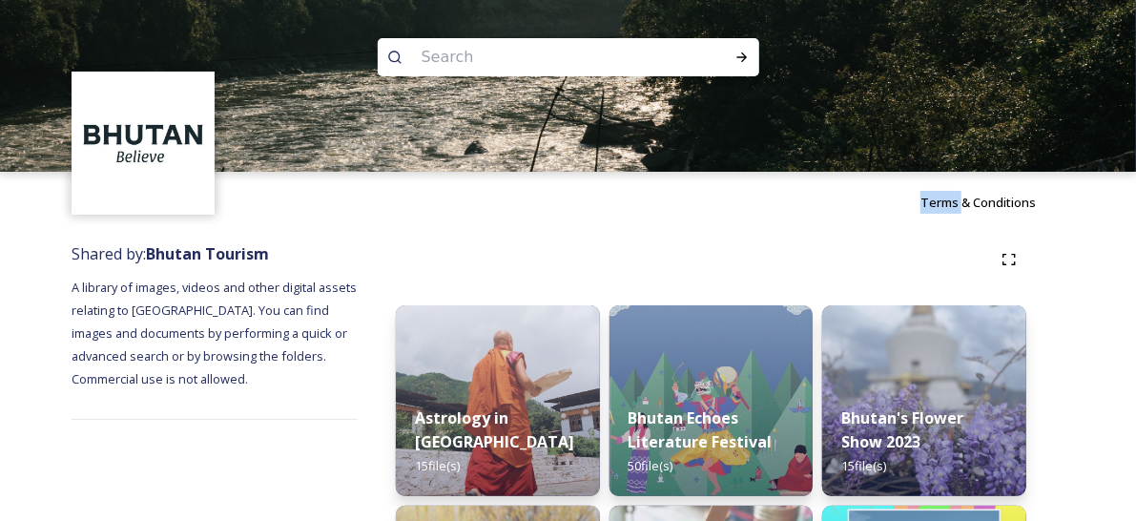
click at [871, 180] on div "Terms & Conditions" at bounding box center [568, 202] width 1136 height 61
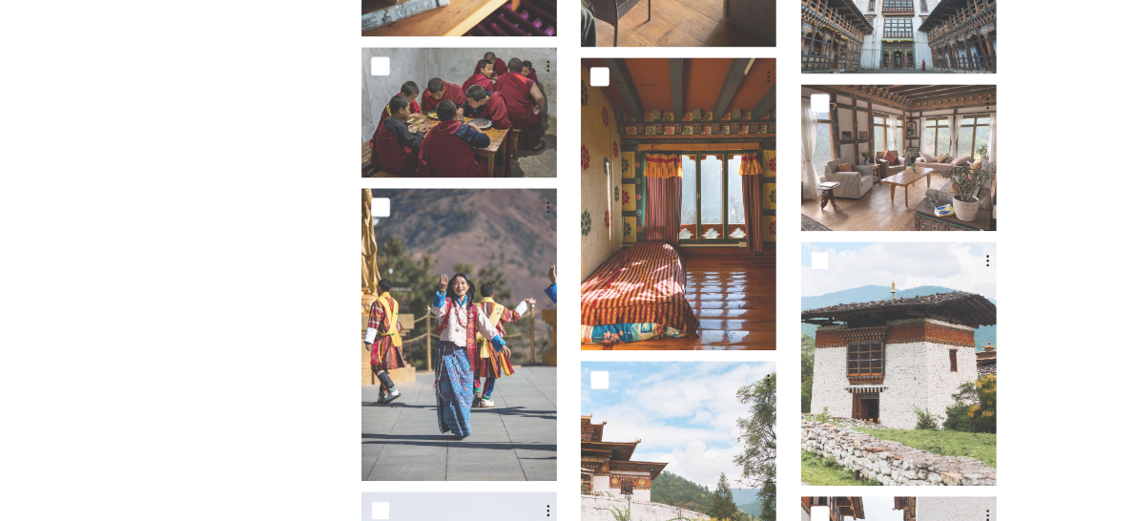
scroll to position [17025, 0]
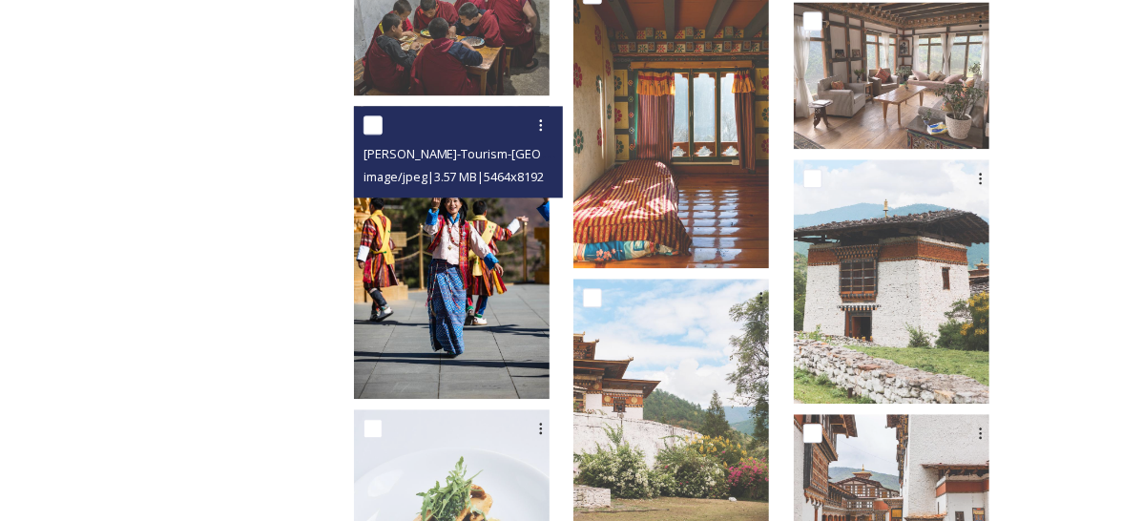
click at [453, 228] on img at bounding box center [452, 252] width 196 height 293
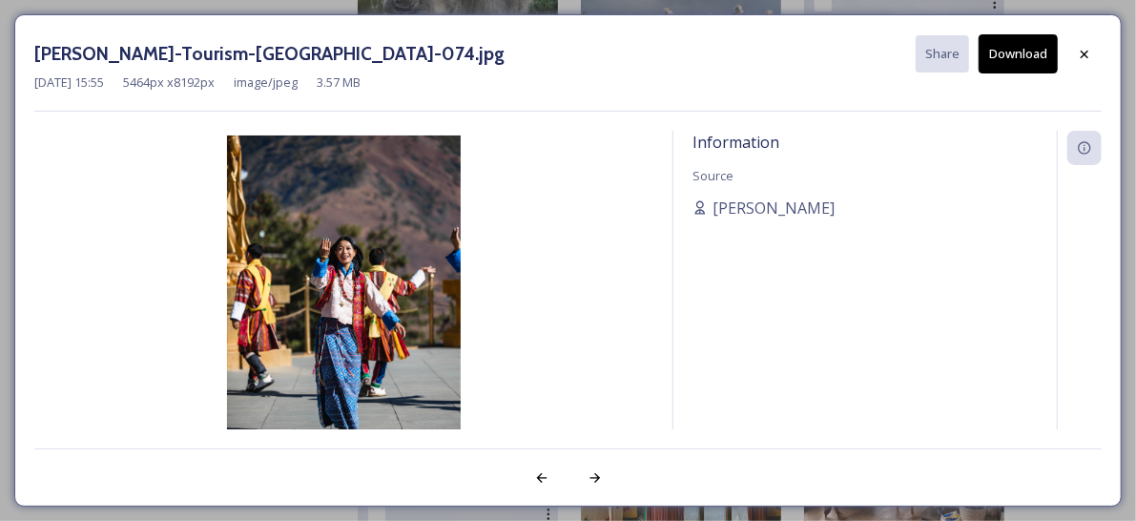
click at [491, 179] on img at bounding box center [343, 309] width 619 height 349
click at [207, 503] on div "[PERSON_NAME]-Tourism-[GEOGRAPHIC_DATA]-074.jpg Share Download [DATE] 15:55 546…" at bounding box center [568, 260] width 1108 height 492
click at [719, 390] on div "Information Source [PERSON_NAME]" at bounding box center [866, 305] width 384 height 349
click at [592, 312] on img at bounding box center [343, 309] width 619 height 349
click at [500, 295] on img at bounding box center [343, 309] width 619 height 349
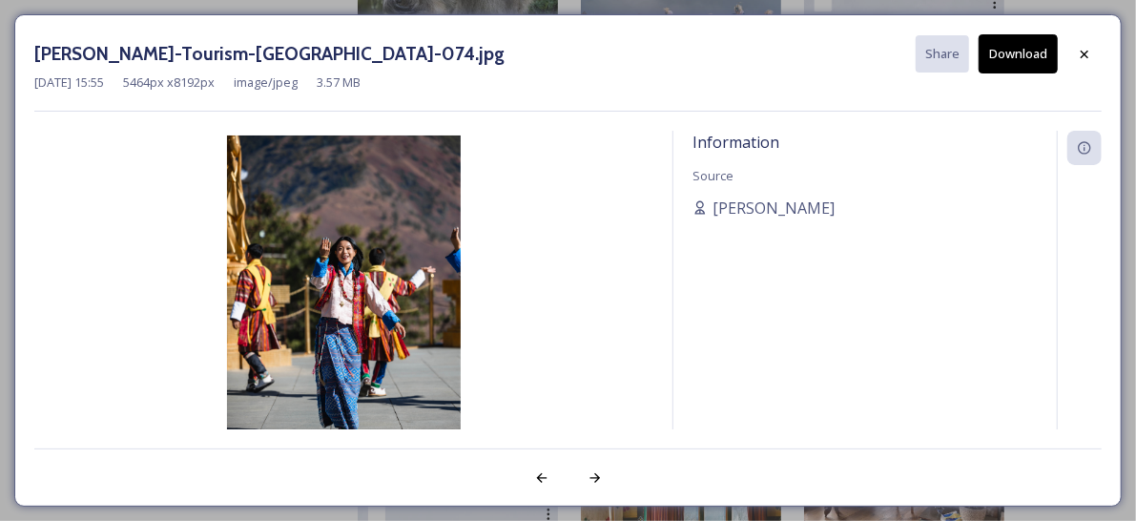
click at [500, 295] on img at bounding box center [343, 309] width 619 height 349
drag, startPoint x: 65, startPoint y: 48, endPoint x: 222, endPoint y: 146, distance: 185.6
click at [184, 128] on div "[PERSON_NAME]-Tourism-[GEOGRAPHIC_DATA]-074.jpg Share Download [DATE] 15:55 546…" at bounding box center [568, 260] width 1108 height 492
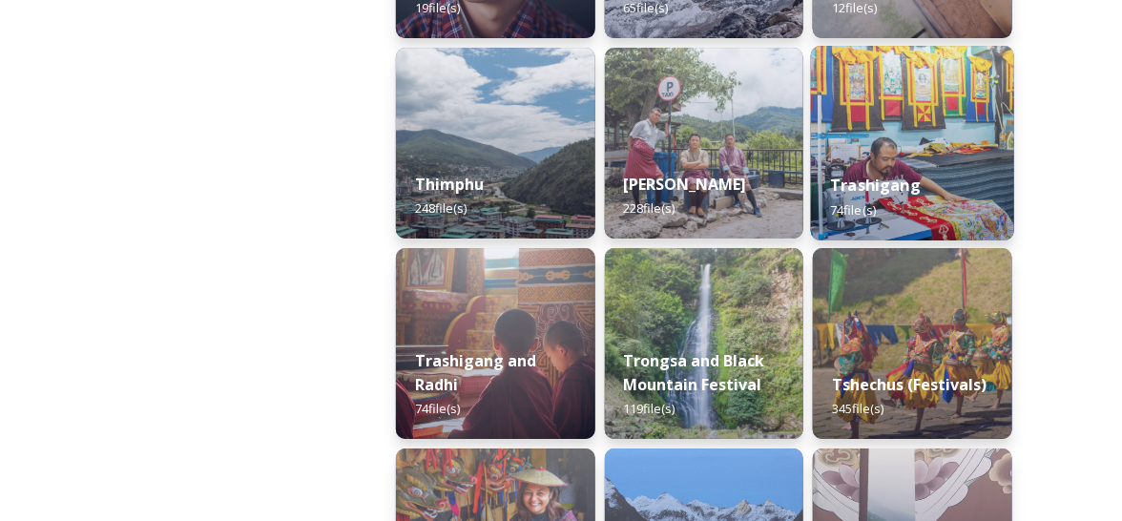
scroll to position [2290, 0]
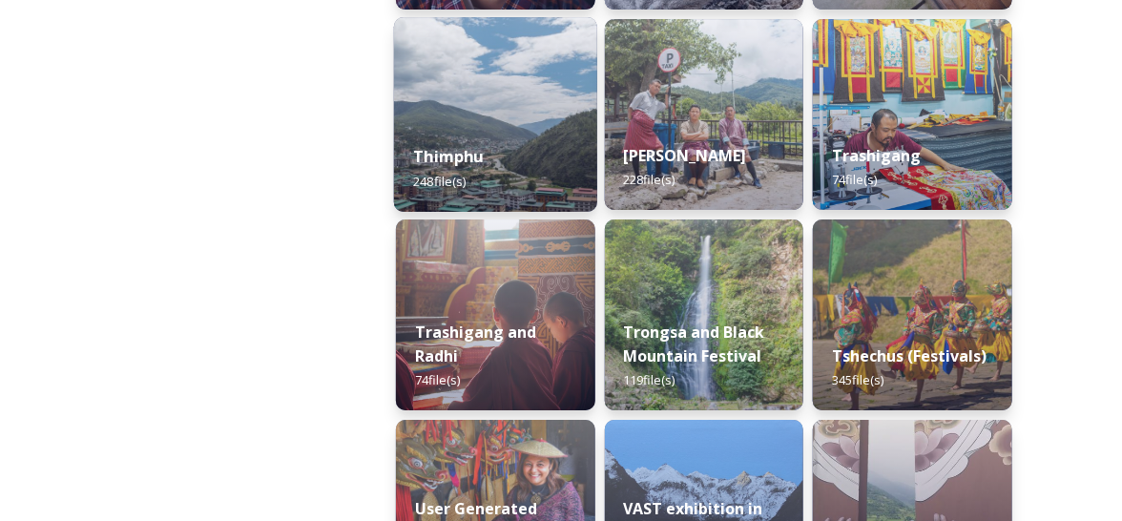
click at [515, 169] on div "Thimphu 248 file(s)" at bounding box center [495, 168] width 203 height 87
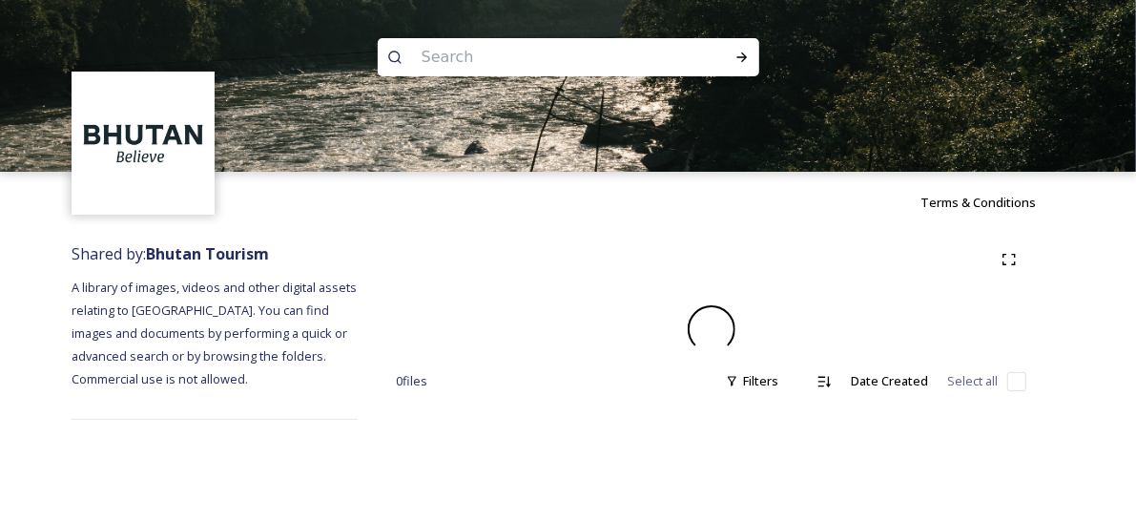
click at [515, 169] on img at bounding box center [568, 86] width 1136 height 172
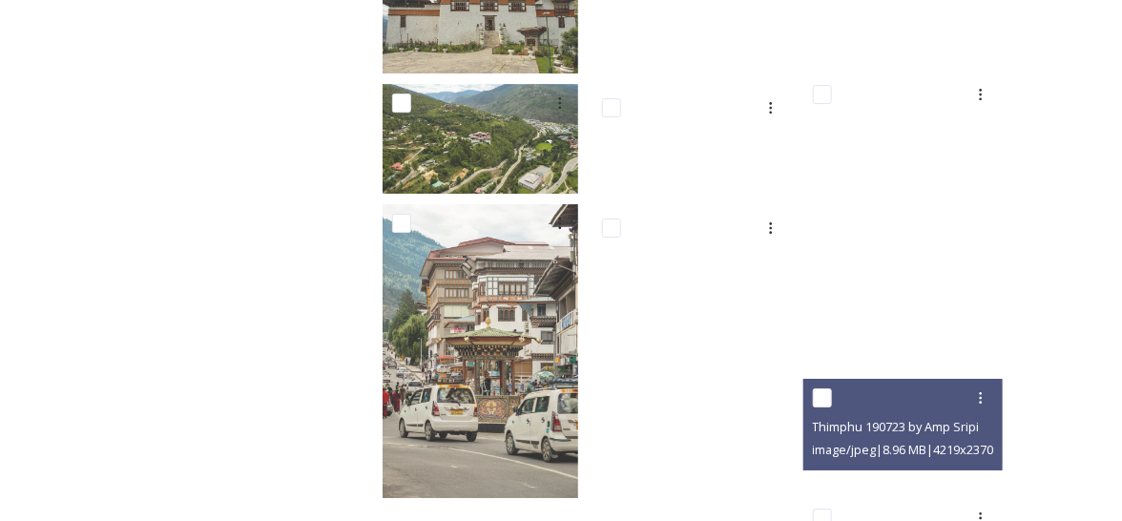
scroll to position [12711, 0]
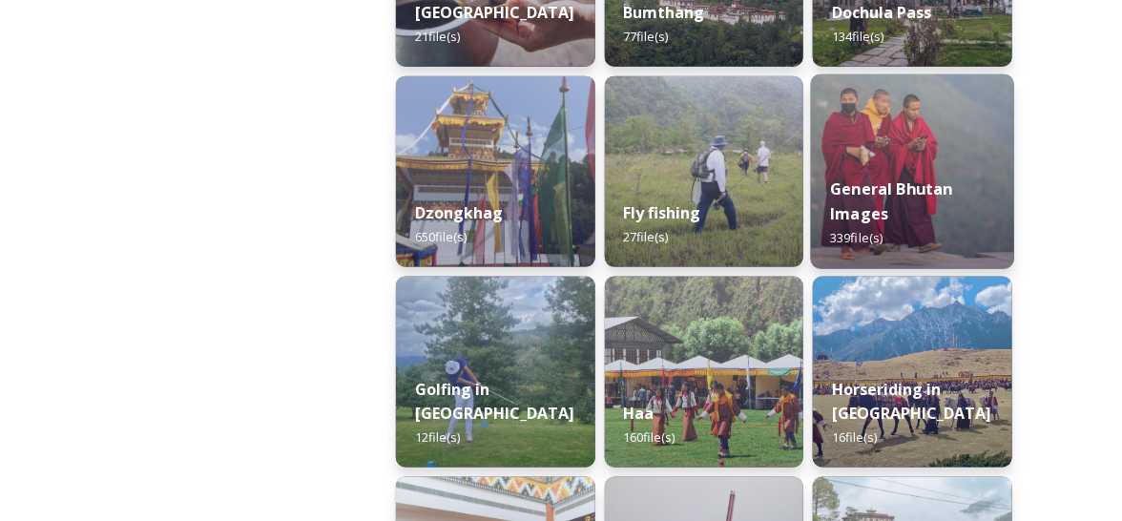
scroll to position [858, 0]
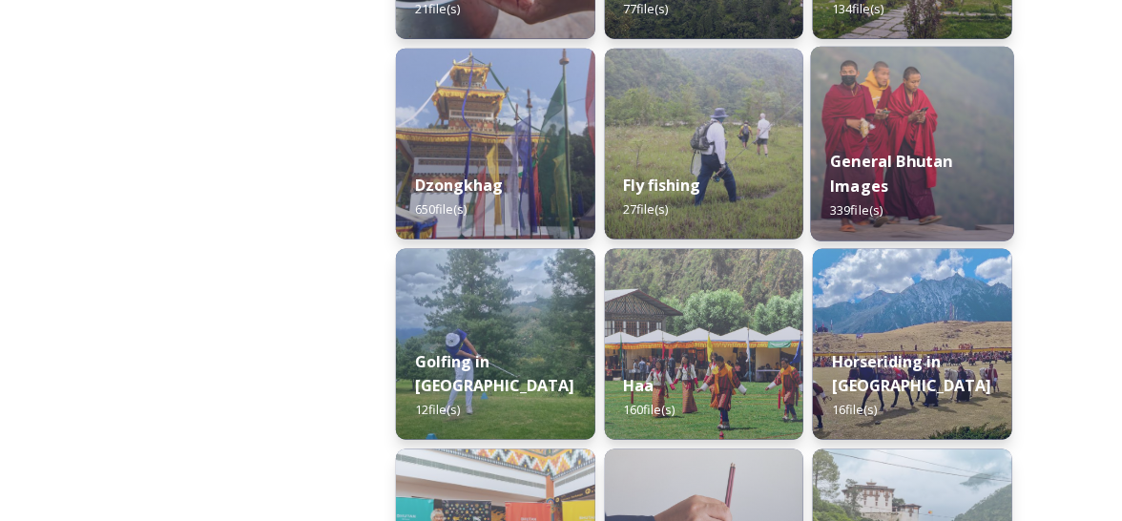
click at [864, 203] on span "339 file(s)" at bounding box center [857, 209] width 52 height 17
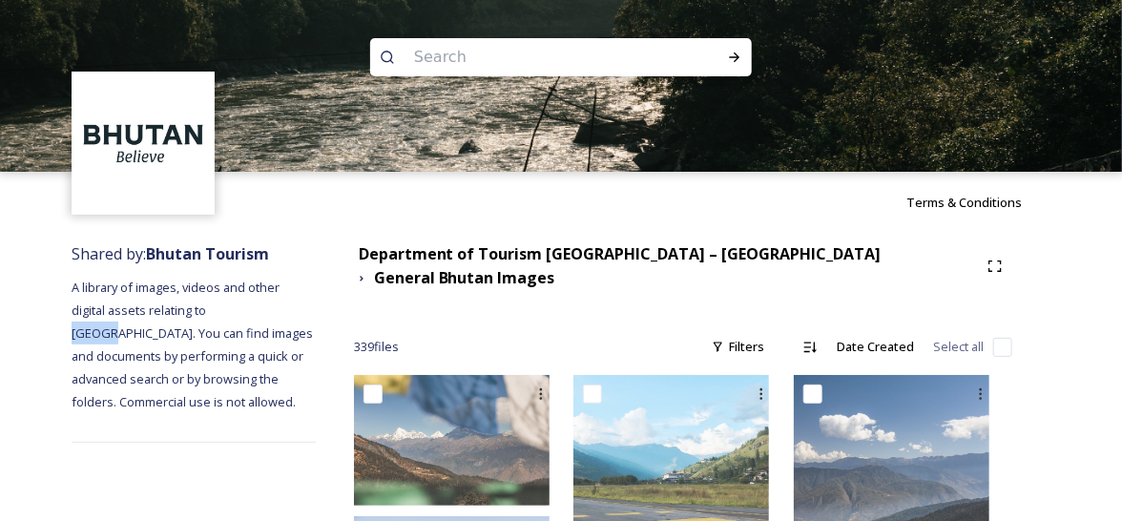
drag, startPoint x: 174, startPoint y: 307, endPoint x: 135, endPoint y: 309, distance: 38.2
click at [135, 308] on span "A library of images, videos and other digital assets relating to [GEOGRAPHIC_DA…" at bounding box center [194, 345] width 244 height 132
copy span "[GEOGRAPHIC_DATA]"
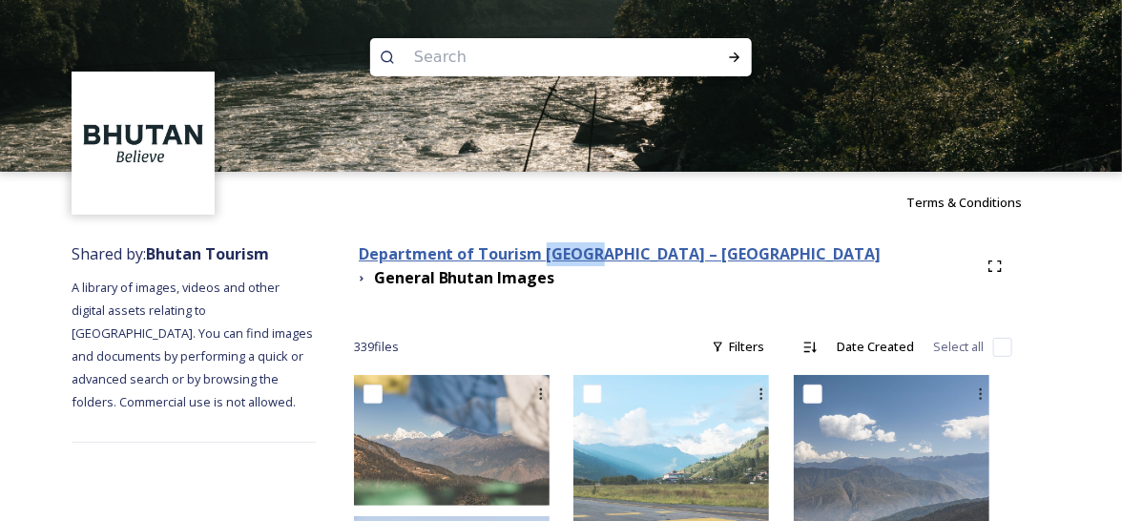
drag, startPoint x: 642, startPoint y: 258, endPoint x: 586, endPoint y: 252, distance: 56.6
click at [586, 252] on strong "Department of Tourism [GEOGRAPHIC_DATA] – [GEOGRAPHIC_DATA]" at bounding box center [620, 253] width 523 height 21
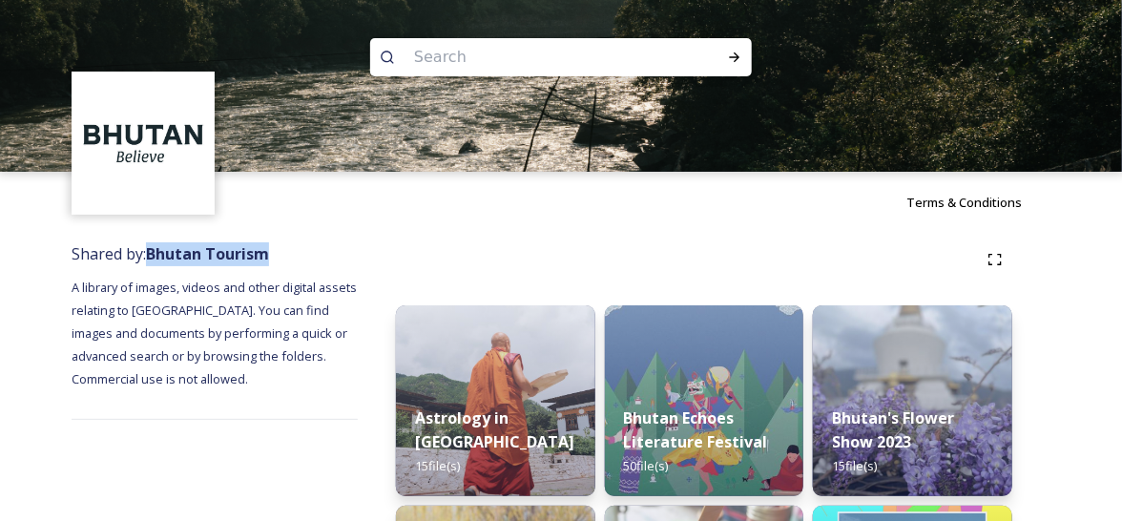
drag, startPoint x: 282, startPoint y: 260, endPoint x: 154, endPoint y: 258, distance: 128.8
copy strong "Bhutan Tourism"
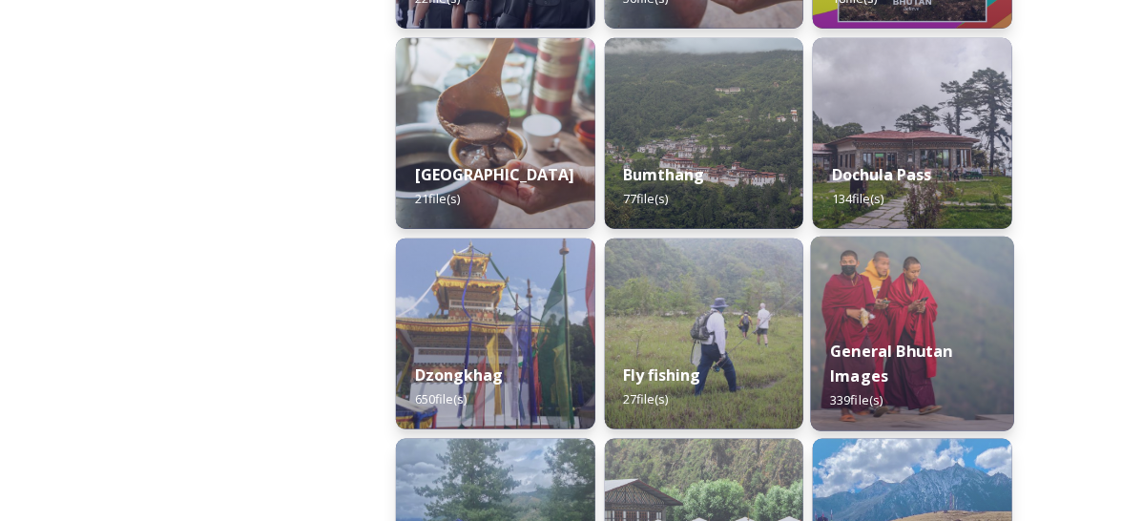
scroll to position [763, 0]
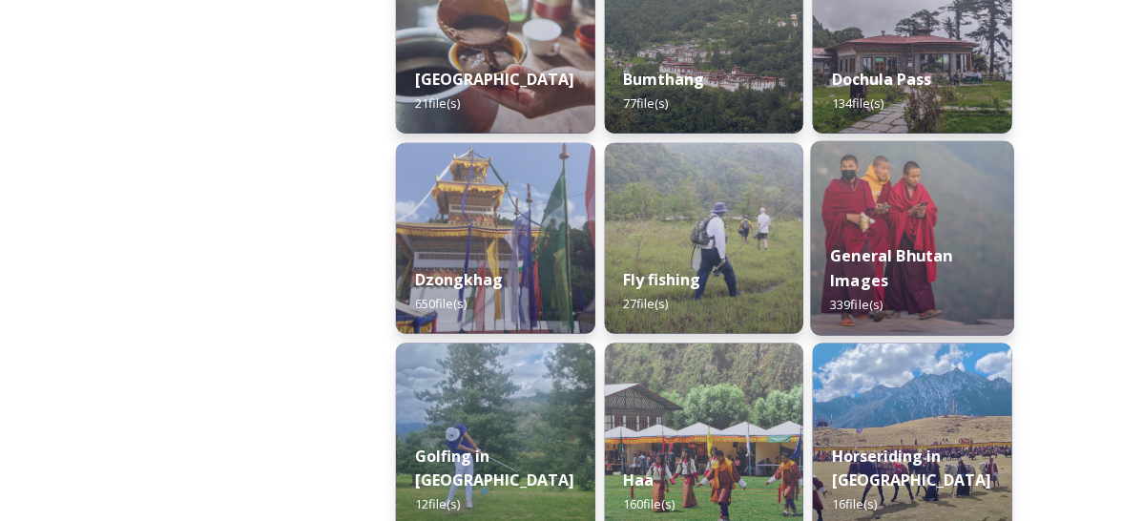
click at [848, 261] on strong "General Bhutan Images" at bounding box center [892, 268] width 123 height 46
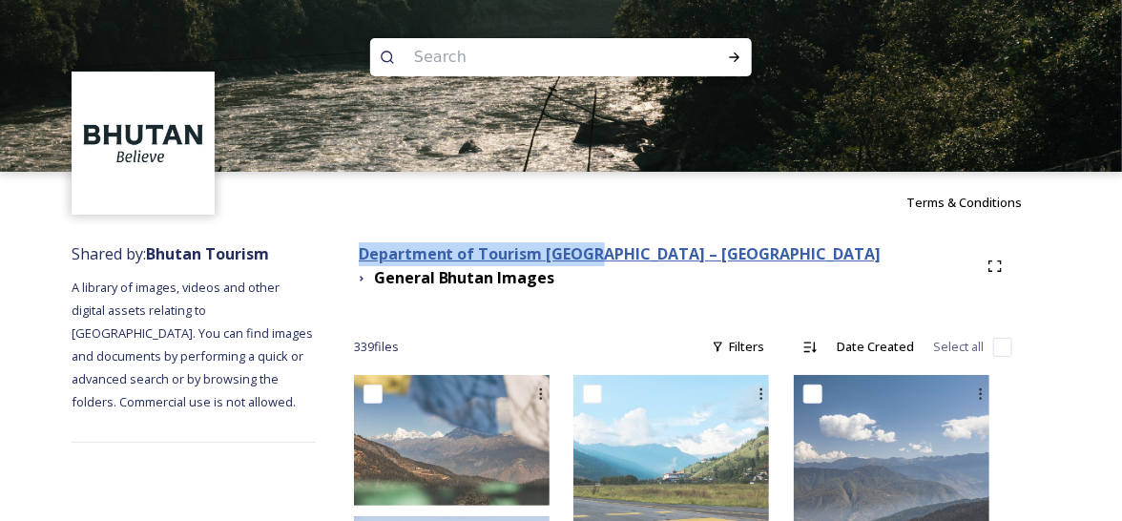
drag, startPoint x: 410, startPoint y: 256, endPoint x: 636, endPoint y: 258, distance: 226.1
click at [636, 258] on div "Department of Tourism [GEOGRAPHIC_DATA] – Brand Centre General Bhutan Images" at bounding box center [666, 266] width 624 height 48
copy strong "Department of Tourism [GEOGRAPHIC_DATA]"
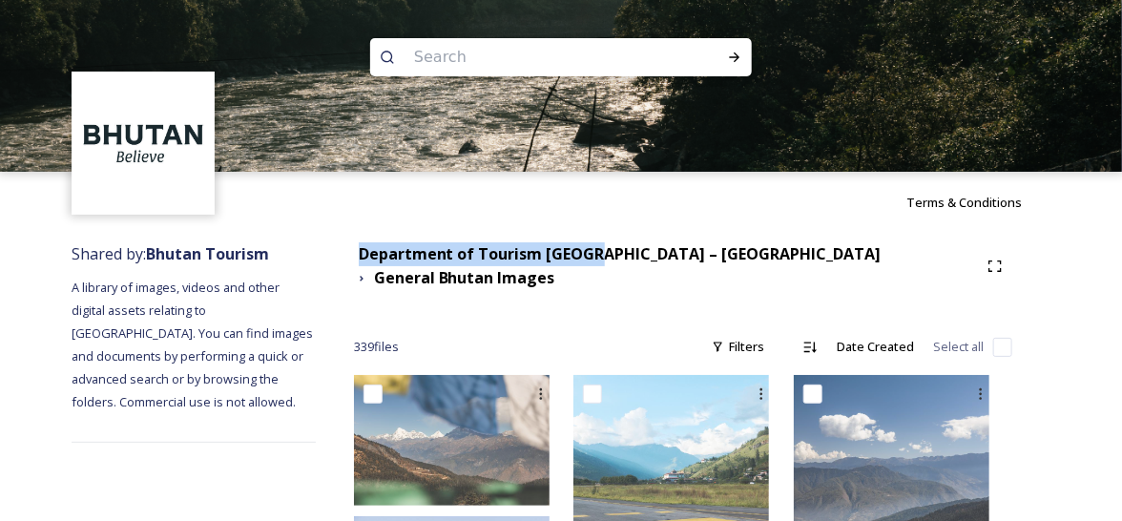
drag, startPoint x: 280, startPoint y: 485, endPoint x: 288, endPoint y: 474, distance: 13.6
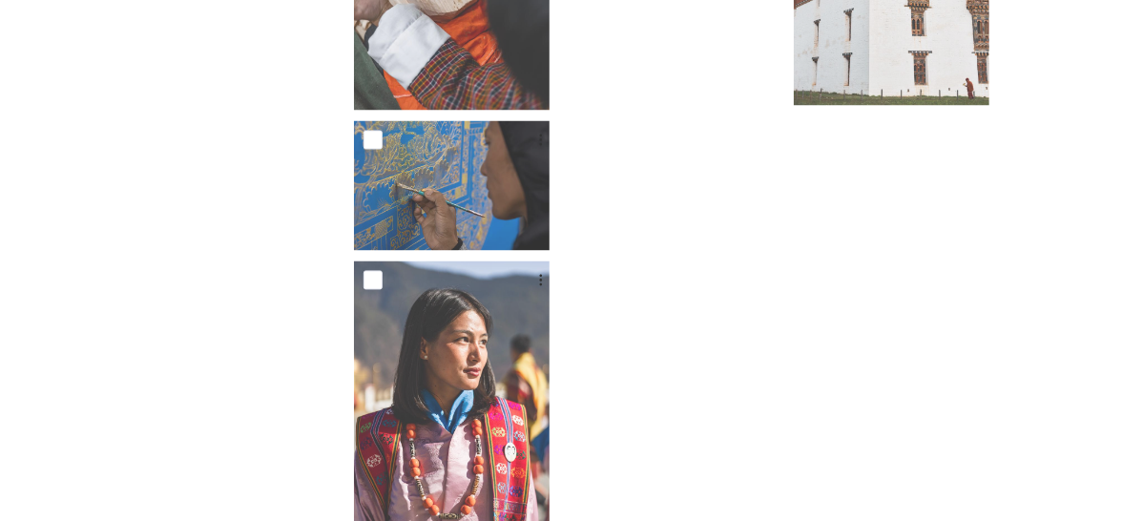
scroll to position [9028, 0]
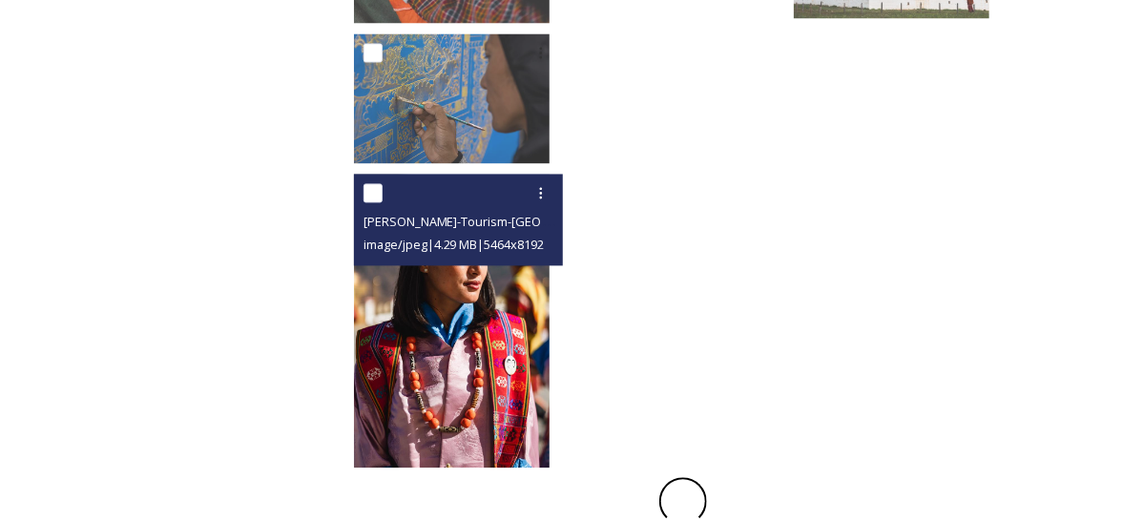
click at [383, 184] on input "checkbox" at bounding box center [373, 193] width 19 height 19
checkbox input "true"
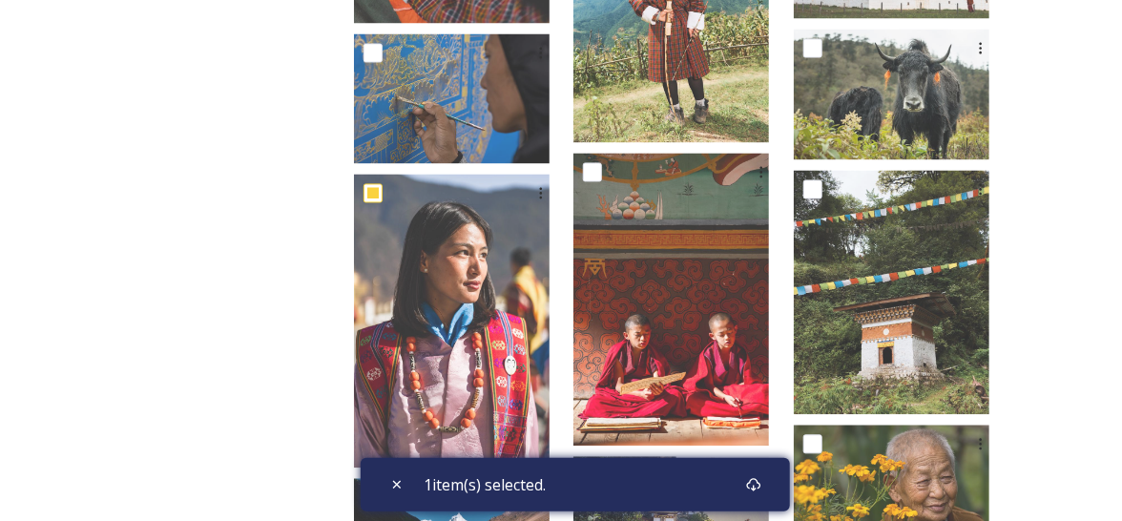
click at [699, 484] on div "1 item(s) selected." at bounding box center [575, 484] width 429 height 53
click at [759, 486] on icon at bounding box center [754, 484] width 14 height 13
